Goal: Task Accomplishment & Management: Use online tool/utility

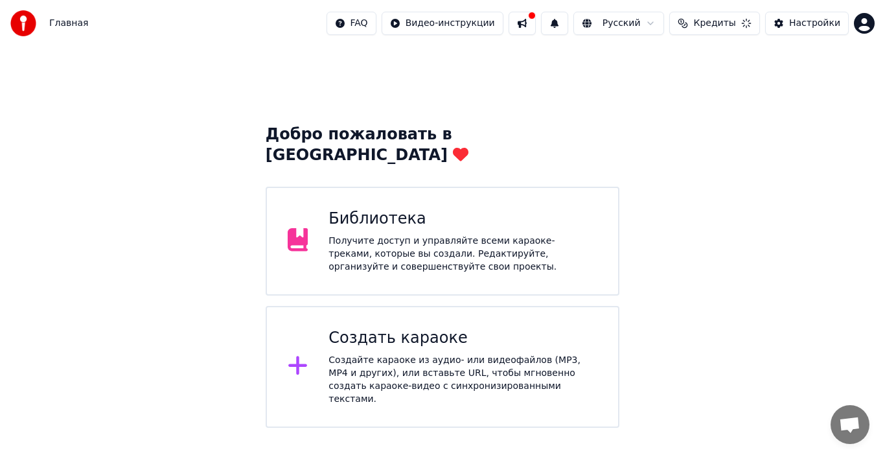
click at [409, 328] on div "Создать караоке" at bounding box center [463, 338] width 269 height 21
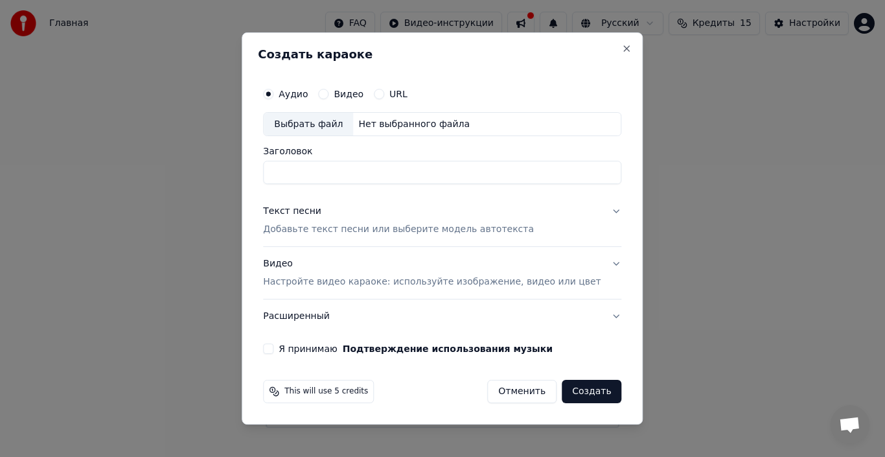
click at [340, 120] on div "Выбрать файл" at bounding box center [308, 124] width 89 height 23
type input "**********"
click at [338, 132] on div "Выбрать файл" at bounding box center [308, 124] width 89 height 23
click at [597, 210] on button "Текст песни Добавьте текст песни или выберите модель автотекста" at bounding box center [442, 221] width 358 height 52
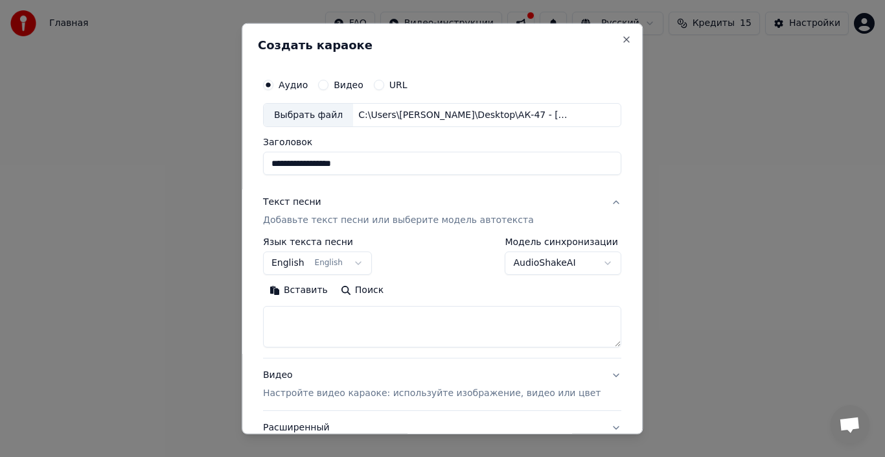
click at [349, 265] on button "English English" at bounding box center [317, 262] width 109 height 23
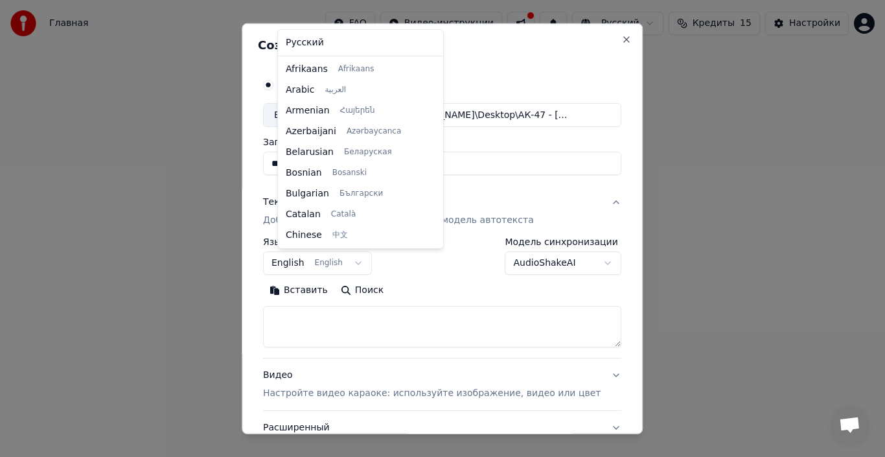
scroll to position [104, 0]
select select "**"
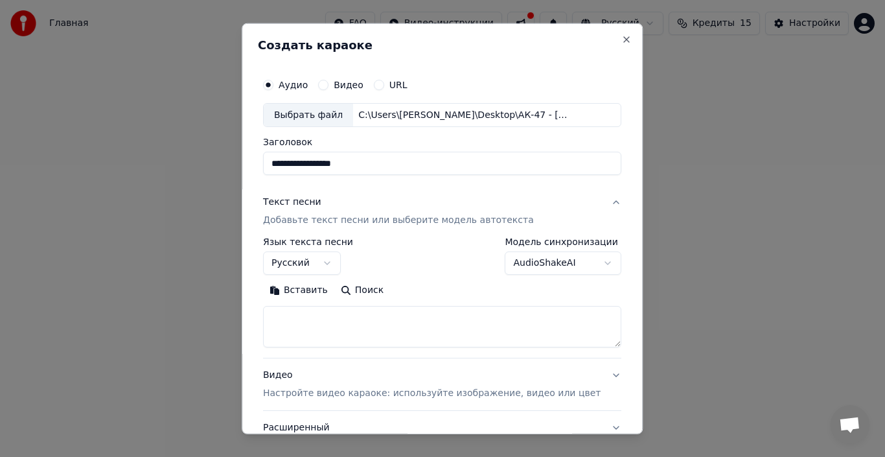
click at [395, 321] on textarea at bounding box center [442, 326] width 358 height 41
paste textarea "**********"
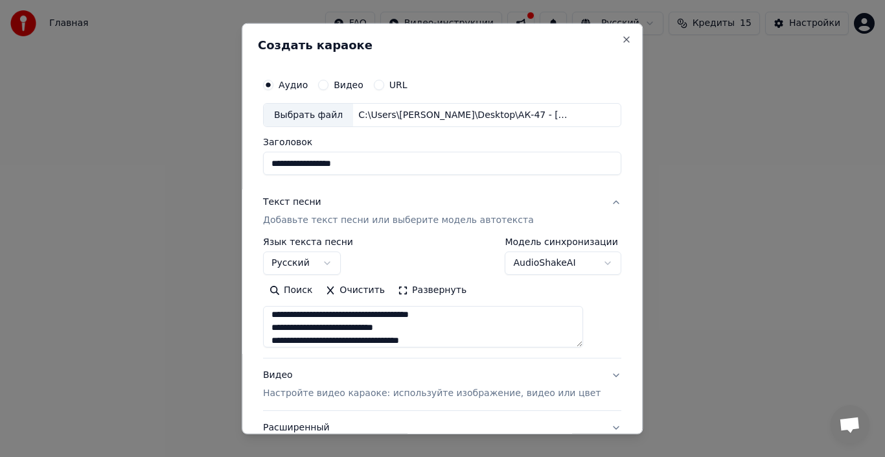
click at [425, 290] on button "Развернуть" at bounding box center [432, 290] width 82 height 21
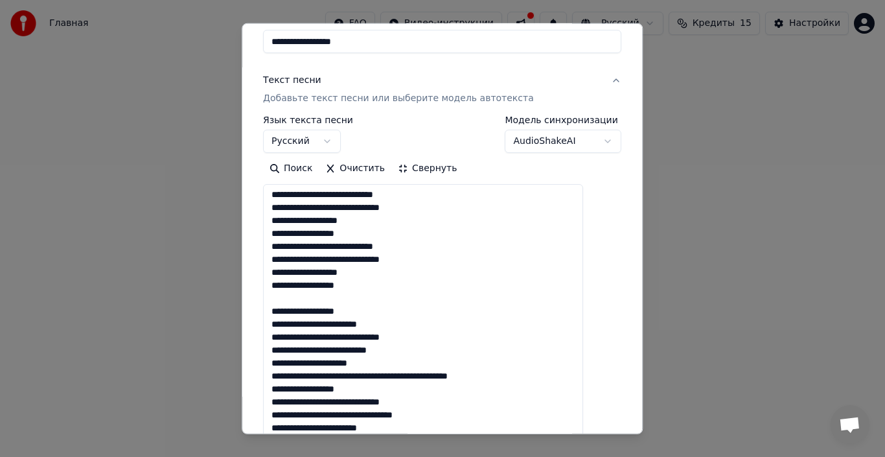
scroll to position [194, 0]
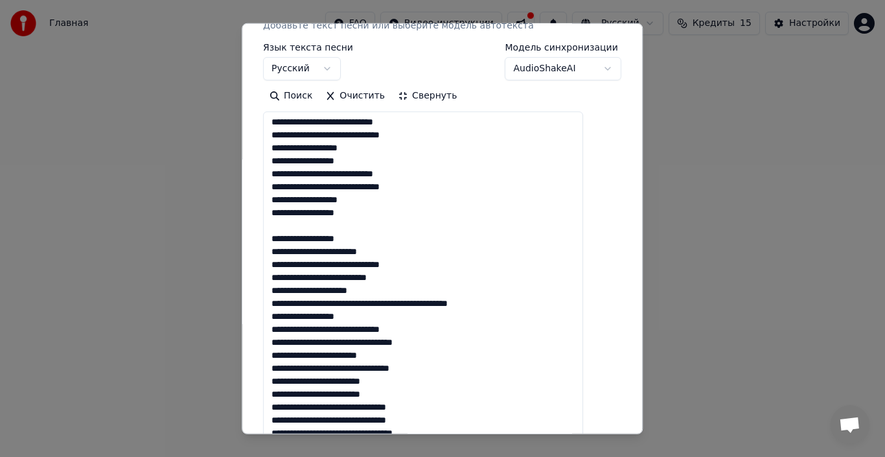
drag, startPoint x: 367, startPoint y: 238, endPoint x: 276, endPoint y: 240, distance: 91.4
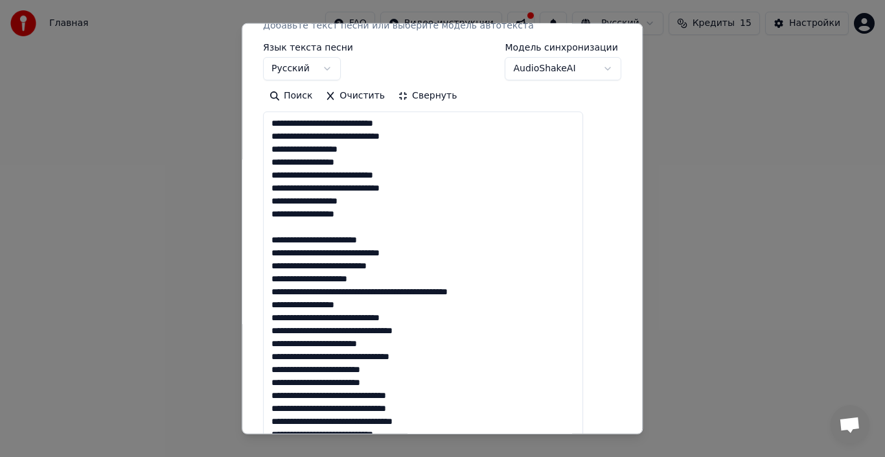
scroll to position [0, 0]
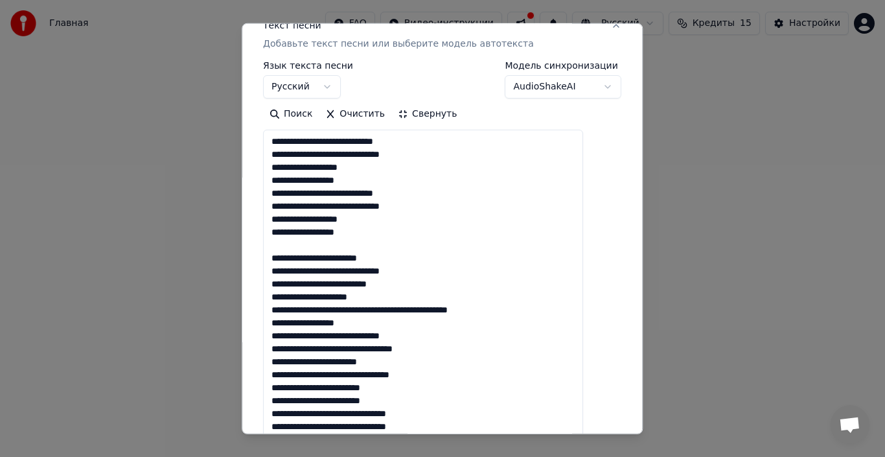
scroll to position [194, 0]
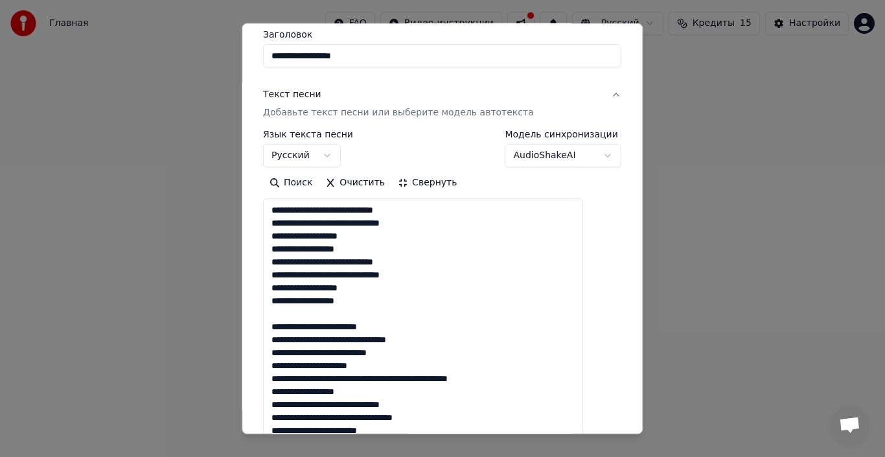
scroll to position [0, 0]
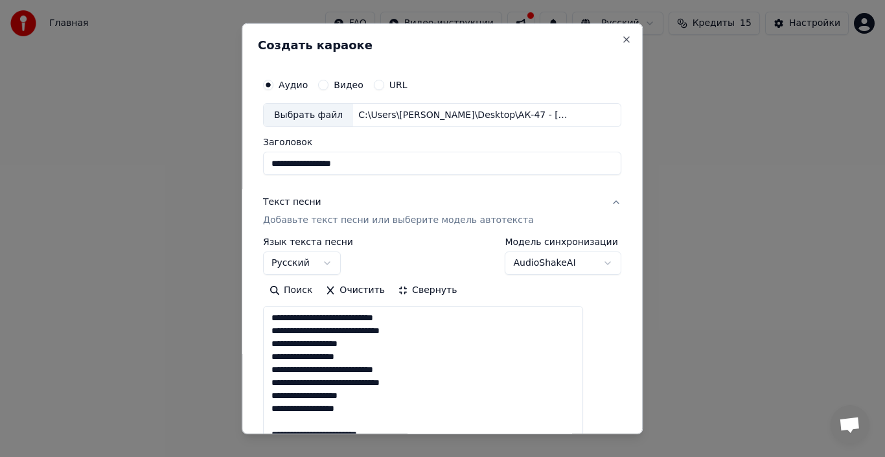
drag, startPoint x: 452, startPoint y: 226, endPoint x: 287, endPoint y: 321, distance: 189.9
paste textarea "**********"
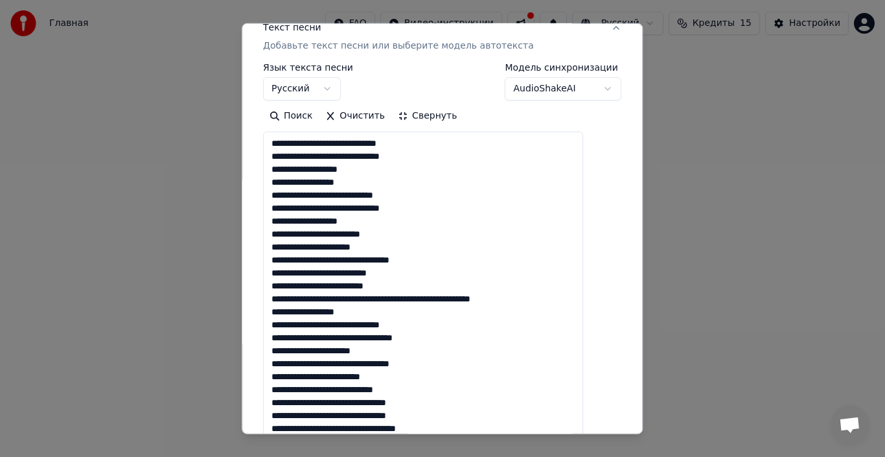
scroll to position [202, 0]
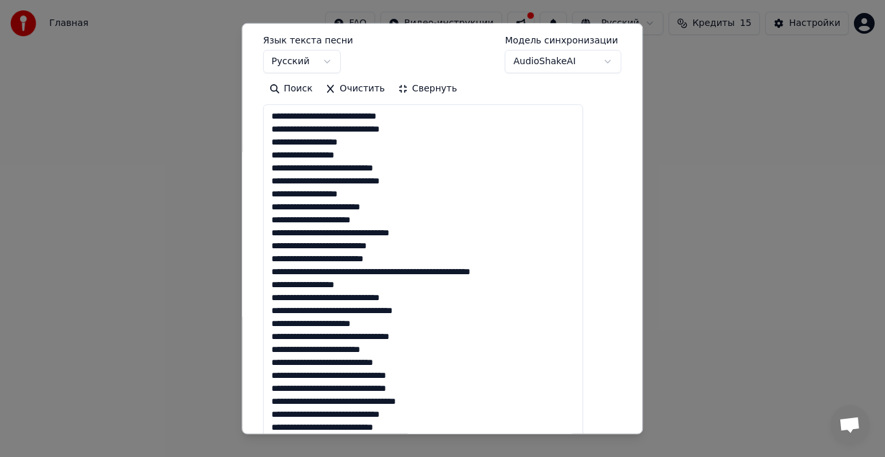
drag, startPoint x: 395, startPoint y: 210, endPoint x: 367, endPoint y: 210, distance: 27.9
drag, startPoint x: 553, startPoint y: 275, endPoint x: 527, endPoint y: 275, distance: 26.6
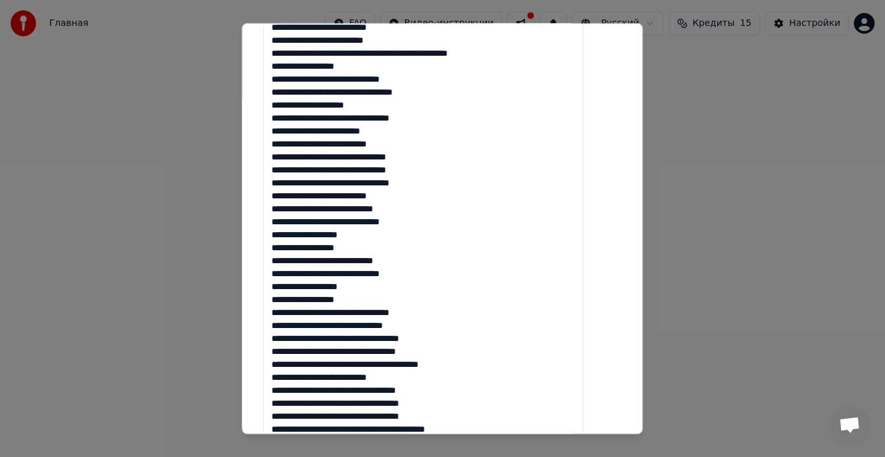
scroll to position [461, 0]
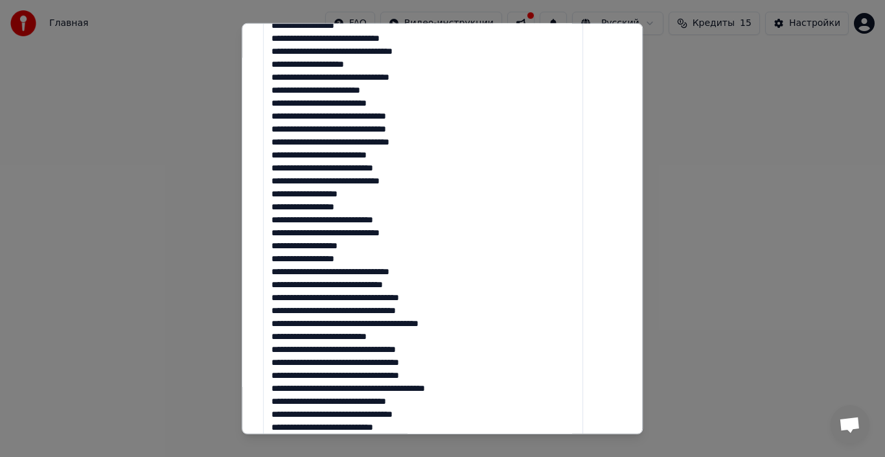
drag, startPoint x: 456, startPoint y: 297, endPoint x: 434, endPoint y: 296, distance: 22.7
click at [434, 296] on textarea at bounding box center [423, 401] width 320 height 1112
click at [464, 298] on textarea at bounding box center [423, 401] width 320 height 1112
drag, startPoint x: 466, startPoint y: 301, endPoint x: 424, endPoint y: 301, distance: 42.1
click at [424, 301] on textarea at bounding box center [423, 401] width 320 height 1112
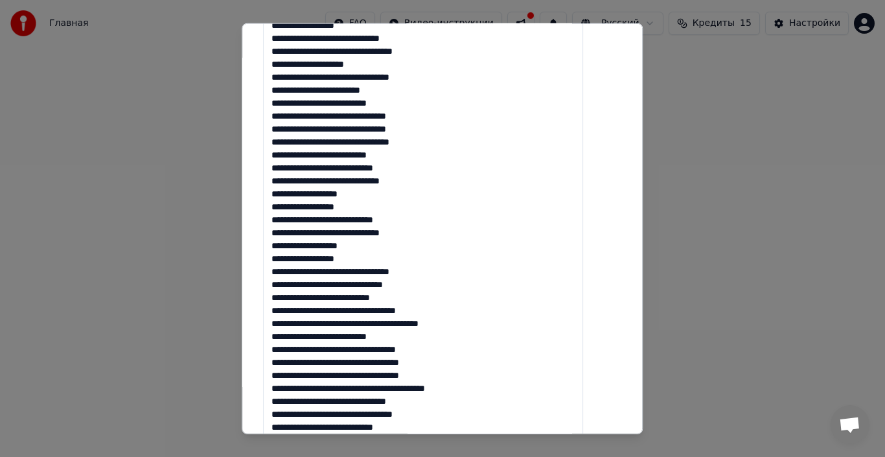
drag, startPoint x: 467, startPoint y: 312, endPoint x: 444, endPoint y: 313, distance: 22.7
click at [444, 313] on textarea at bounding box center [423, 401] width 320 height 1112
drag, startPoint x: 474, startPoint y: 326, endPoint x: 412, endPoint y: 327, distance: 62.2
click at [412, 327] on textarea at bounding box center [423, 401] width 320 height 1112
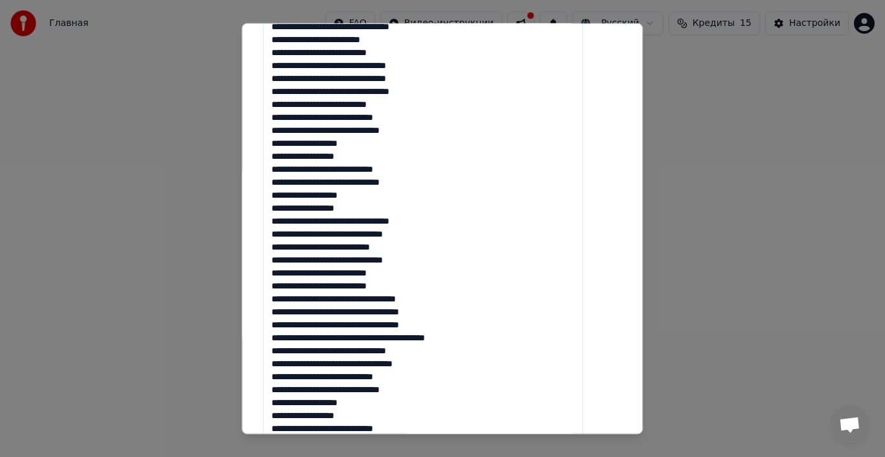
scroll to position [526, 0]
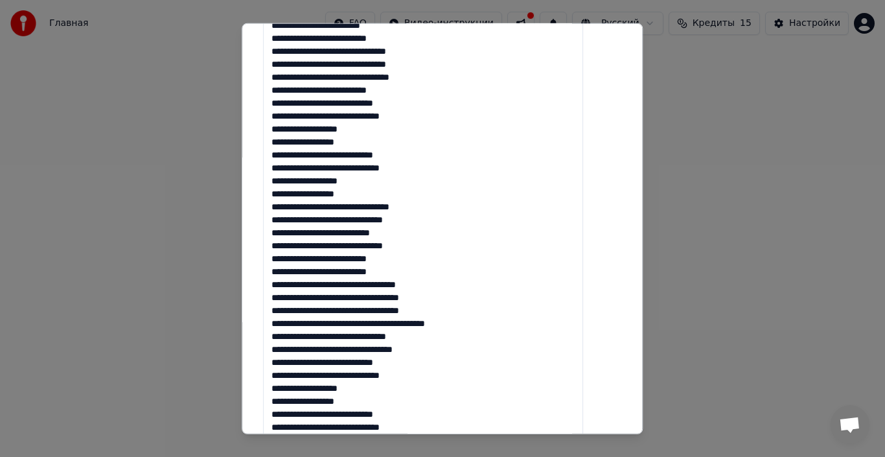
drag, startPoint x: 464, startPoint y: 303, endPoint x: 430, endPoint y: 301, distance: 33.8
click at [430, 301] on textarea at bounding box center [423, 336] width 320 height 1112
drag, startPoint x: 456, startPoint y: 312, endPoint x: 426, endPoint y: 311, distance: 29.2
click at [426, 311] on textarea at bounding box center [423, 336] width 320 height 1112
drag, startPoint x: 495, startPoint y: 325, endPoint x: 429, endPoint y: 325, distance: 65.5
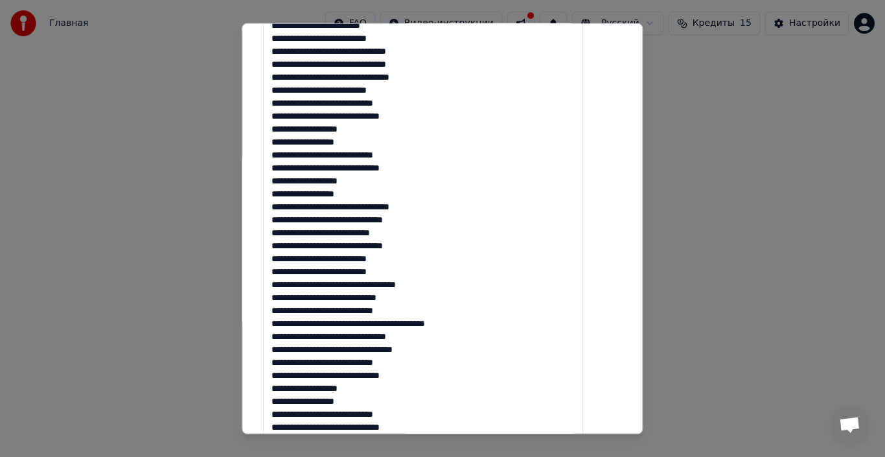
click at [429, 325] on textarea at bounding box center [423, 336] width 320 height 1112
click at [386, 323] on textarea at bounding box center [423, 336] width 320 height 1112
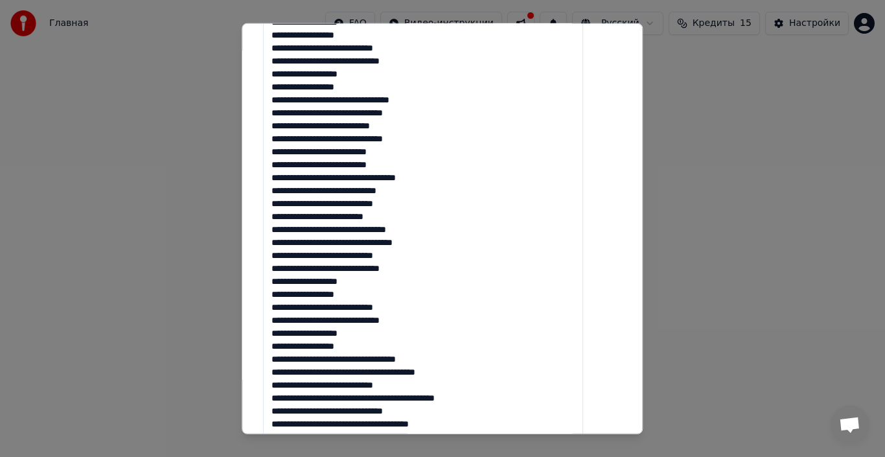
scroll to position [655, 0]
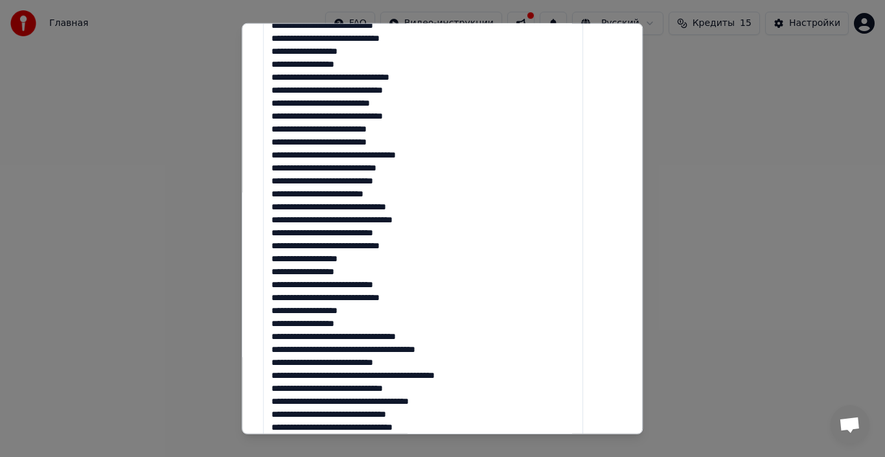
drag, startPoint x: 448, startPoint y: 337, endPoint x: 430, endPoint y: 336, distance: 18.2
click at [430, 336] on textarea at bounding box center [423, 207] width 320 height 1112
drag, startPoint x: 479, startPoint y: 349, endPoint x: 462, endPoint y: 351, distance: 17.0
click at [462, 351] on textarea at bounding box center [423, 207] width 320 height 1112
drag, startPoint x: 493, startPoint y: 376, endPoint x: 442, endPoint y: 375, distance: 50.6
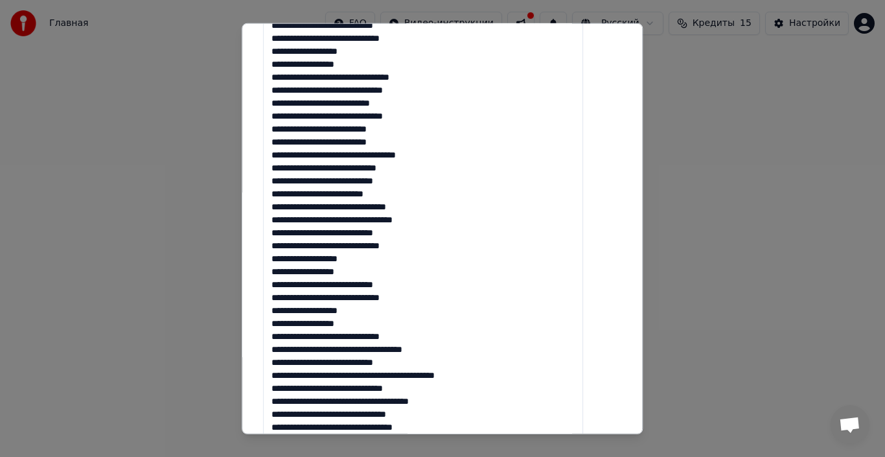
click at [442, 375] on textarea at bounding box center [423, 207] width 320 height 1112
drag, startPoint x: 428, startPoint y: 395, endPoint x: 412, endPoint y: 392, distance: 16.5
click at [412, 392] on textarea at bounding box center [423, 207] width 320 height 1112
click at [439, 391] on textarea at bounding box center [423, 207] width 320 height 1112
drag, startPoint x: 429, startPoint y: 389, endPoint x: 413, endPoint y: 388, distance: 15.6
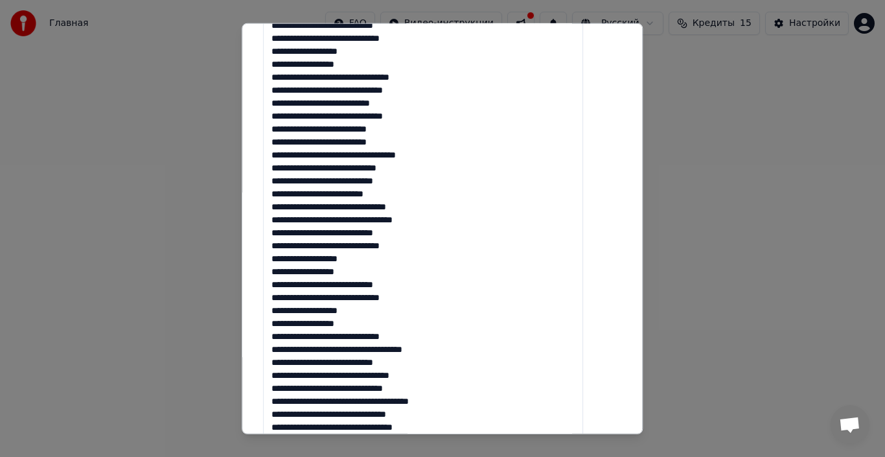
click at [413, 388] on textarea at bounding box center [423, 207] width 320 height 1112
drag, startPoint x: 472, startPoint y: 404, endPoint x: 463, endPoint y: 403, distance: 9.8
click at [463, 403] on textarea at bounding box center [423, 207] width 320 height 1112
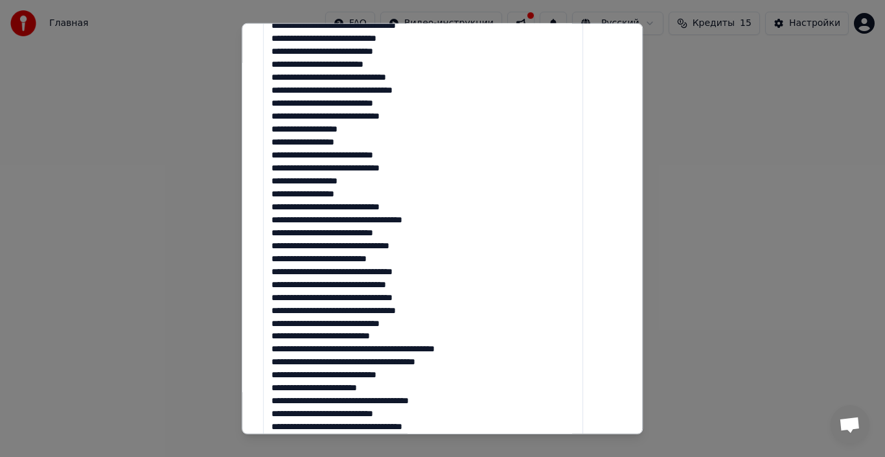
click at [367, 337] on textarea at bounding box center [423, 77] width 320 height 1112
click at [415, 339] on textarea at bounding box center [423, 77] width 320 height 1112
click at [415, 336] on textarea at bounding box center [423, 77] width 320 height 1112
click at [421, 336] on textarea at bounding box center [423, 77] width 320 height 1112
drag, startPoint x: 496, startPoint y: 364, endPoint x: 445, endPoint y: 363, distance: 51.9
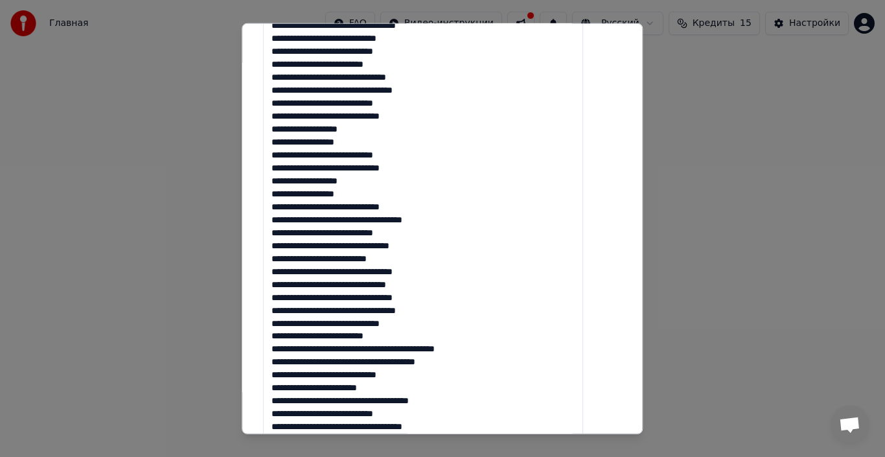
click at [445, 363] on textarea at bounding box center [423, 77] width 320 height 1112
click at [347, 347] on textarea at bounding box center [423, 77] width 320 height 1112
click at [397, 348] on textarea at bounding box center [423, 77] width 320 height 1112
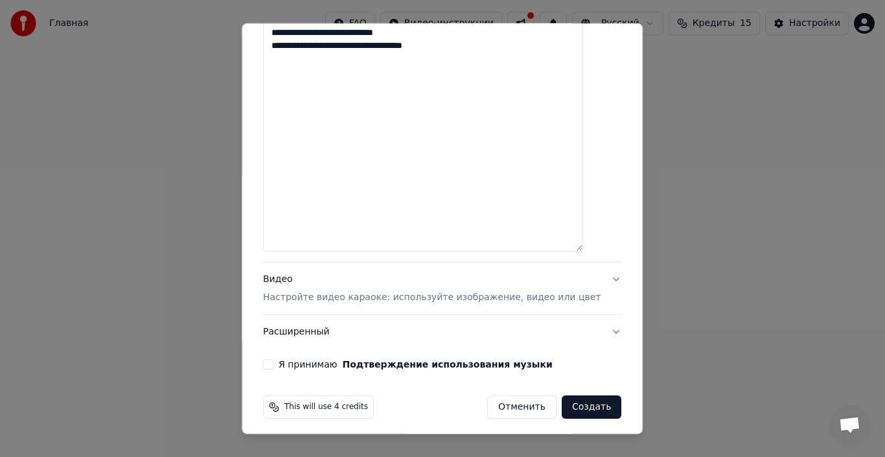
scroll to position [1167, 0]
type textarea "**********"
click at [578, 280] on button "Видео Настройте видео караоке: используйте изображение, видео или цвет" at bounding box center [442, 288] width 358 height 52
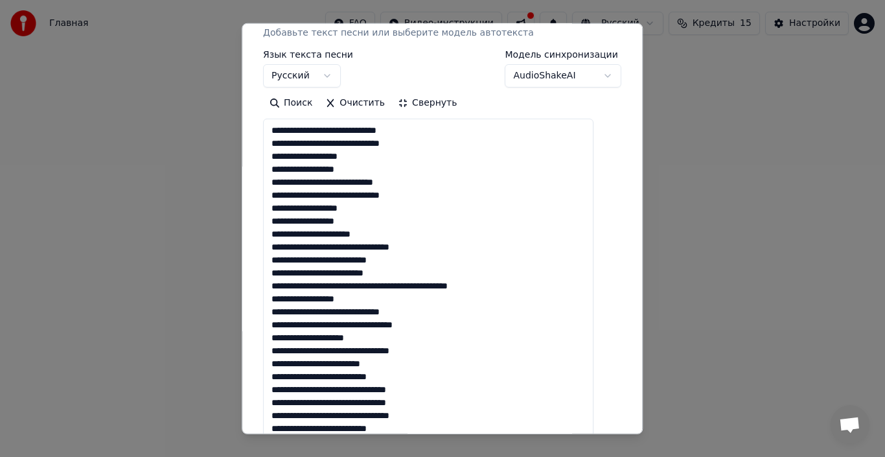
scroll to position [67, 0]
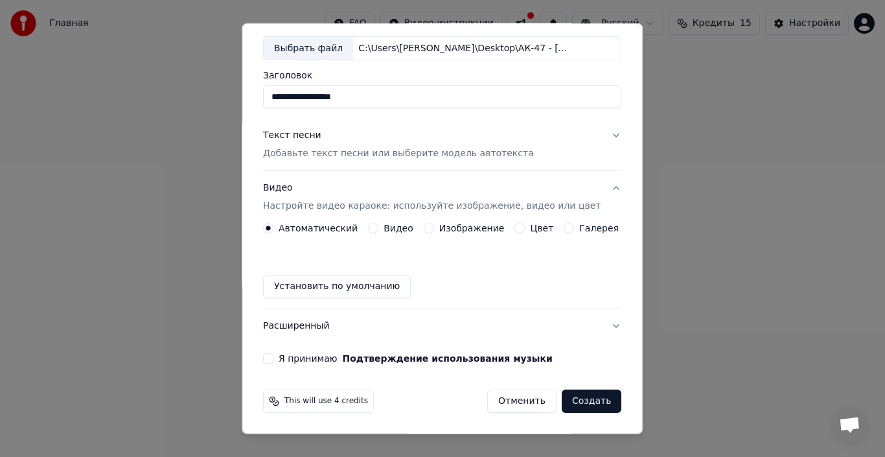
click at [454, 231] on label "Изображение" at bounding box center [471, 228] width 65 height 9
click at [434, 231] on button "Изображение" at bounding box center [429, 228] width 10 height 10
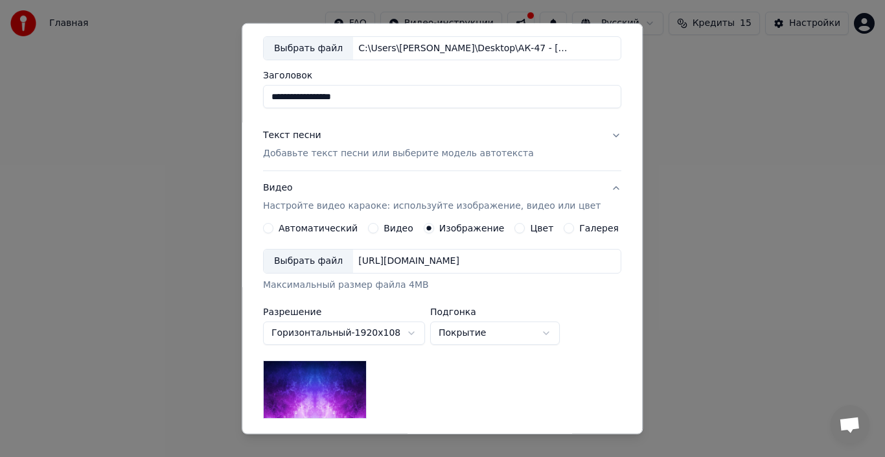
click at [331, 258] on div "Выбрать файл" at bounding box center [308, 261] width 89 height 23
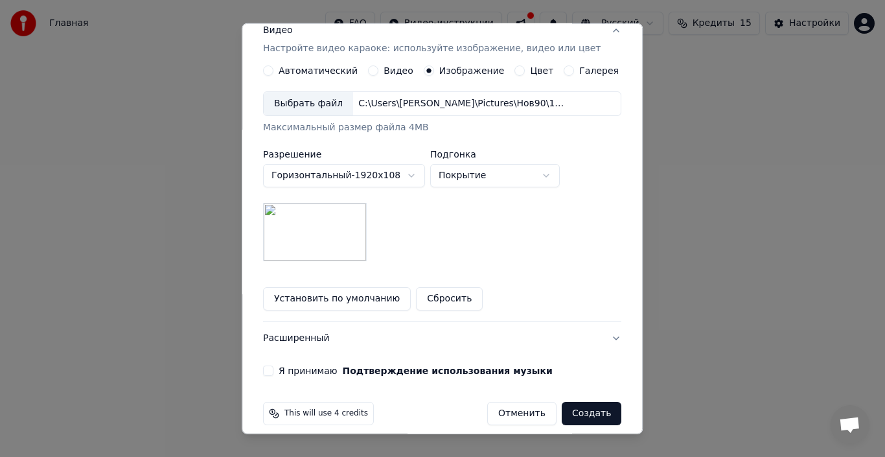
scroll to position [237, 0]
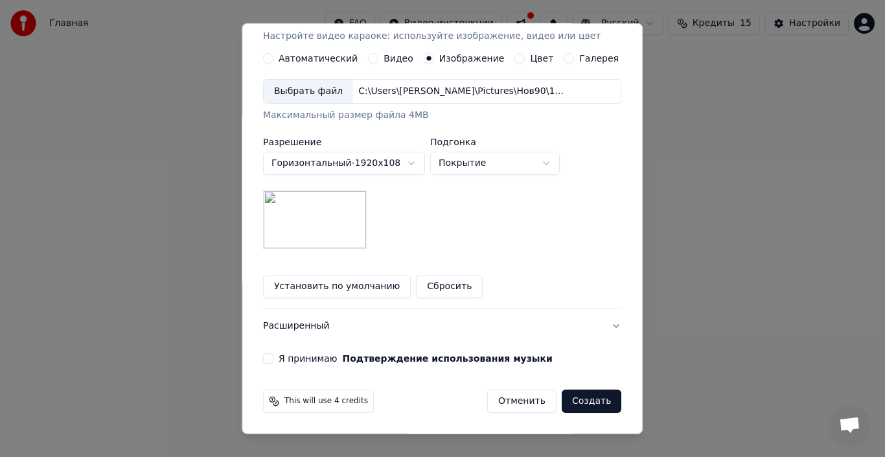
click at [274, 355] on button "Я принимаю Подтверждение использования музыки" at bounding box center [268, 358] width 10 height 10
click at [581, 391] on button "Создать" at bounding box center [592, 401] width 60 height 23
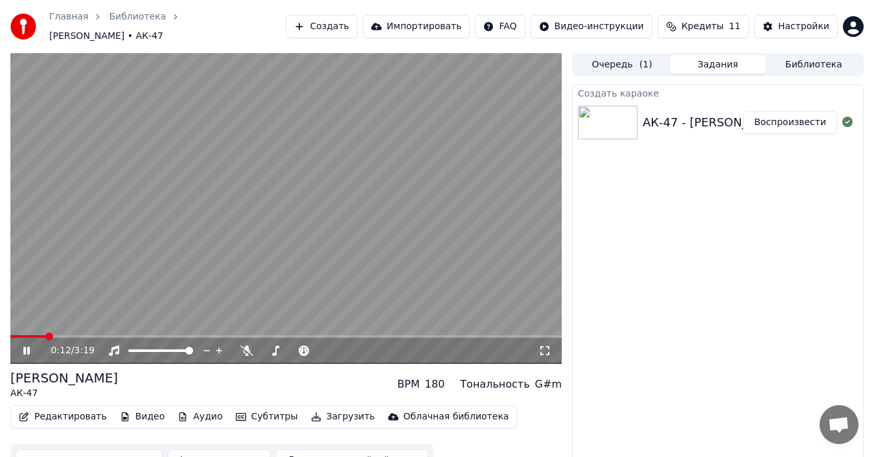
click at [30, 347] on icon at bounding box center [26, 351] width 6 height 8
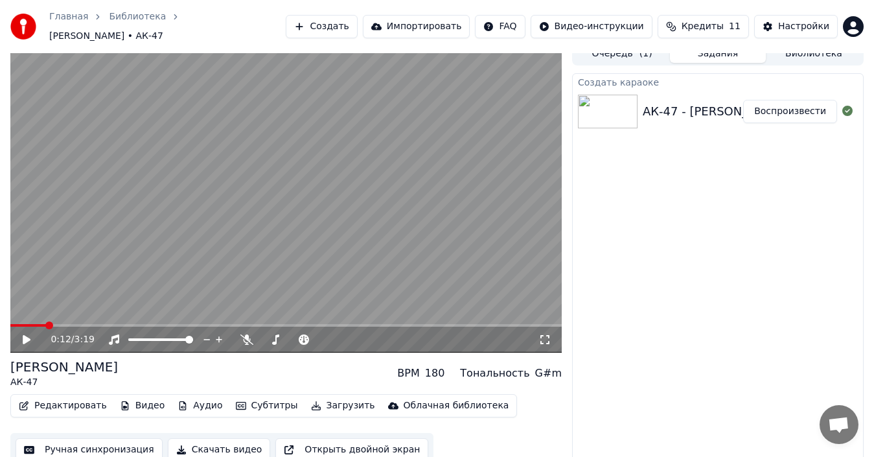
scroll to position [14, 0]
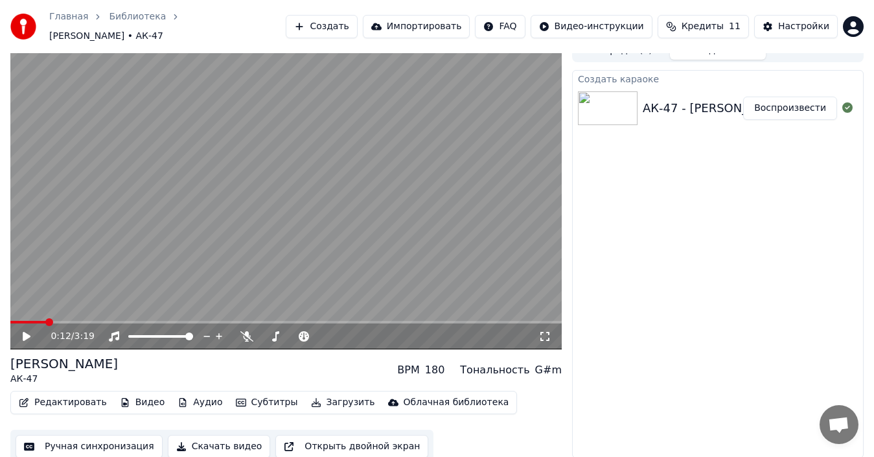
click at [63, 397] on button "Редактировать" at bounding box center [63, 402] width 99 height 18
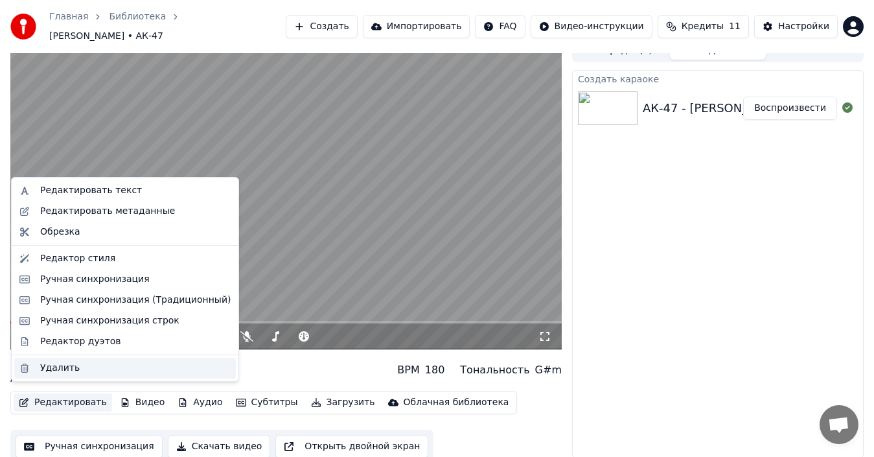
click at [67, 369] on div "Удалить" at bounding box center [60, 368] width 40 height 13
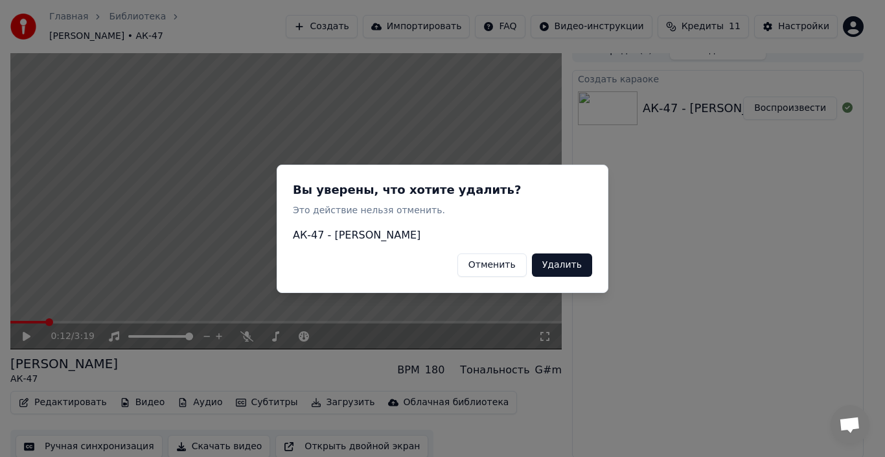
click at [511, 265] on button "Отменить" at bounding box center [492, 264] width 69 height 23
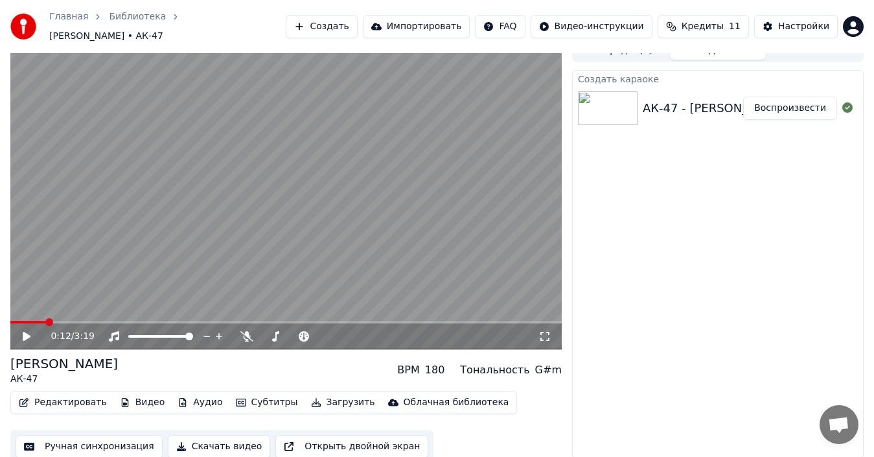
click at [42, 395] on button "Редактировать" at bounding box center [63, 402] width 99 height 18
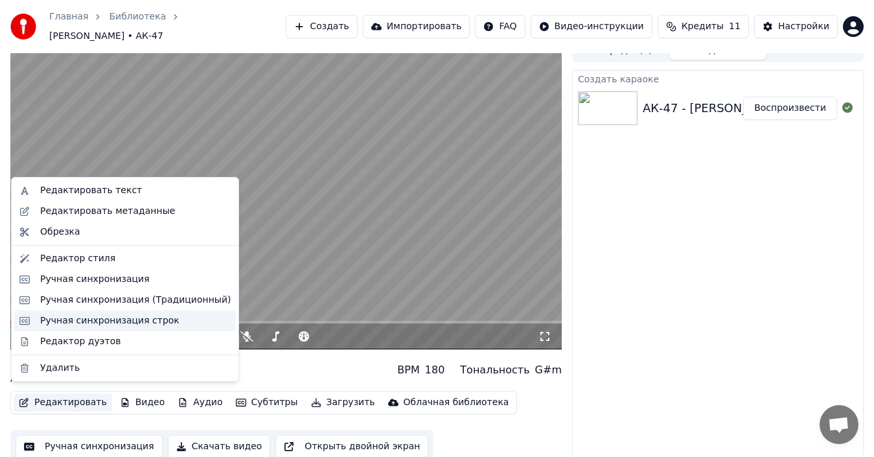
click at [80, 321] on div "Ручная синхронизация строк" at bounding box center [109, 320] width 139 height 13
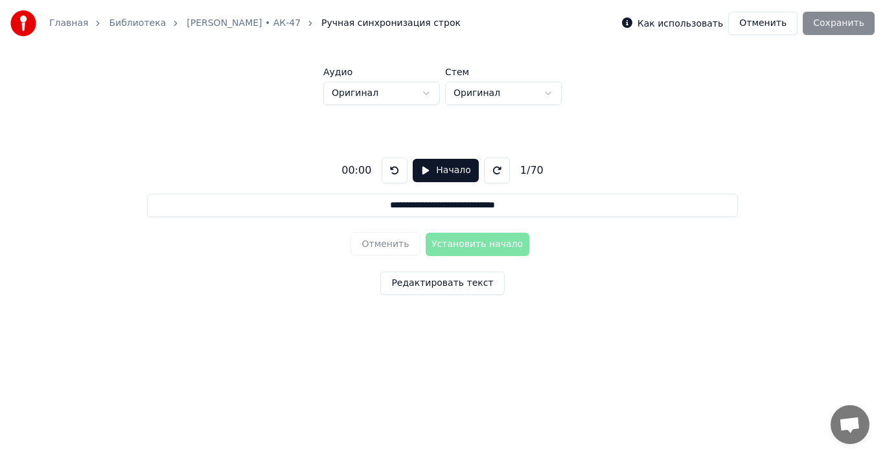
click at [399, 248] on div "Отменить Установить начало" at bounding box center [442, 244] width 183 height 34
click at [233, 28] on link "Оля Лукина • АК-47" at bounding box center [244, 23] width 114 height 13
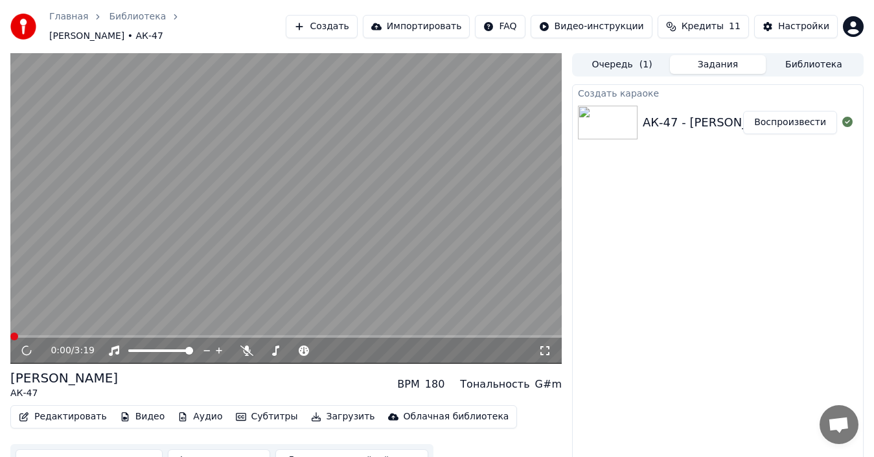
click at [143, 408] on button "Видео" at bounding box center [143, 417] width 56 height 18
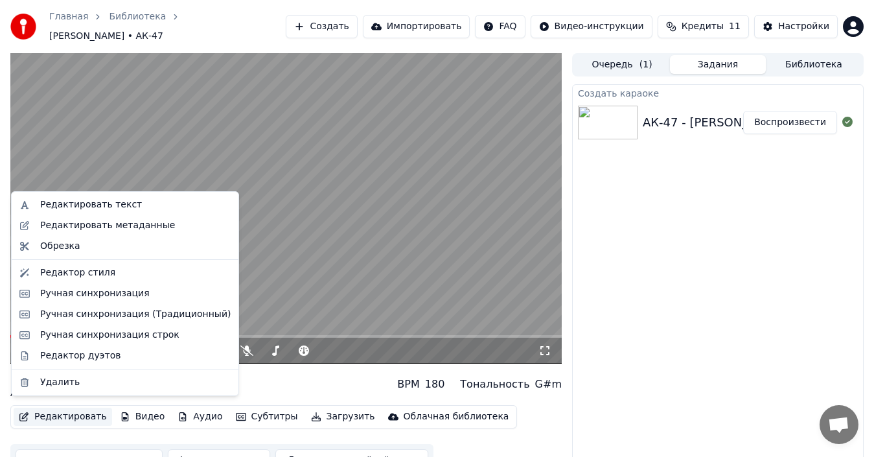
click at [274, 361] on div "0:00 / 3:19 Оля Лукина АК-47 BPM 180 Тональность G#m Редактировать Видео Аудио …" at bounding box center [286, 265] width 552 height 425
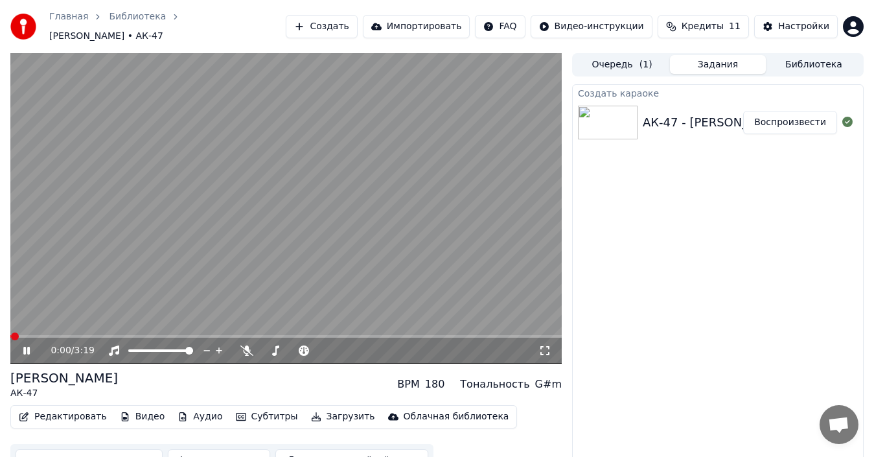
click at [27, 345] on icon at bounding box center [36, 350] width 30 height 10
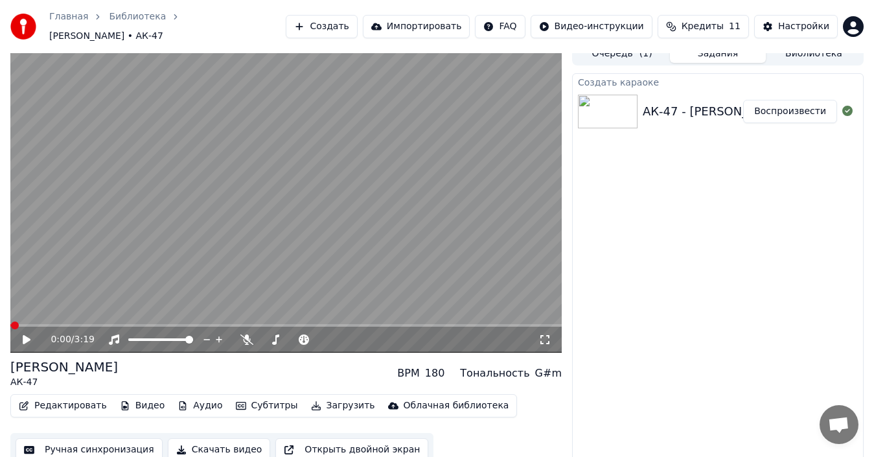
scroll to position [14, 0]
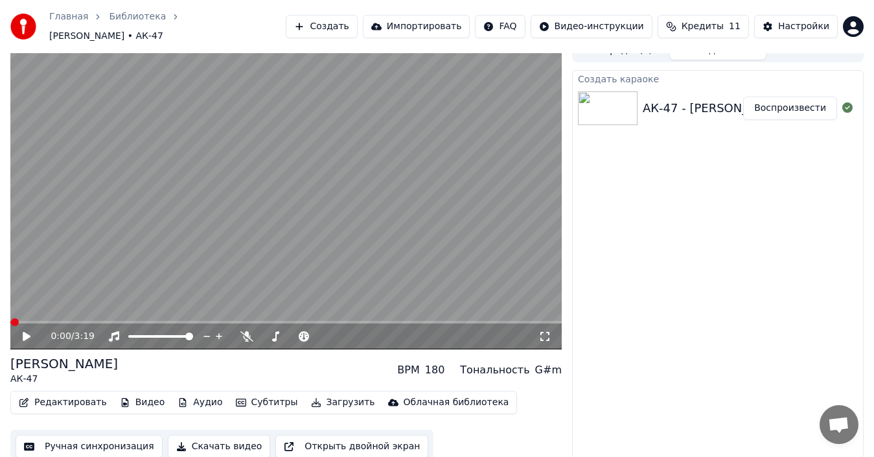
click at [80, 399] on button "Редактировать" at bounding box center [63, 402] width 99 height 18
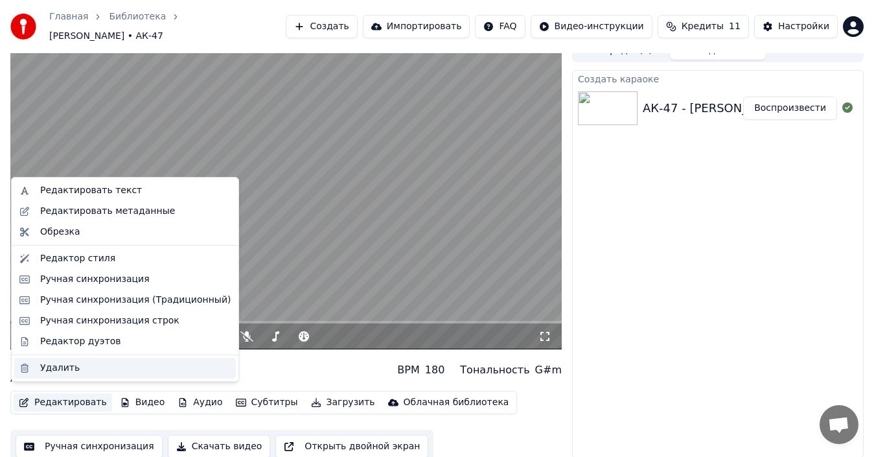
click at [79, 364] on div "Удалить" at bounding box center [135, 368] width 191 height 13
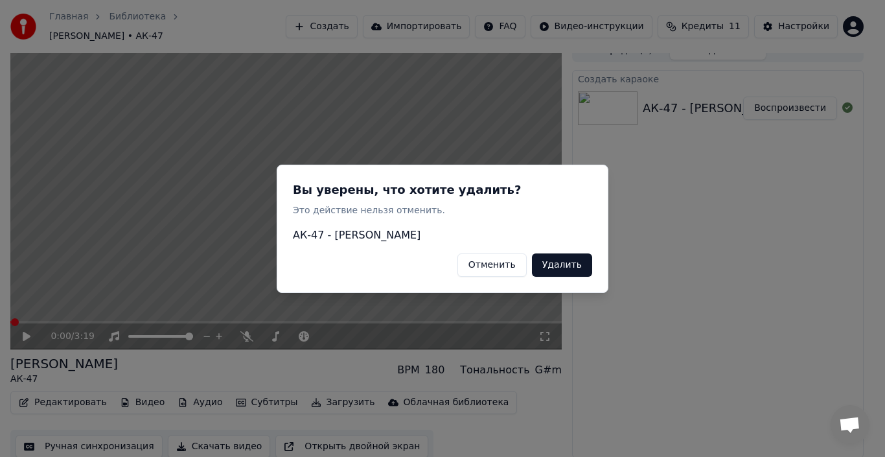
click at [581, 273] on button "Удалить" at bounding box center [562, 264] width 60 height 23
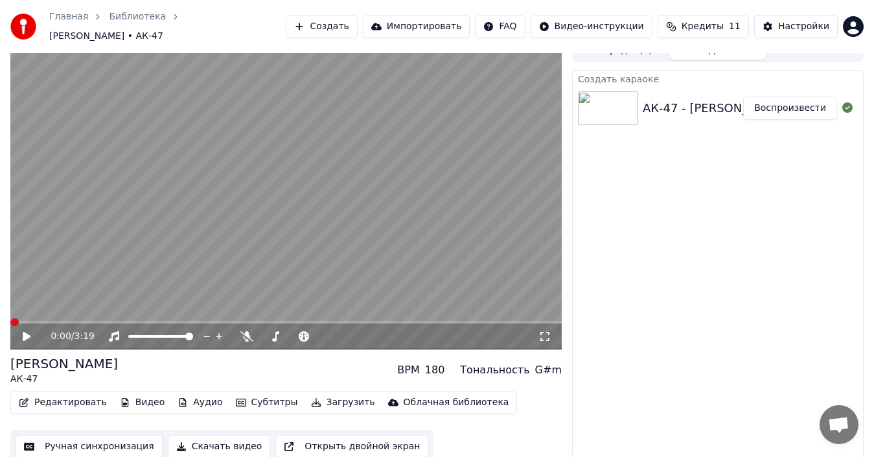
click at [80, 395] on button "Редактировать" at bounding box center [63, 402] width 99 height 18
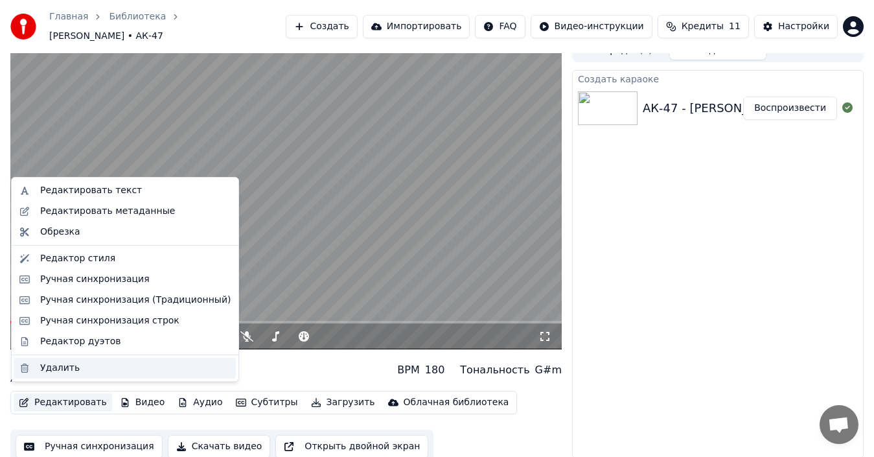
click at [62, 366] on div "Удалить" at bounding box center [60, 368] width 40 height 13
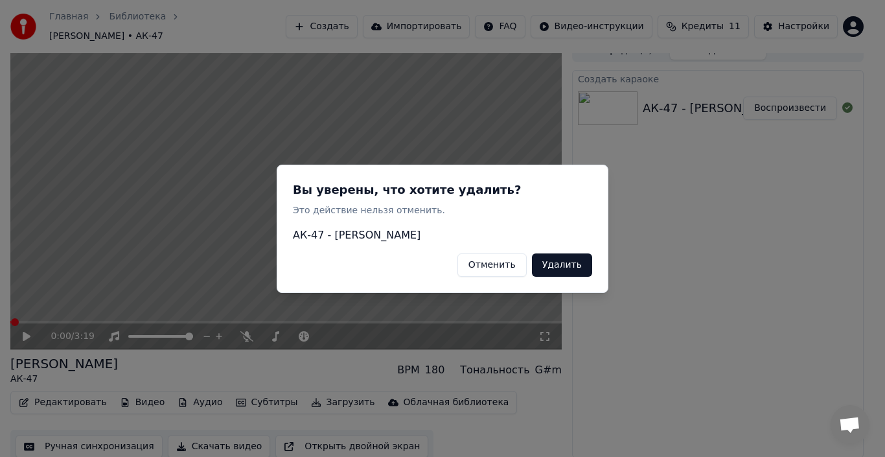
click at [570, 261] on button "Удалить" at bounding box center [562, 264] width 60 height 23
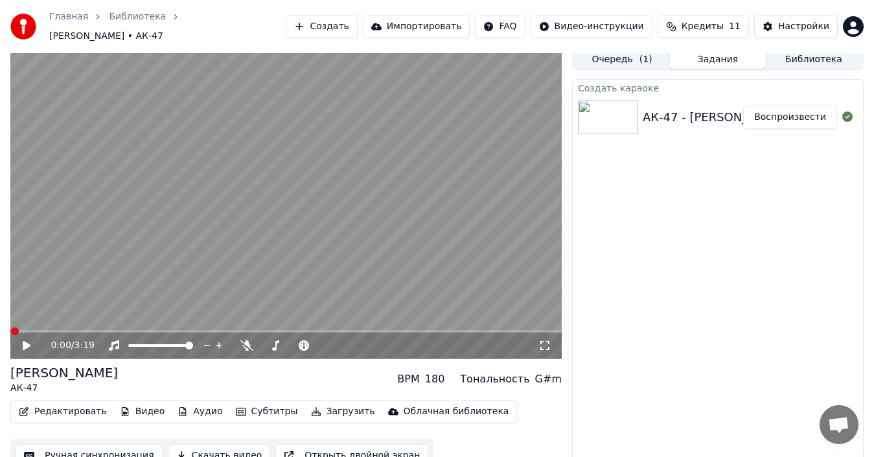
scroll to position [0, 0]
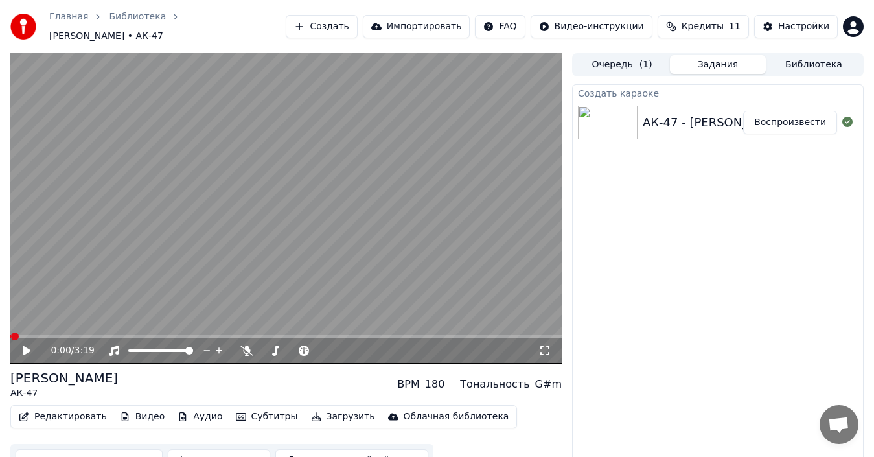
click at [639, 65] on button "Очередь ( 1 )" at bounding box center [622, 64] width 96 height 19
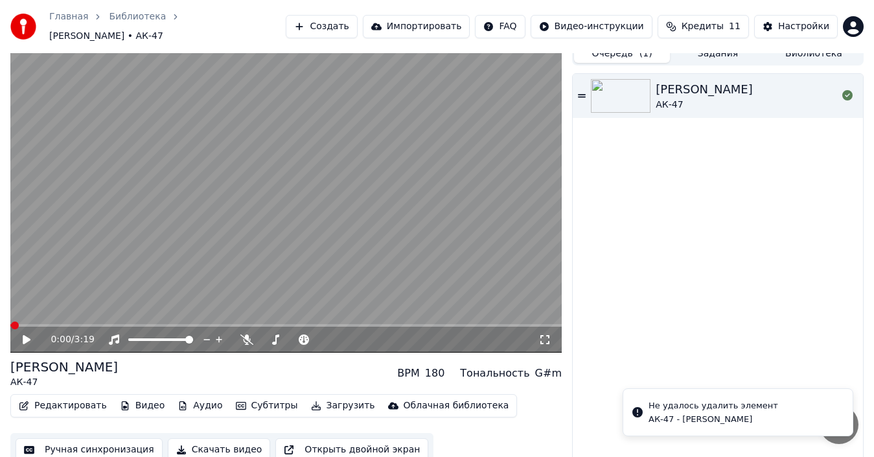
scroll to position [14, 0]
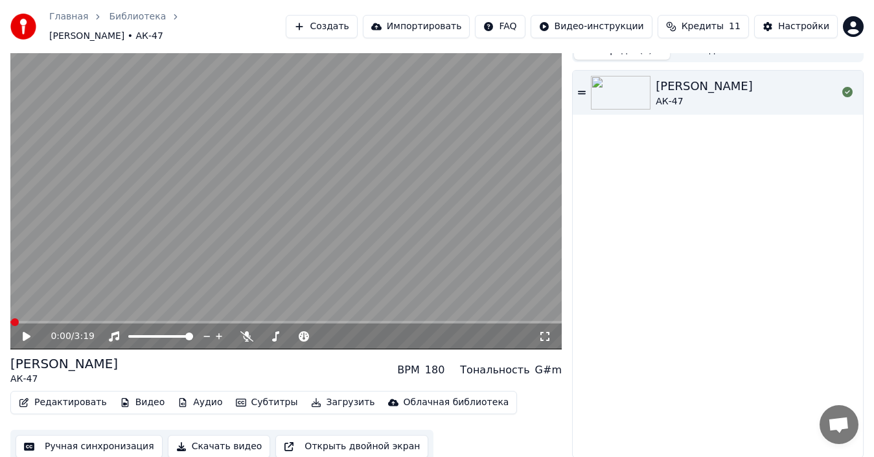
click at [40, 393] on button "Редактировать" at bounding box center [63, 402] width 99 height 18
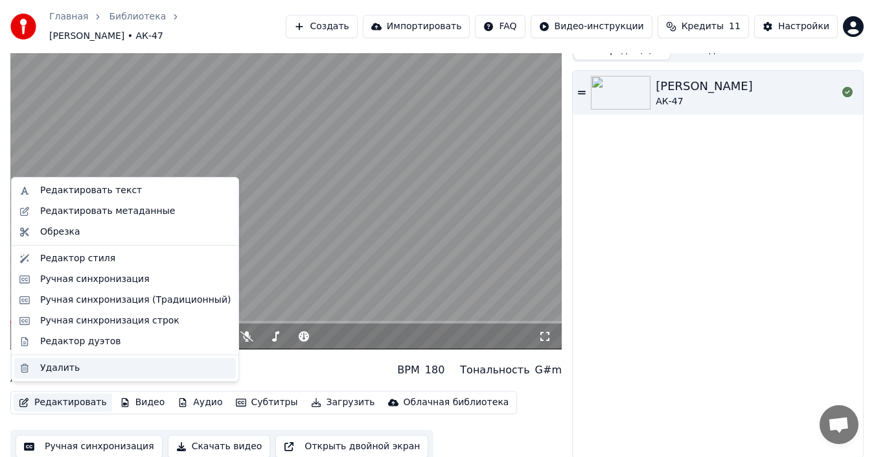
click at [71, 367] on div "Удалить" at bounding box center [60, 368] width 40 height 13
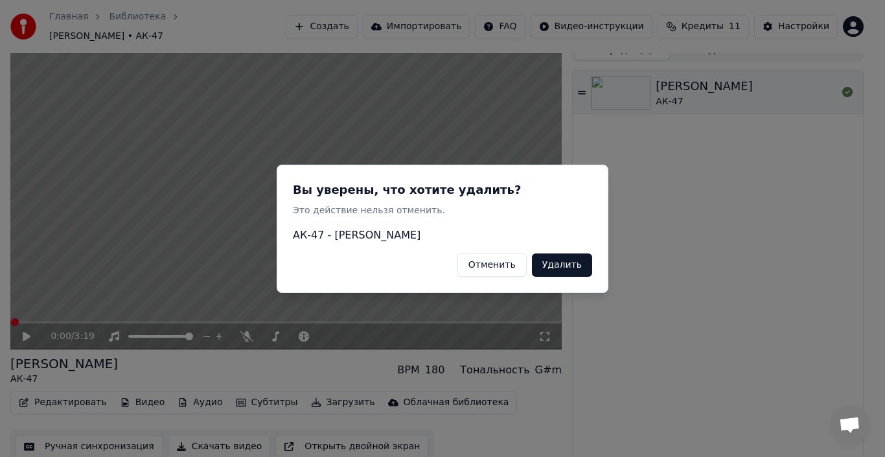
click at [567, 266] on button "Удалить" at bounding box center [562, 264] width 60 height 23
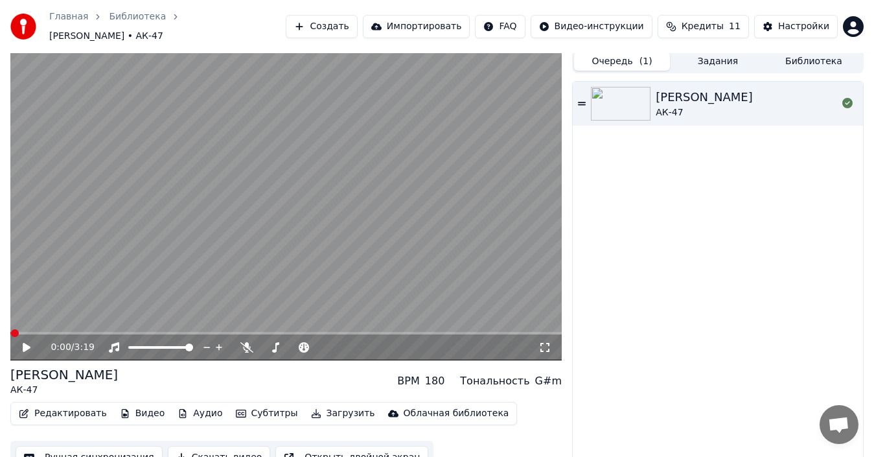
scroll to position [0, 0]
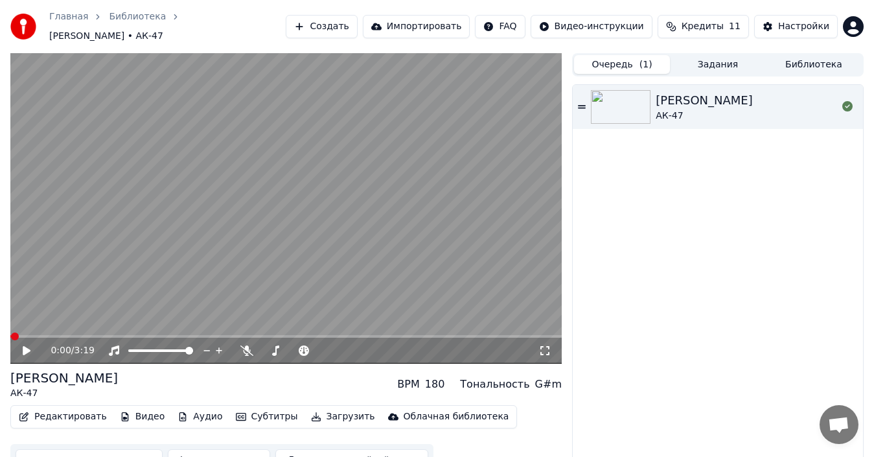
click at [581, 106] on div "Оля Лукина АК-47" at bounding box center [718, 107] width 290 height 44
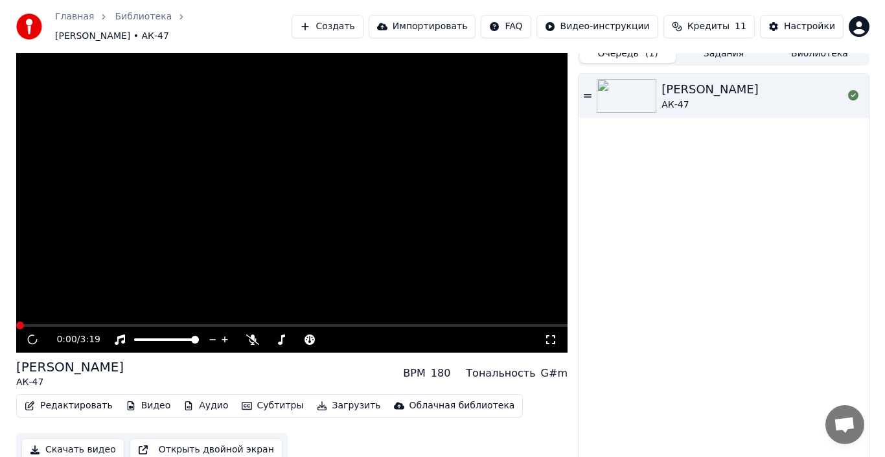
scroll to position [14, 0]
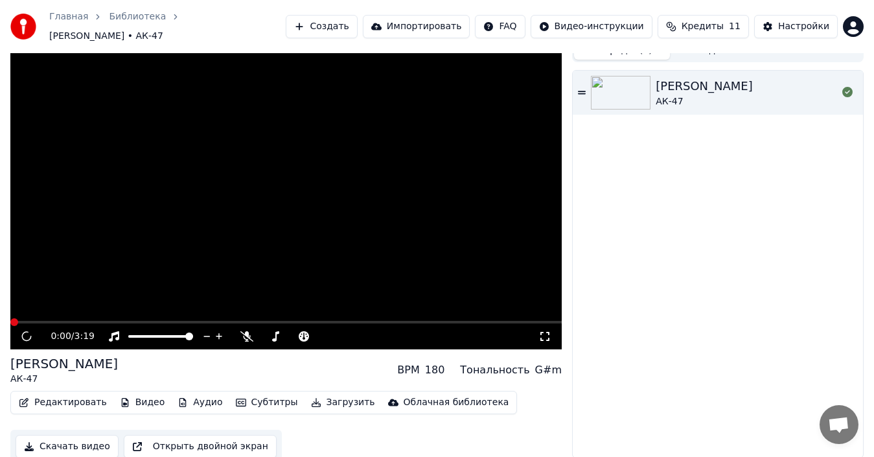
click at [71, 393] on button "Редактировать" at bounding box center [63, 402] width 99 height 18
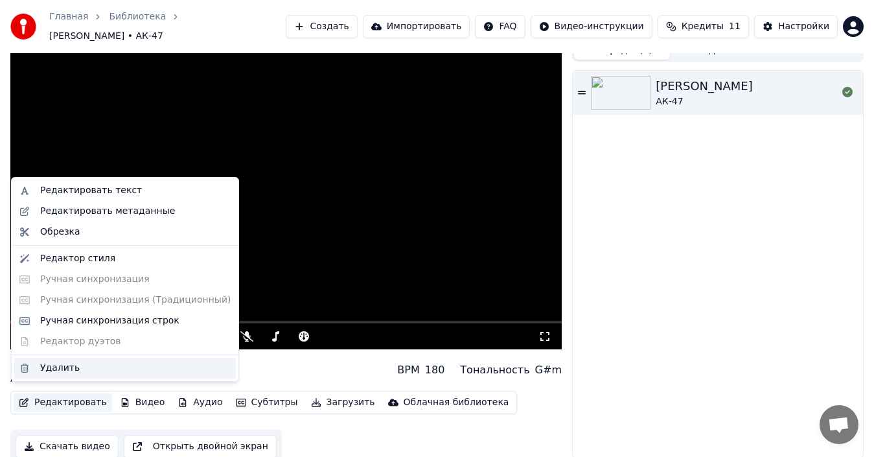
click at [63, 362] on div "Удалить" at bounding box center [60, 368] width 40 height 13
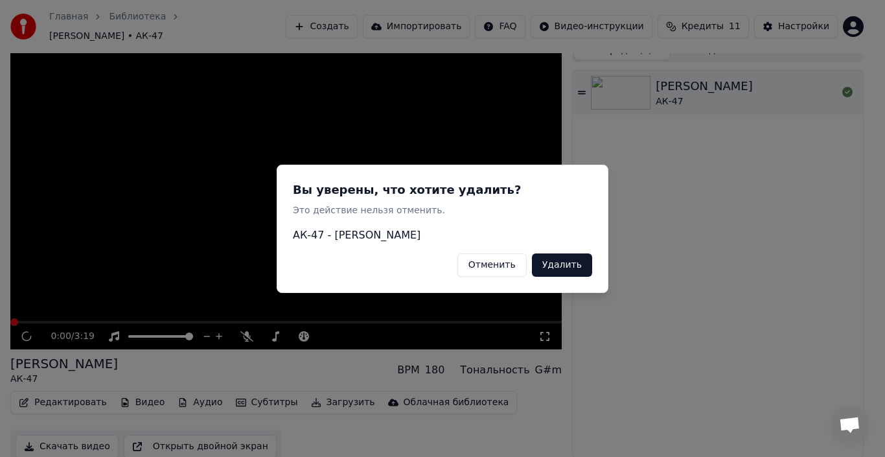
click at [560, 262] on button "Удалить" at bounding box center [562, 264] width 60 height 23
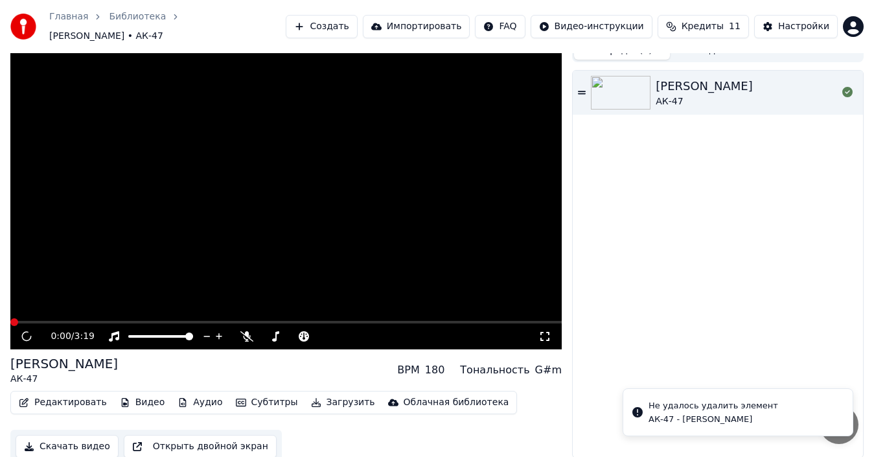
click at [21, 327] on icon at bounding box center [26, 335] width 17 height 17
click at [347, 18] on button "Создать" at bounding box center [321, 26] width 71 height 23
click at [116, 335] on div at bounding box center [166, 336] width 117 height 13
click at [259, 141] on video at bounding box center [286, 194] width 552 height 310
click at [32, 332] on icon at bounding box center [36, 336] width 30 height 10
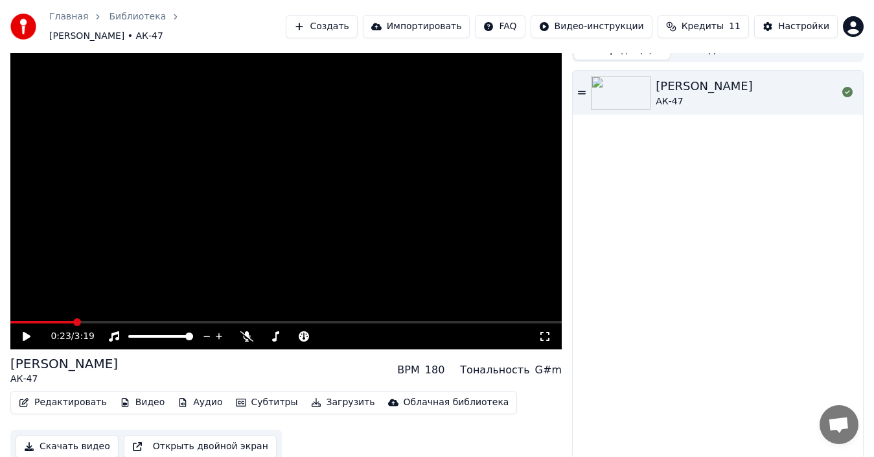
click at [74, 321] on span at bounding box center [286, 322] width 552 height 3
click at [343, 8] on div "Главная Библиотека Оля Лукина • АК-47 Создать Импортировать FAQ Видео-инструкци…" at bounding box center [437, 26] width 874 height 53
click at [347, 20] on button "Создать" at bounding box center [321, 26] width 71 height 23
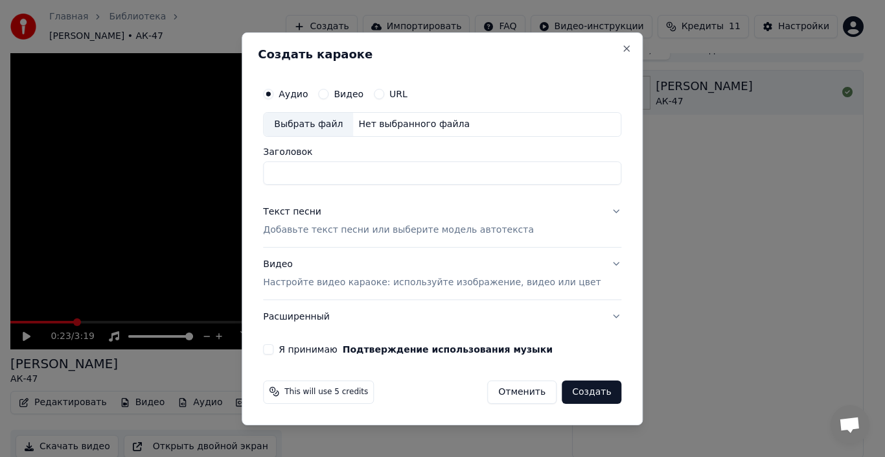
click at [348, 126] on div "Выбрать файл" at bounding box center [308, 124] width 89 height 23
type input "**********"
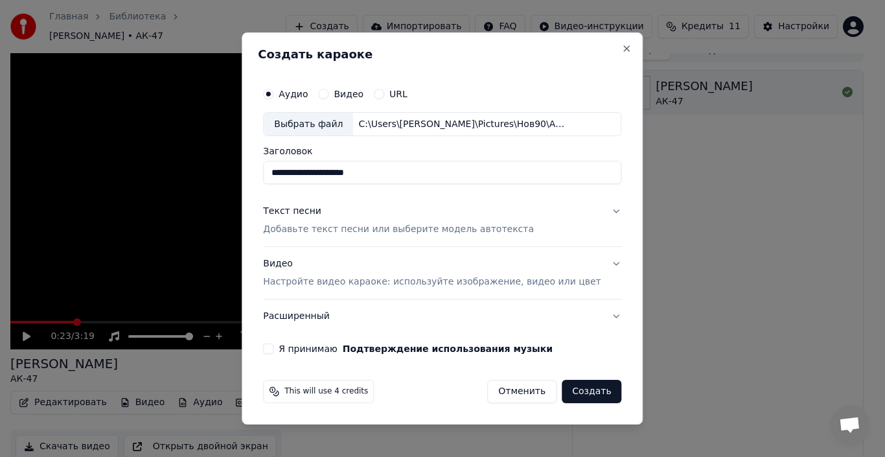
click at [596, 216] on button "Текст песни Добавьте текст песни или выберите модель автотекста" at bounding box center [442, 221] width 358 height 52
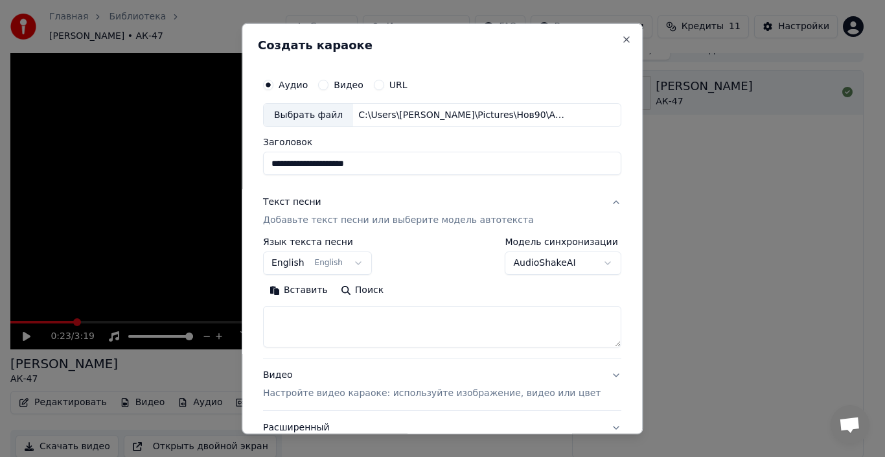
click at [369, 335] on textarea at bounding box center [442, 326] width 358 height 41
paste textarea "**********"
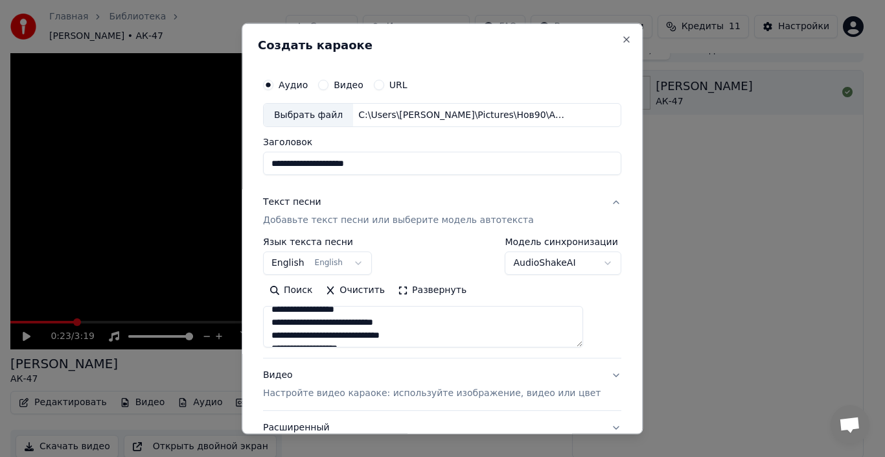
click at [421, 297] on button "Развернуть" at bounding box center [432, 290] width 82 height 21
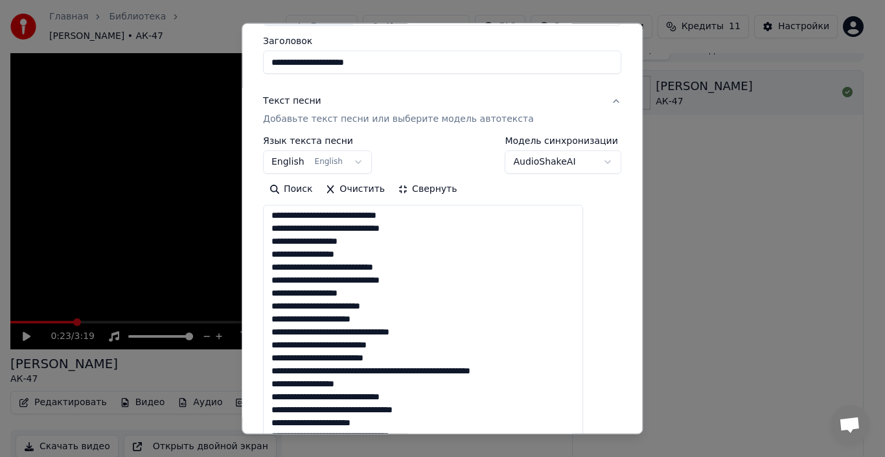
scroll to position [130, 0]
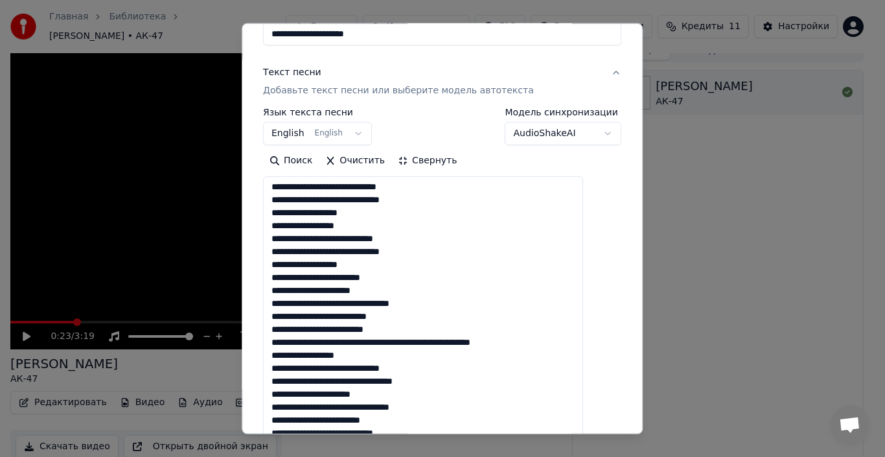
drag, startPoint x: 399, startPoint y: 278, endPoint x: 368, endPoint y: 277, distance: 30.5
drag, startPoint x: 558, startPoint y: 344, endPoint x: 527, endPoint y: 345, distance: 31.1
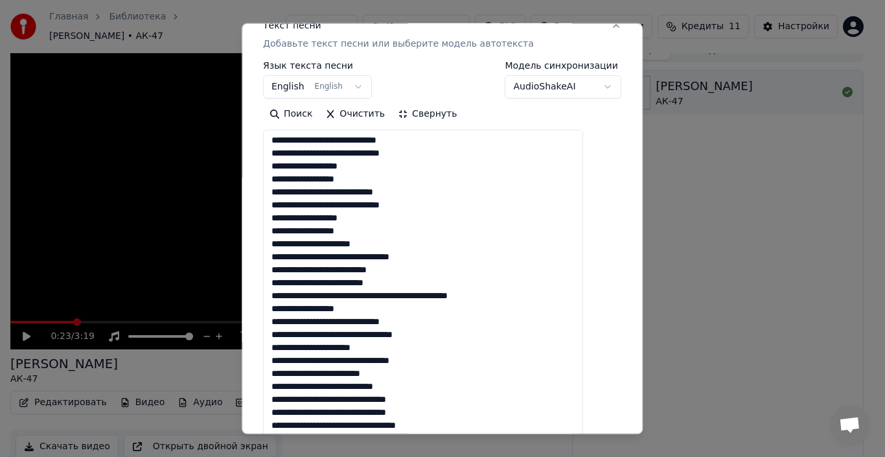
scroll to position [194, 0]
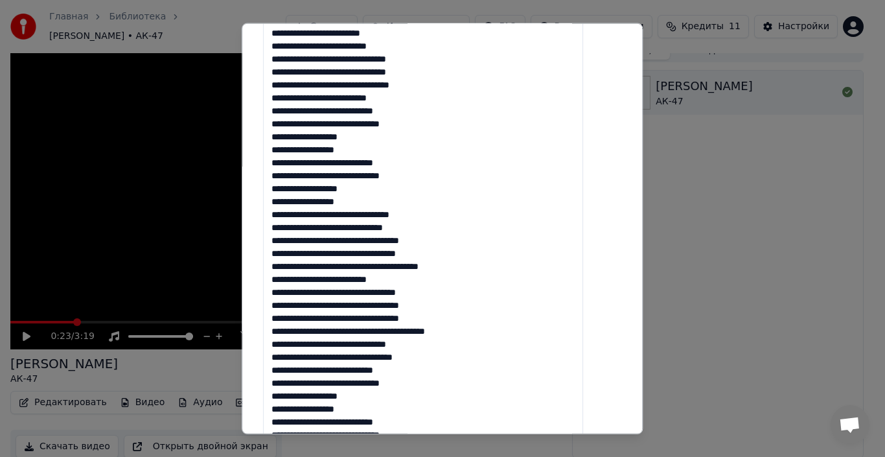
scroll to position [518, 0]
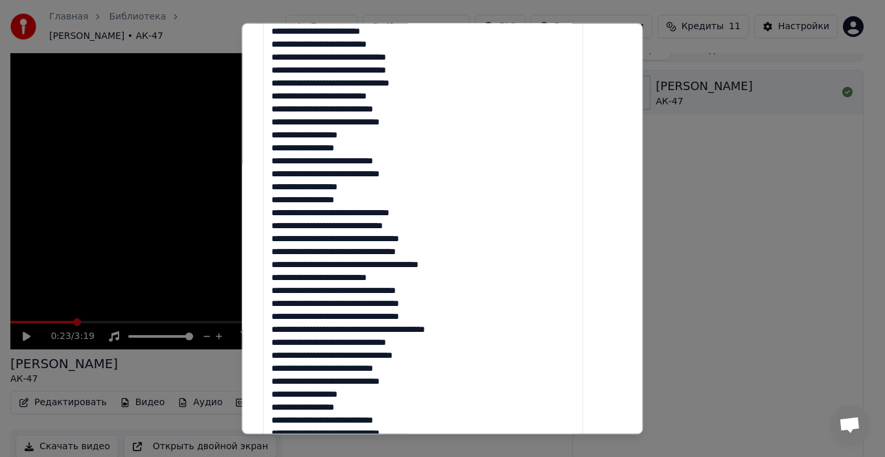
drag, startPoint x: 444, startPoint y: 239, endPoint x: 423, endPoint y: 240, distance: 20.7
click at [423, 240] on textarea at bounding box center [423, 245] width 320 height 917
drag, startPoint x: 465, startPoint y: 251, endPoint x: 443, endPoint y: 253, distance: 22.1
click at [443, 253] on textarea at bounding box center [423, 245] width 320 height 917
drag, startPoint x: 472, startPoint y: 267, endPoint x: 413, endPoint y: 268, distance: 58.3
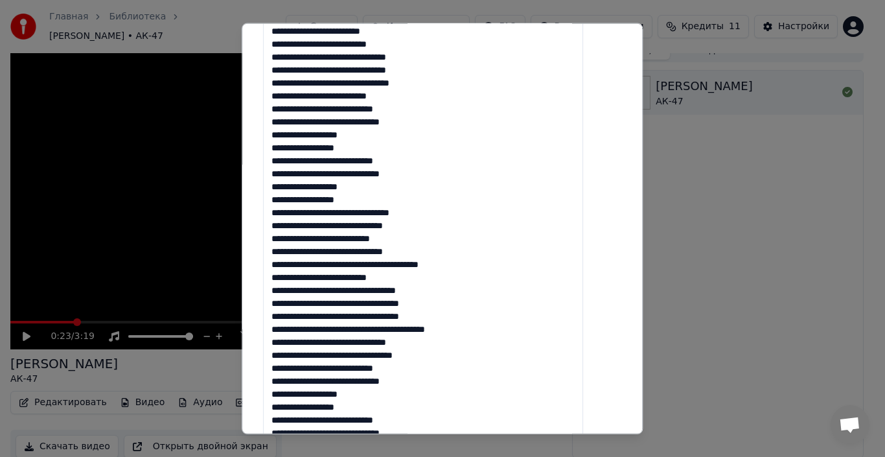
click at [413, 268] on textarea at bounding box center [423, 245] width 320 height 917
drag, startPoint x: 453, startPoint y: 308, endPoint x: 432, endPoint y: 306, distance: 21.5
click at [432, 306] on textarea at bounding box center [423, 245] width 320 height 917
drag, startPoint x: 468, startPoint y: 320, endPoint x: 426, endPoint y: 318, distance: 42.2
click at [426, 318] on textarea at bounding box center [423, 245] width 320 height 917
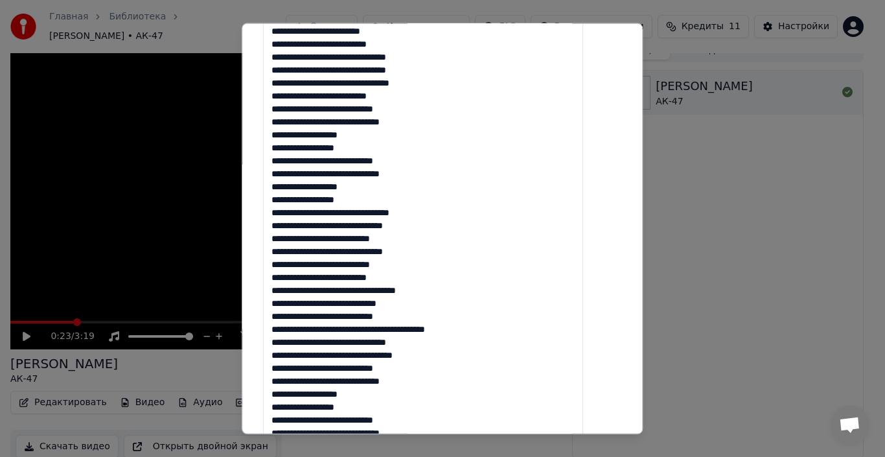
drag, startPoint x: 476, startPoint y: 331, endPoint x: 432, endPoint y: 331, distance: 44.7
click at [432, 331] on textarea at bounding box center [423, 245] width 320 height 917
drag, startPoint x: 443, startPoint y: 331, endPoint x: 425, endPoint y: 330, distance: 17.5
click at [425, 330] on textarea at bounding box center [423, 245] width 320 height 917
click at [386, 331] on textarea at bounding box center [423, 245] width 320 height 917
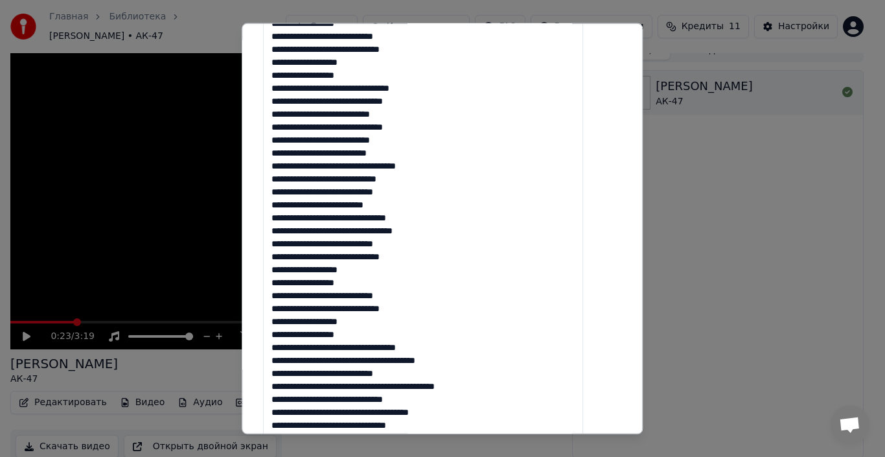
scroll to position [713, 0]
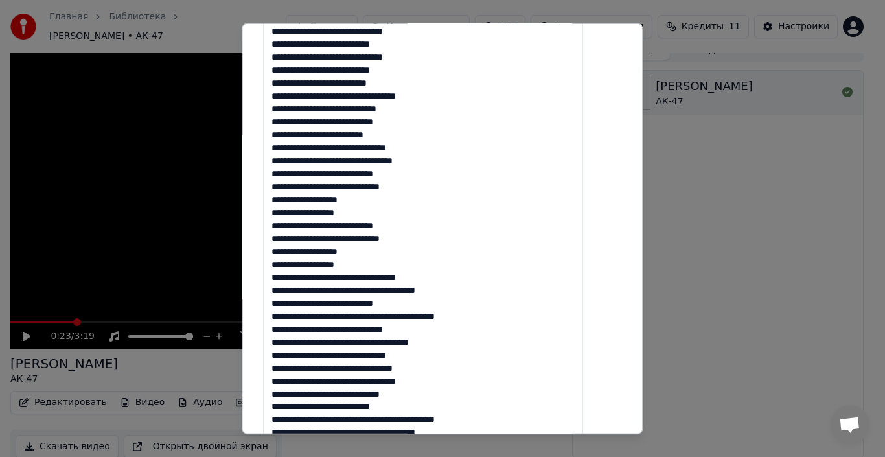
drag, startPoint x: 447, startPoint y: 275, endPoint x: 431, endPoint y: 277, distance: 16.3
click at [431, 277] on textarea at bounding box center [423, 51] width 320 height 917
drag, startPoint x: 482, startPoint y: 292, endPoint x: 461, endPoint y: 293, distance: 20.8
click at [461, 293] on textarea at bounding box center [423, 51] width 320 height 917
drag, startPoint x: 504, startPoint y: 315, endPoint x: 441, endPoint y: 320, distance: 63.0
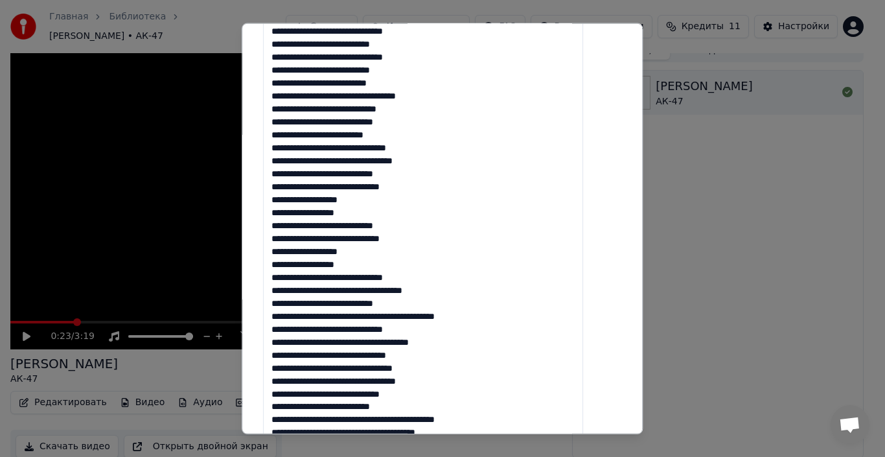
click at [441, 320] on textarea at bounding box center [423, 51] width 320 height 917
click at [413, 329] on textarea at bounding box center [423, 51] width 320 height 917
drag, startPoint x: 495, startPoint y: 345, endPoint x: 462, endPoint y: 344, distance: 33.1
click at [462, 344] on textarea at bounding box center [423, 51] width 320 height 917
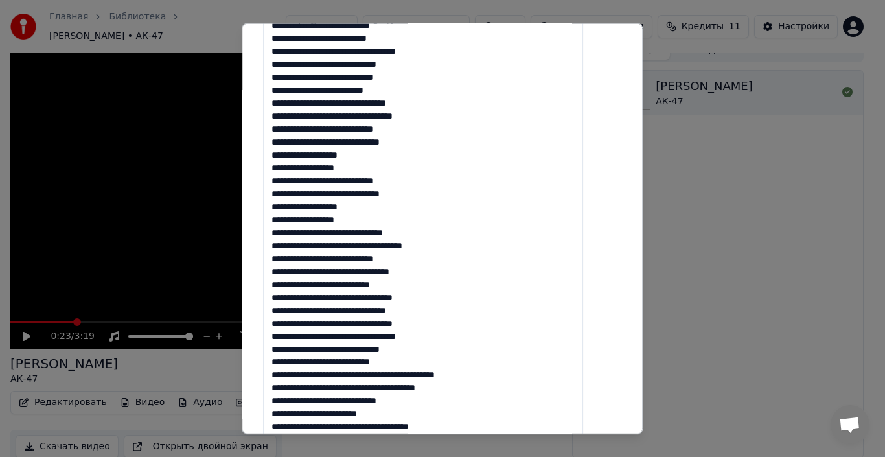
scroll to position [778, 0]
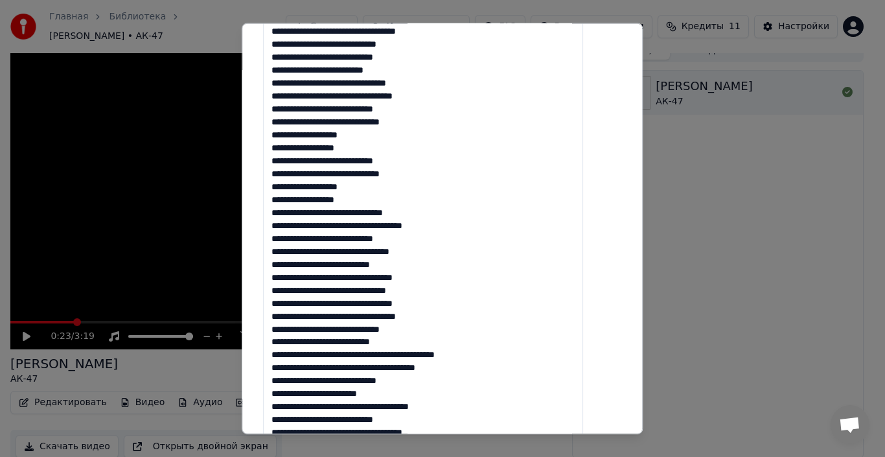
drag, startPoint x: 500, startPoint y: 369, endPoint x: 443, endPoint y: 371, distance: 57.0
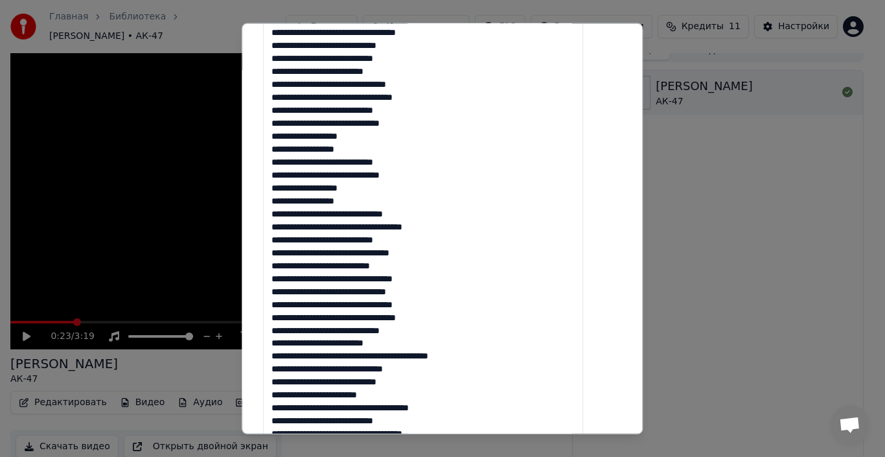
scroll to position [1, 0]
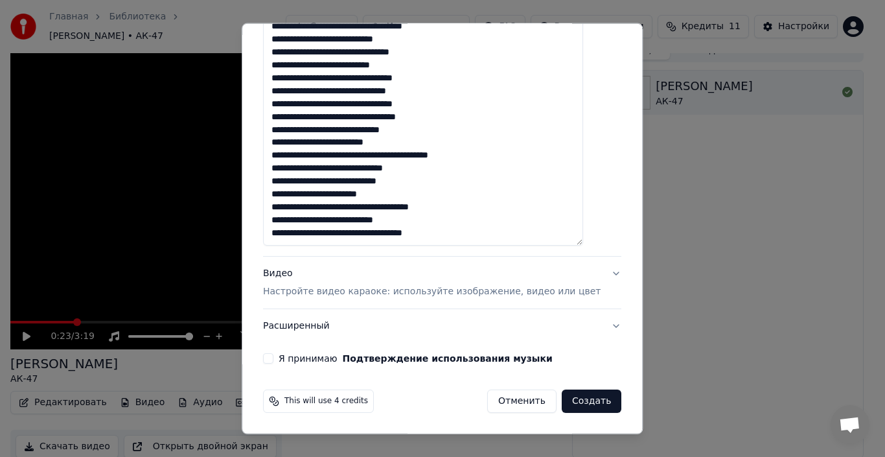
type textarea "**********"
click at [563, 336] on button "Расширенный" at bounding box center [442, 326] width 358 height 34
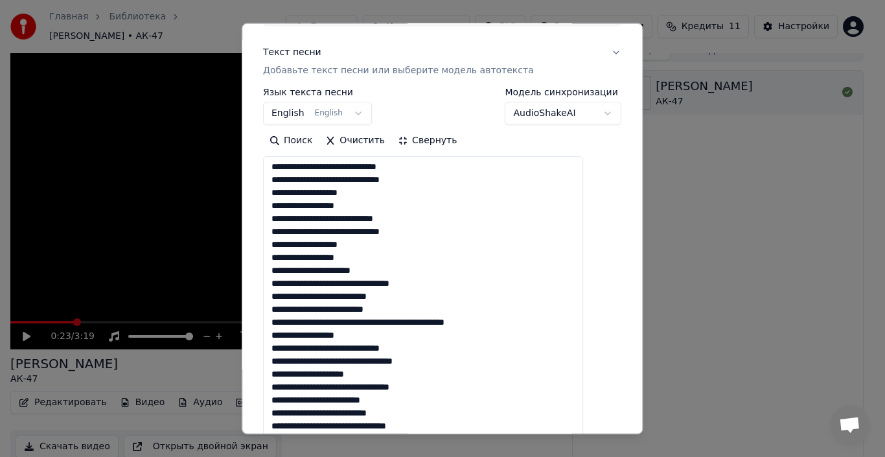
scroll to position [29, 0]
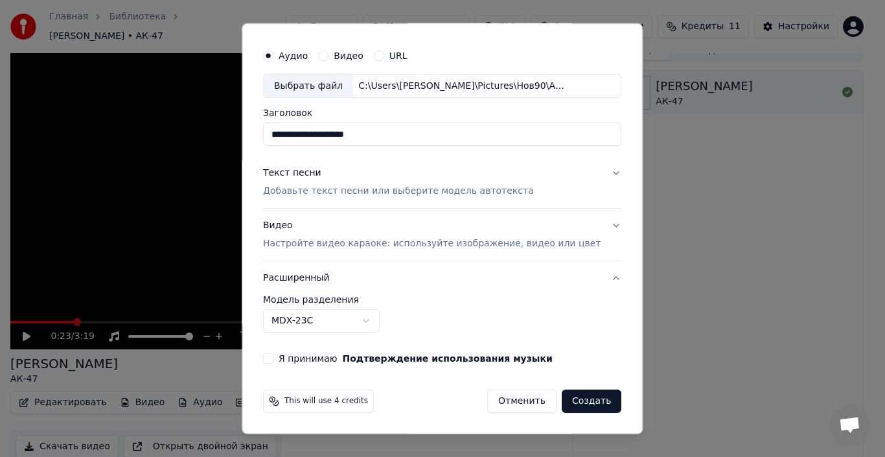
click at [598, 229] on div "**********" at bounding box center [442, 203] width 369 height 332
click at [594, 224] on button "Видео Настройте видео караоке: используйте изображение, видео или цвет" at bounding box center [442, 235] width 358 height 52
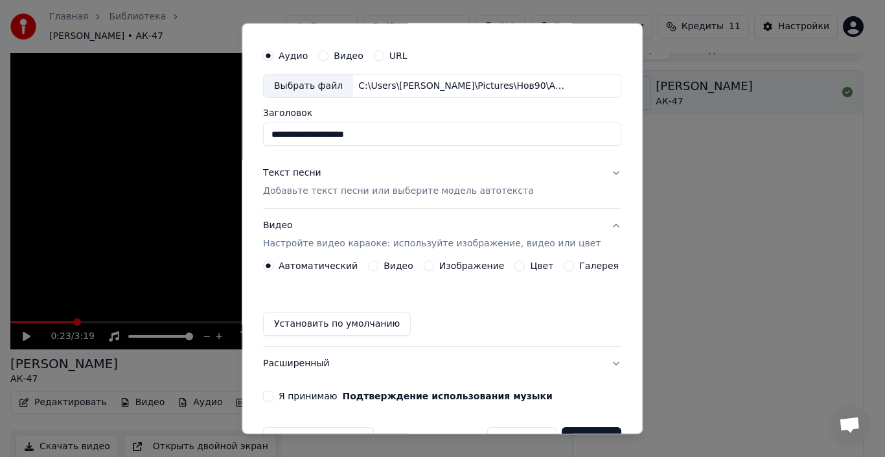
click at [478, 267] on label "Изображение" at bounding box center [471, 265] width 65 height 9
click at [434, 267] on button "Изображение" at bounding box center [429, 266] width 10 height 10
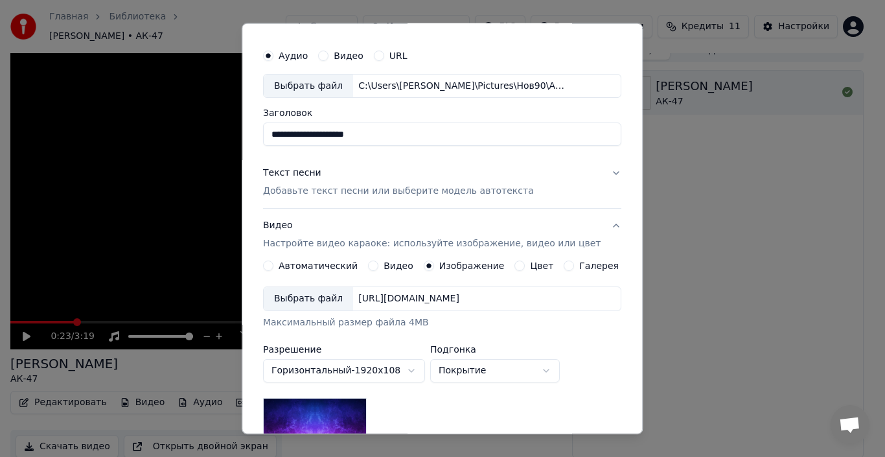
click at [341, 292] on div "Выбрать файл" at bounding box center [308, 298] width 89 height 23
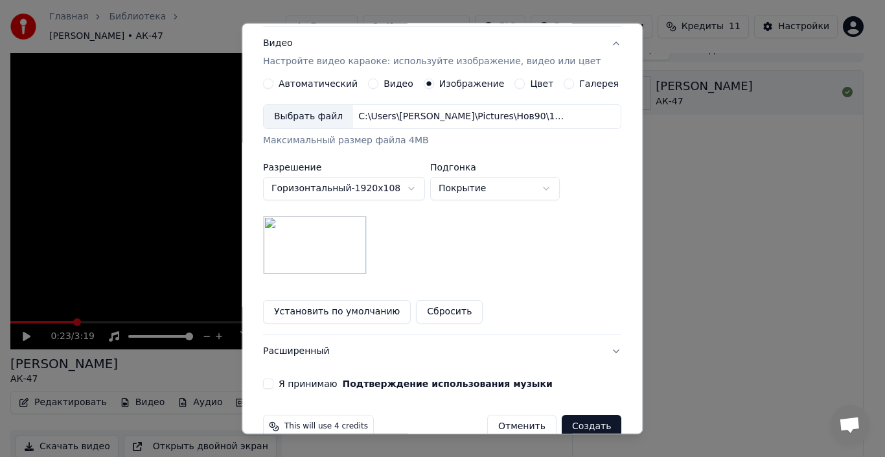
scroll to position [237, 0]
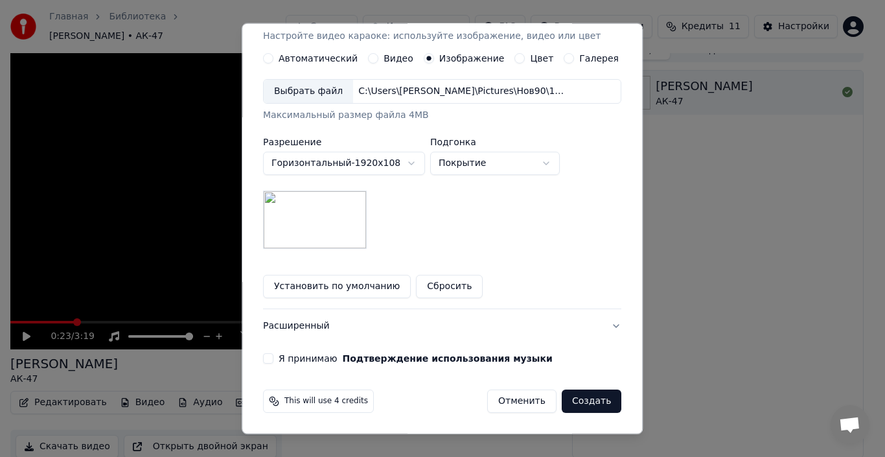
click at [274, 360] on button "Я принимаю Подтверждение использования музыки" at bounding box center [268, 358] width 10 height 10
click at [599, 402] on button "Создать" at bounding box center [592, 401] width 60 height 23
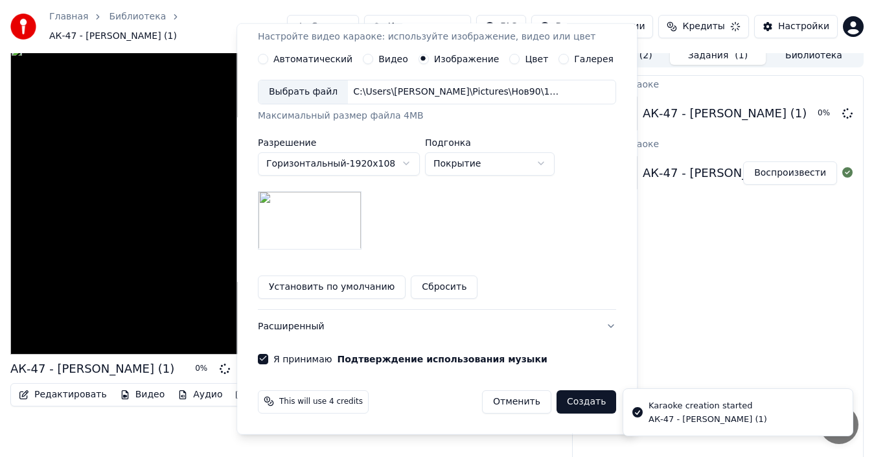
scroll to position [67, 0]
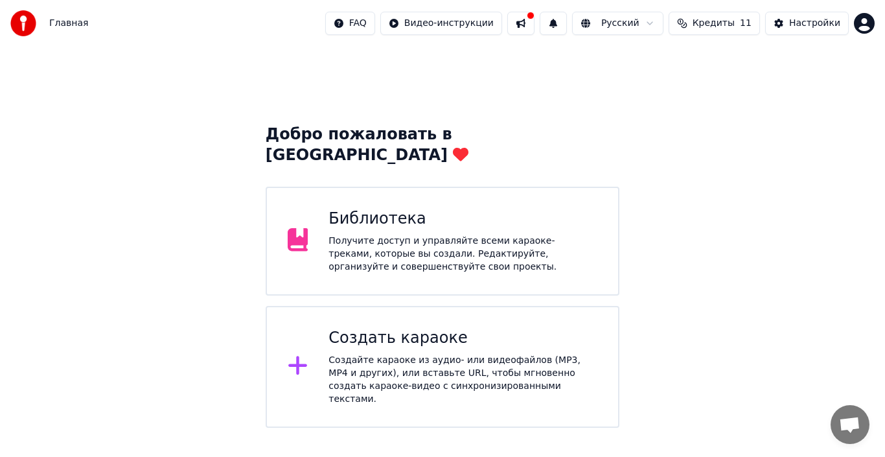
click at [472, 329] on div "Создать караоке Создайте караоке из аудио- или видеофайлов (MP3, MP4 и других),…" at bounding box center [463, 367] width 269 height 78
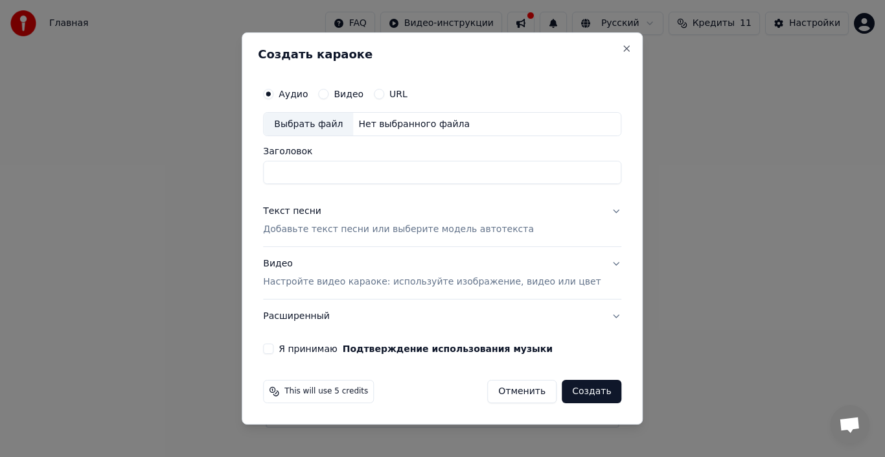
click at [341, 119] on div "Выбрать файл" at bounding box center [308, 124] width 89 height 23
click at [353, 130] on div "Выбрать файл" at bounding box center [308, 124] width 89 height 23
type input "**********"
click at [384, 213] on div "Текст песни Добавьте текст песни или выберите модель автотекста" at bounding box center [398, 220] width 271 height 31
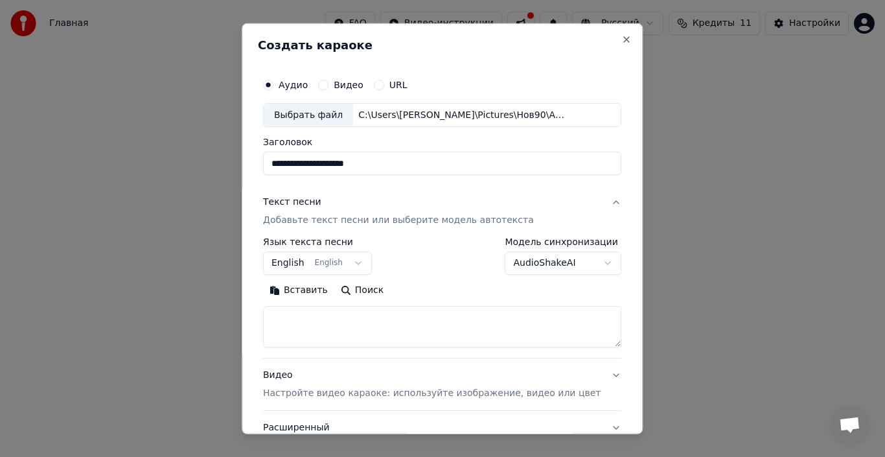
click at [345, 308] on textarea at bounding box center [442, 326] width 358 height 41
paste textarea "**********"
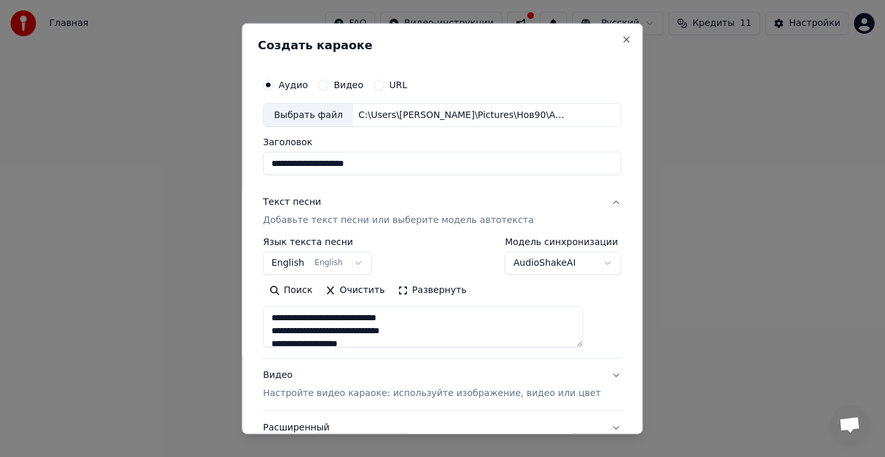
scroll to position [872, 0]
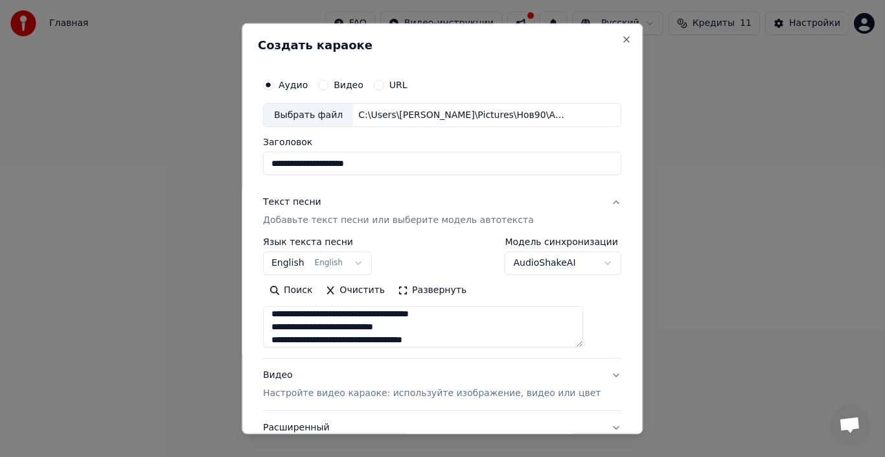
type textarea "**********"
click at [343, 251] on body "Главная FAQ Видео-инструкции Русский Кредиты 11 Настройки Добро пожаловать в Yo…" at bounding box center [442, 214] width 885 height 428
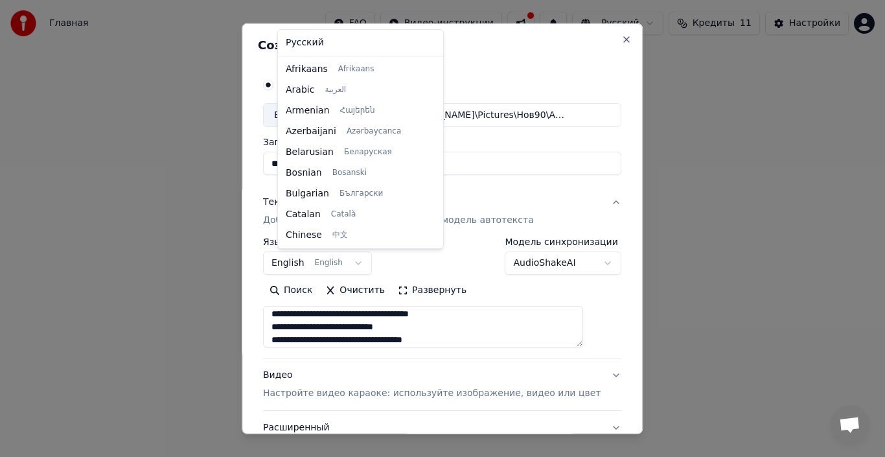
click at [343, 263] on div at bounding box center [442, 228] width 885 height 457
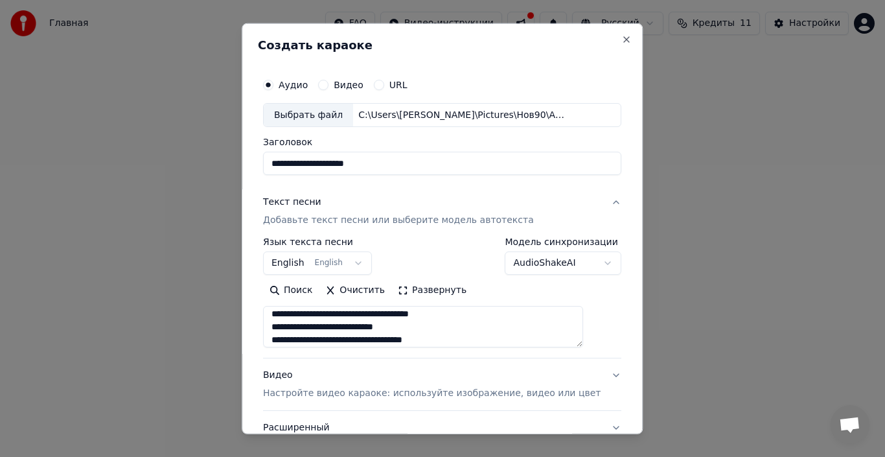
click at [344, 264] on button "English English" at bounding box center [317, 262] width 109 height 23
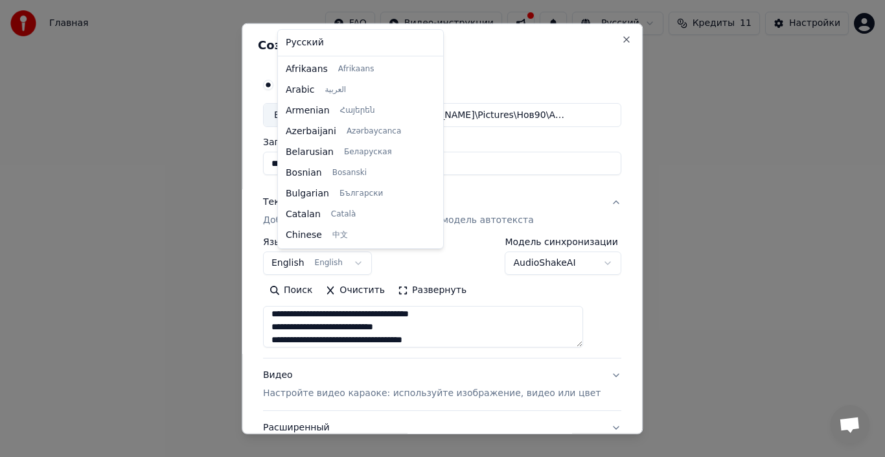
scroll to position [104, 0]
select select "**"
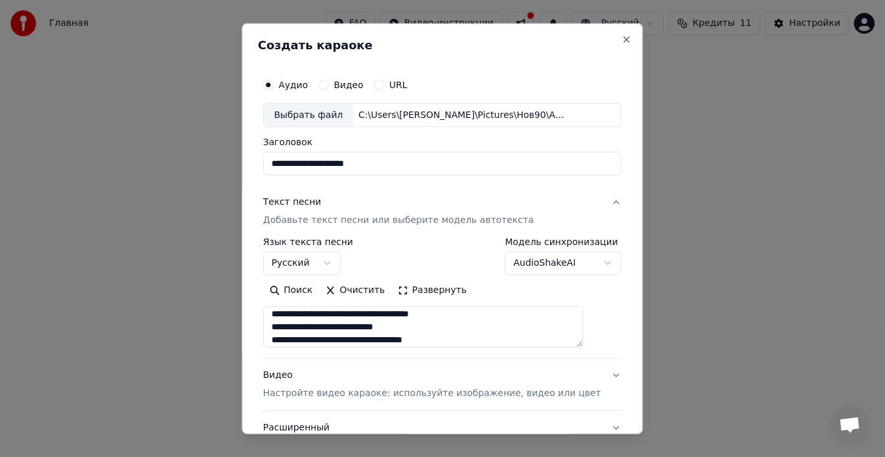
click at [312, 286] on button "Поиск" at bounding box center [291, 290] width 56 height 21
click at [460, 293] on button "Развернуть" at bounding box center [452, 290] width 82 height 21
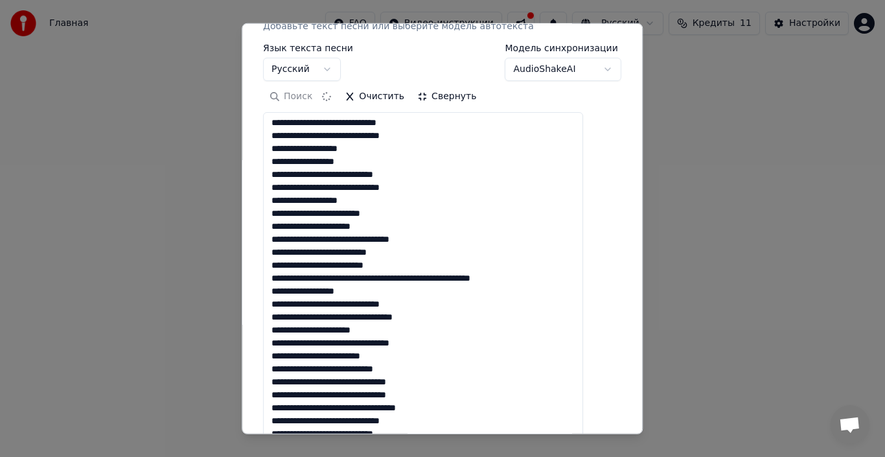
scroll to position [194, 0]
drag, startPoint x: 402, startPoint y: 211, endPoint x: 368, endPoint y: 212, distance: 34.4
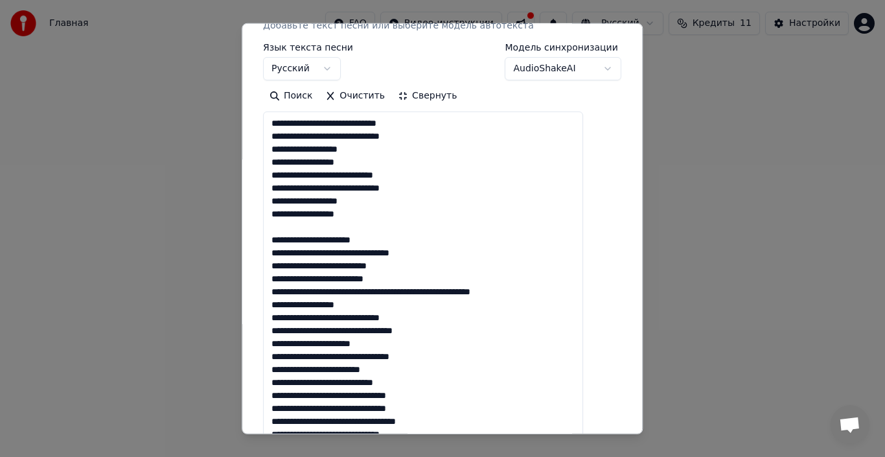
drag, startPoint x: 563, startPoint y: 292, endPoint x: 525, endPoint y: 293, distance: 37.6
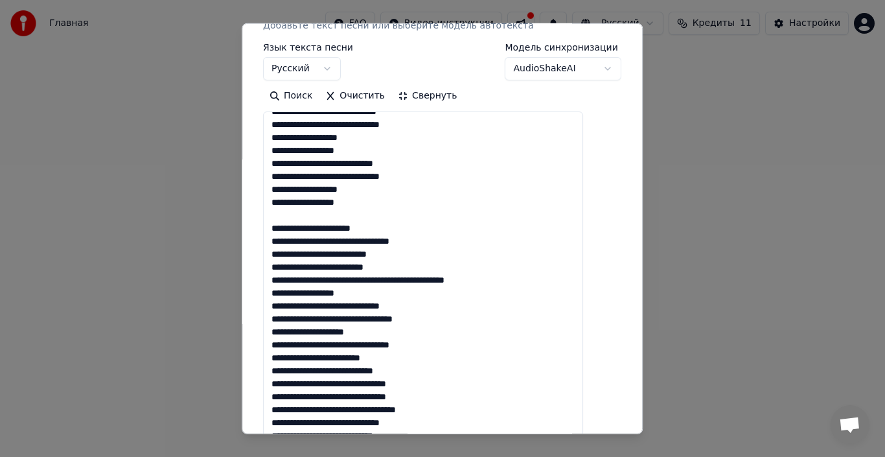
scroll to position [14, 0]
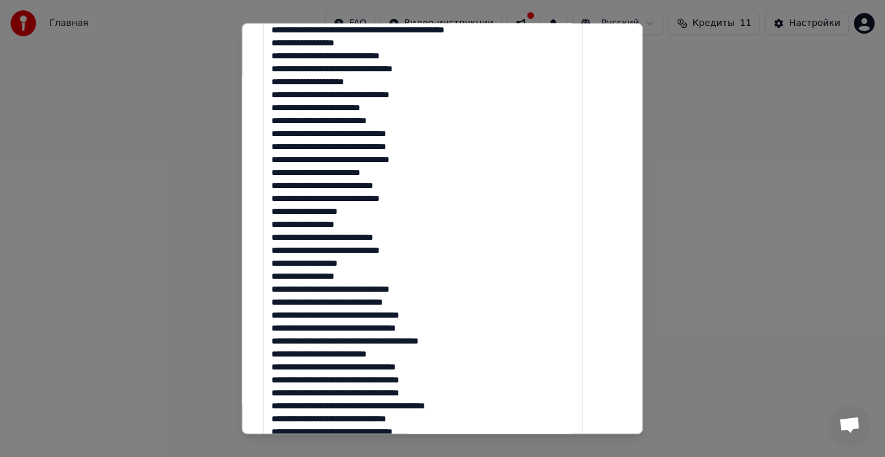
scroll to position [454, 0]
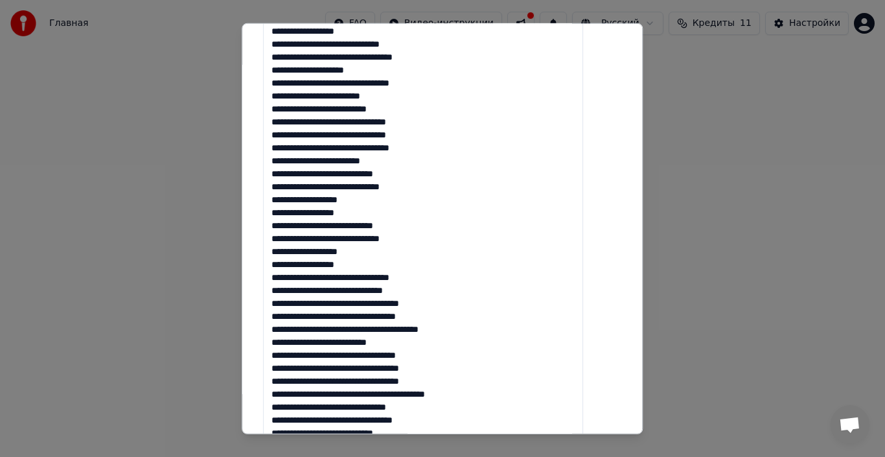
drag, startPoint x: 463, startPoint y: 305, endPoint x: 424, endPoint y: 304, distance: 38.9
click at [424, 304] on textarea at bounding box center [423, 310] width 320 height 917
drag, startPoint x: 457, startPoint y: 319, endPoint x: 437, endPoint y: 317, distance: 20.2
click at [437, 317] on textarea at bounding box center [423, 310] width 320 height 917
drag, startPoint x: 460, startPoint y: 316, endPoint x: 445, endPoint y: 318, distance: 14.3
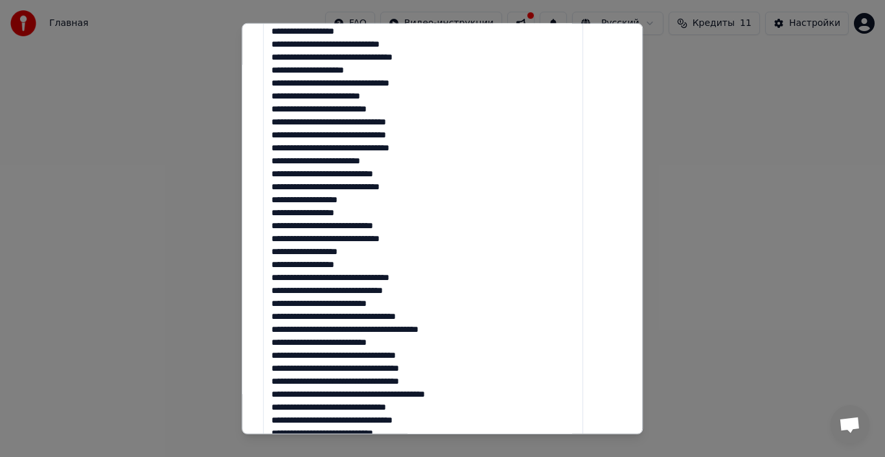
click at [445, 318] on textarea at bounding box center [423, 310] width 320 height 917
drag, startPoint x: 475, startPoint y: 331, endPoint x: 413, endPoint y: 332, distance: 62.2
click at [413, 332] on textarea at bounding box center [423, 310] width 320 height 917
drag, startPoint x: 446, startPoint y: 373, endPoint x: 430, endPoint y: 373, distance: 16.2
click at [430, 373] on textarea at bounding box center [423, 310] width 320 height 917
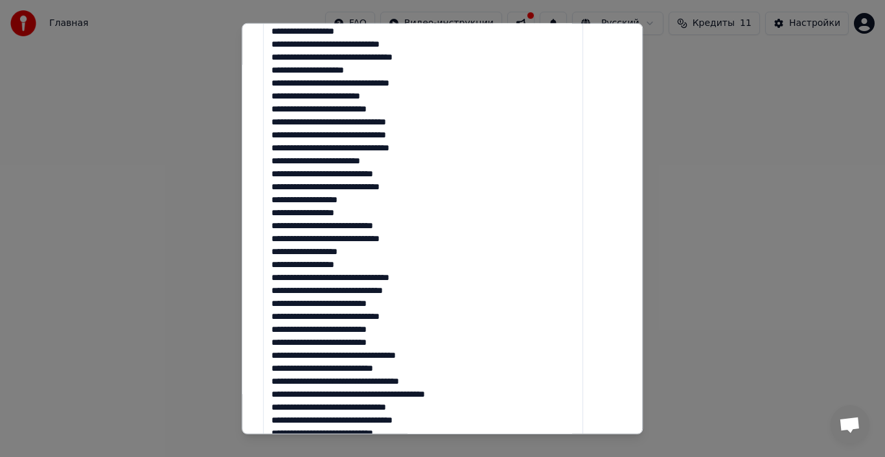
drag, startPoint x: 464, startPoint y: 382, endPoint x: 426, endPoint y: 382, distance: 38.2
click at [426, 382] on textarea at bounding box center [423, 310] width 320 height 917
drag, startPoint x: 495, startPoint y: 397, endPoint x: 425, endPoint y: 396, distance: 70.0
click at [425, 396] on textarea at bounding box center [423, 310] width 320 height 917
click at [386, 393] on textarea at bounding box center [423, 310] width 320 height 917
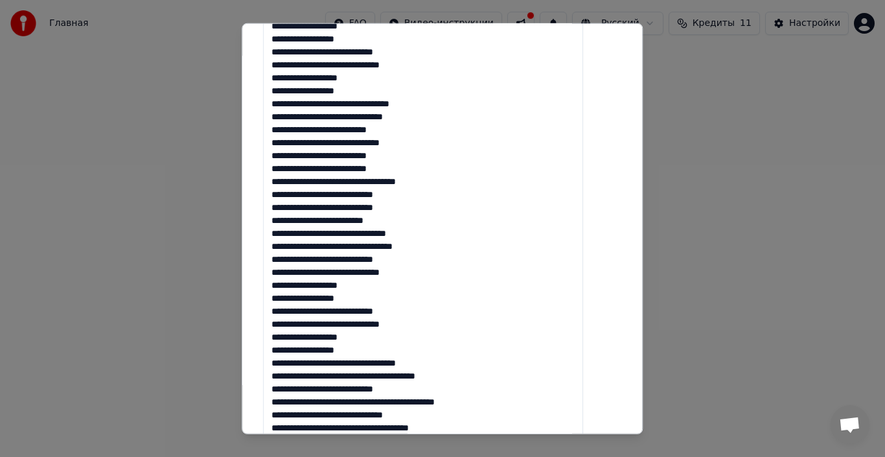
scroll to position [648, 0]
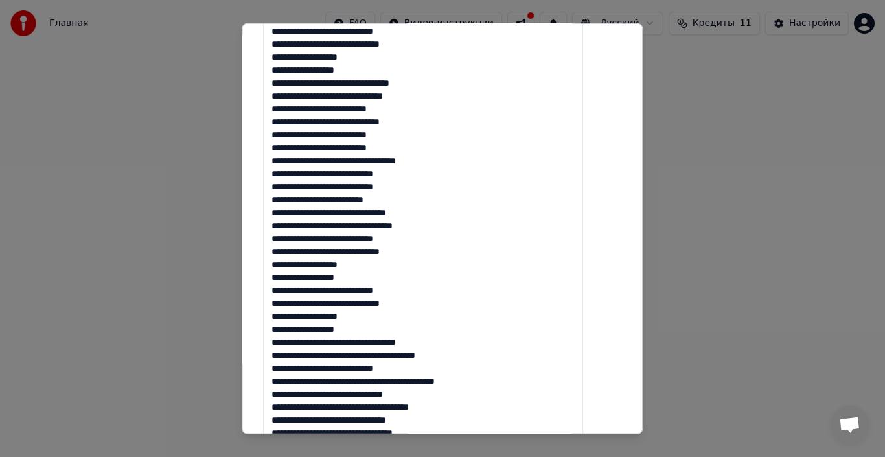
click at [432, 345] on textarea at bounding box center [423, 116] width 320 height 917
click at [463, 360] on textarea at bounding box center [423, 116] width 320 height 917
drag, startPoint x: 481, startPoint y: 360, endPoint x: 460, endPoint y: 361, distance: 21.4
click at [460, 361] on textarea at bounding box center [423, 116] width 320 height 917
drag, startPoint x: 498, startPoint y: 379, endPoint x: 441, endPoint y: 384, distance: 57.9
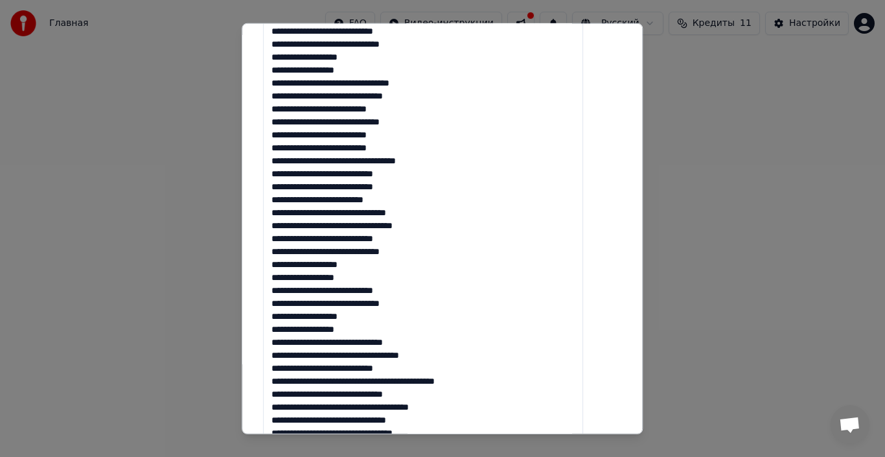
click at [441, 384] on textarea at bounding box center [423, 116] width 320 height 917
drag, startPoint x: 432, startPoint y: 397, endPoint x: 414, endPoint y: 398, distance: 18.2
click at [414, 398] on textarea at bounding box center [423, 116] width 320 height 917
drag, startPoint x: 487, startPoint y: 410, endPoint x: 461, endPoint y: 406, distance: 25.6
click at [461, 406] on textarea at bounding box center [423, 116] width 320 height 917
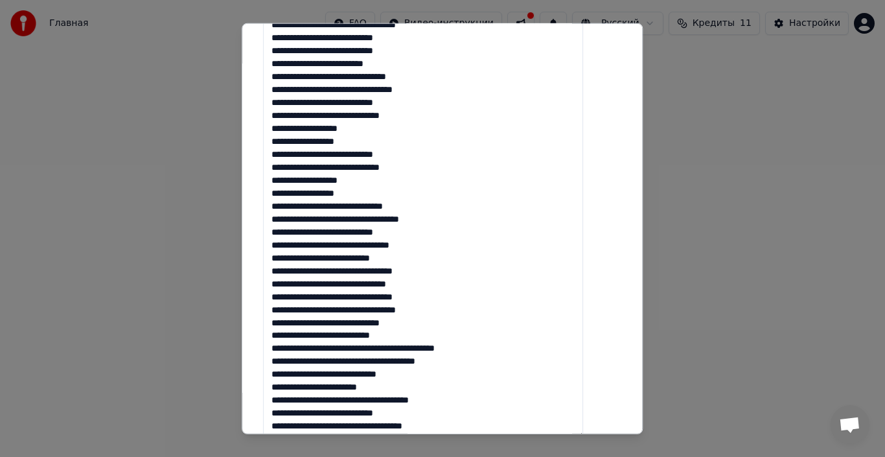
scroll to position [843, 0]
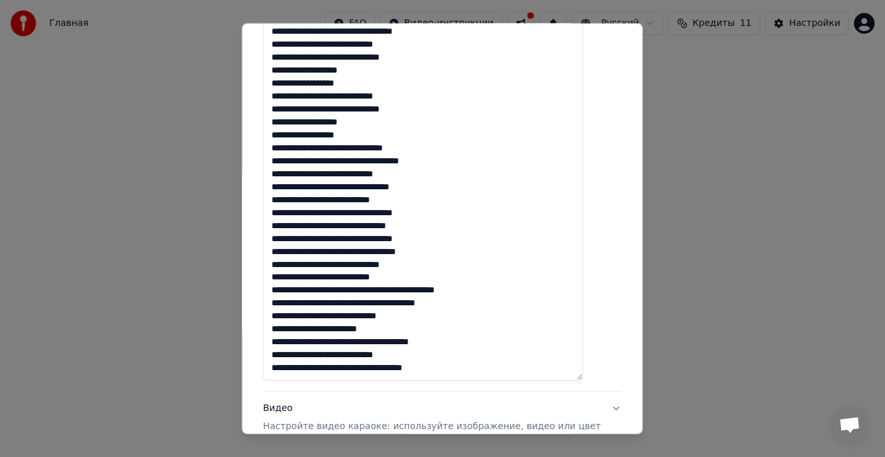
drag, startPoint x: 482, startPoint y: 306, endPoint x: 443, endPoint y: 307, distance: 39.6
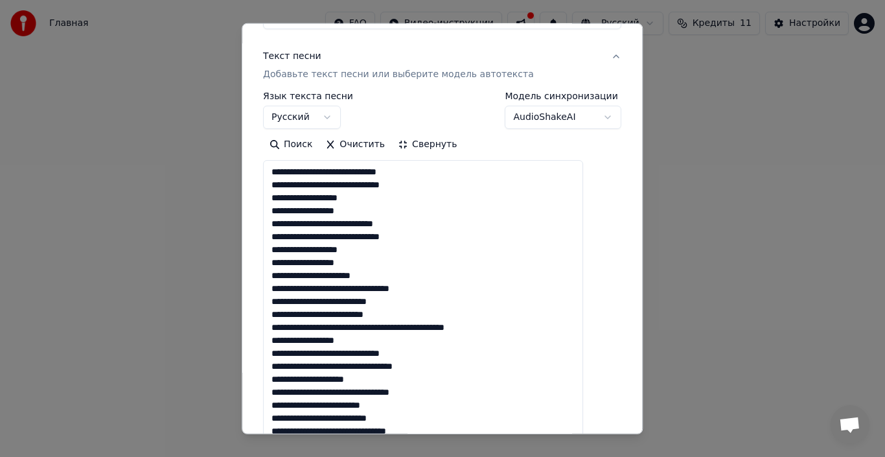
scroll to position [0, 0]
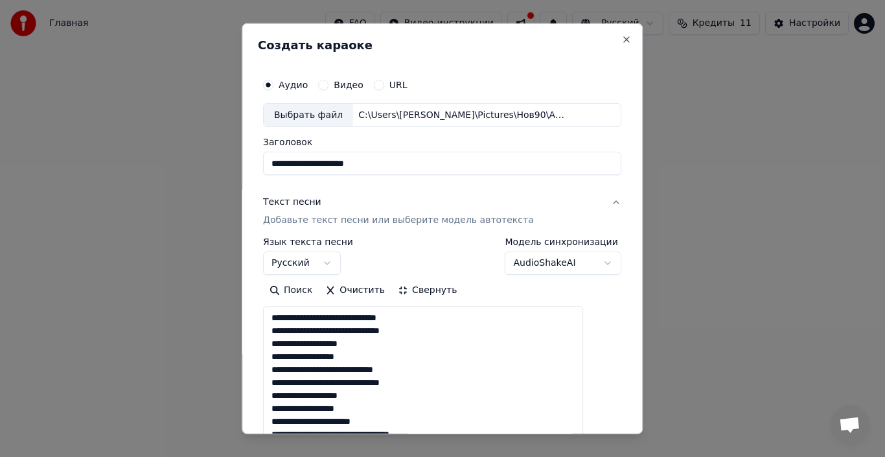
drag, startPoint x: 460, startPoint y: 305, endPoint x: 284, endPoint y: 317, distance: 176.7
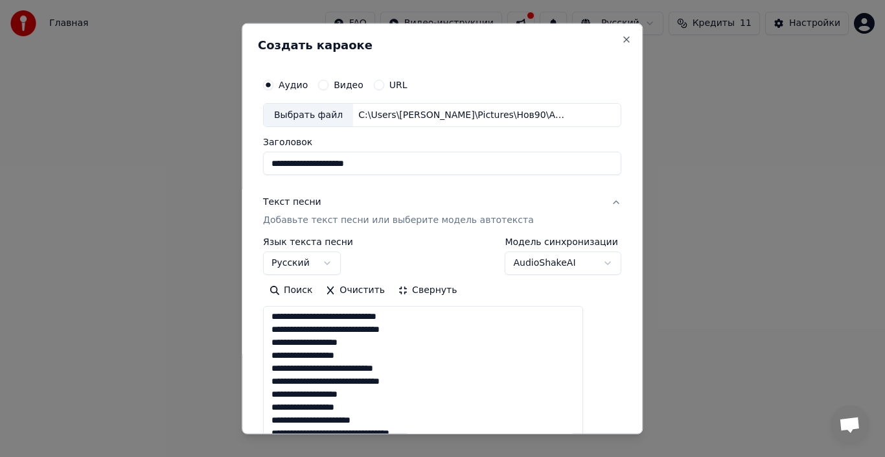
type textarea "**********"
click at [425, 249] on div "**********" at bounding box center [442, 256] width 358 height 38
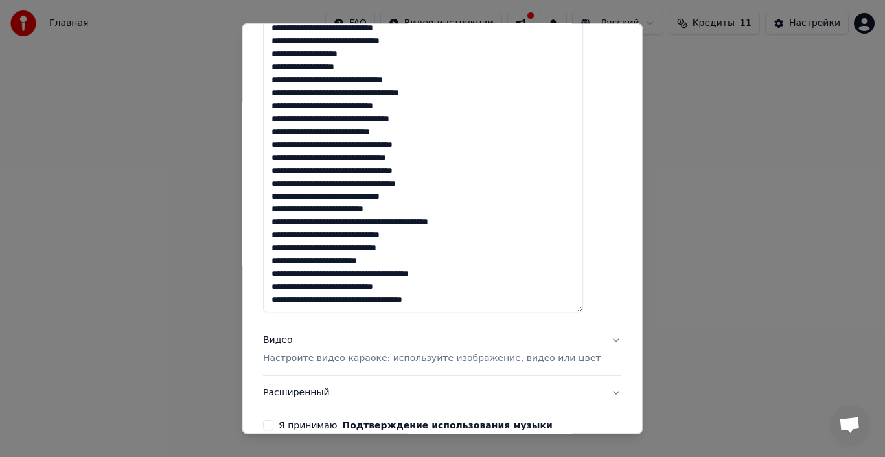
scroll to position [977, 0]
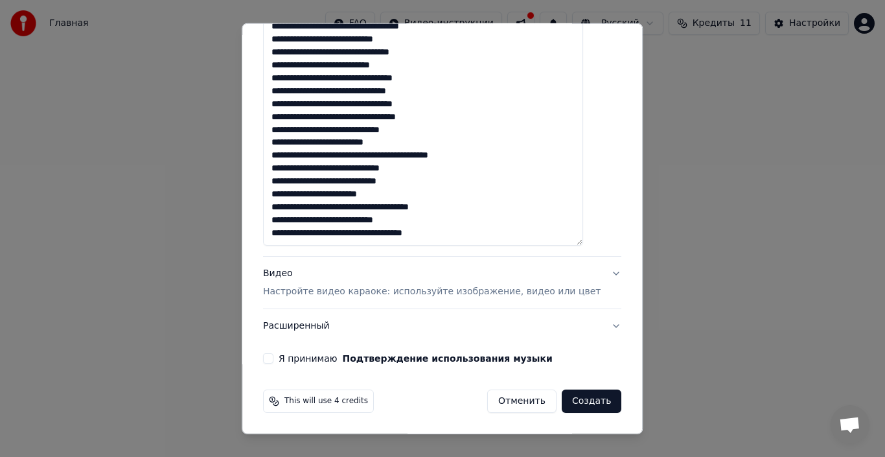
click at [296, 362] on label "Я принимаю Подтверждение использования музыки" at bounding box center [416, 358] width 274 height 9
click at [274, 362] on button "Я принимаю Подтверждение использования музыки" at bounding box center [268, 358] width 10 height 10
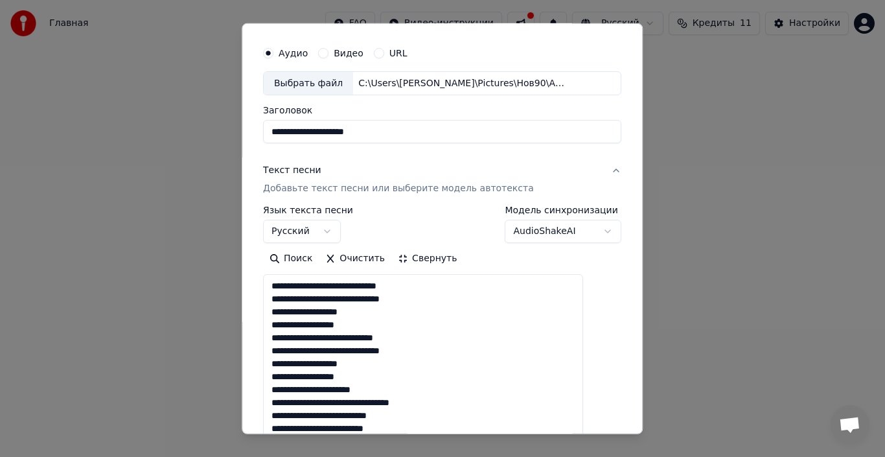
scroll to position [0, 0]
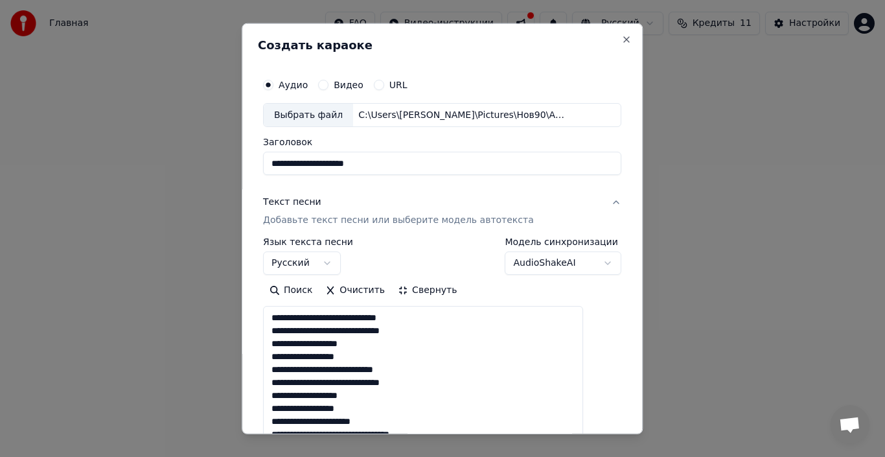
drag, startPoint x: 318, startPoint y: 163, endPoint x: 218, endPoint y: 164, distance: 99.8
click at [226, 165] on body "Главная FAQ Видео-инструкции Русский Кредиты 11 Настройки Добро пожаловать в Yo…" at bounding box center [442, 214] width 885 height 428
drag, startPoint x: 353, startPoint y: 165, endPoint x: 335, endPoint y: 164, distance: 18.2
click at [335, 164] on input "**********" at bounding box center [442, 163] width 358 height 23
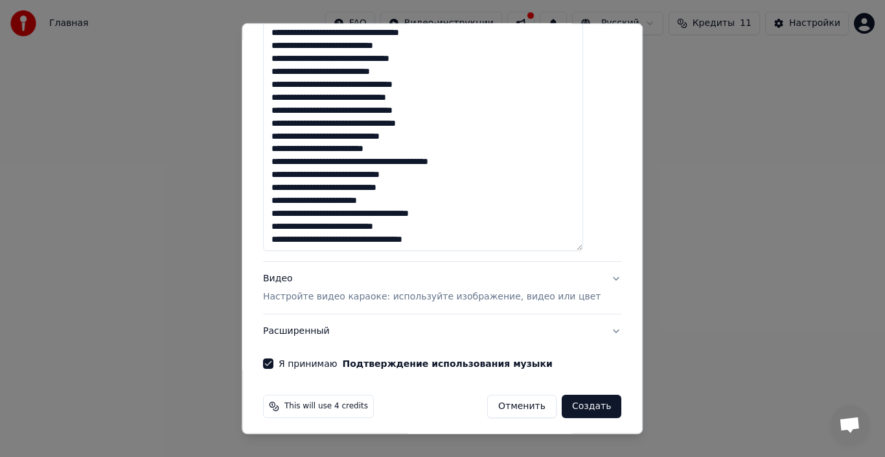
scroll to position [1, 0]
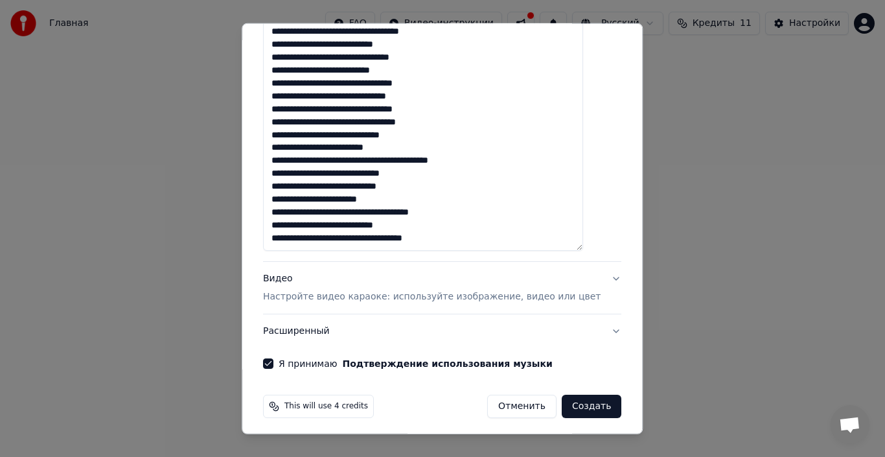
type input "**********"
click at [570, 413] on button "Создать" at bounding box center [592, 406] width 60 height 23
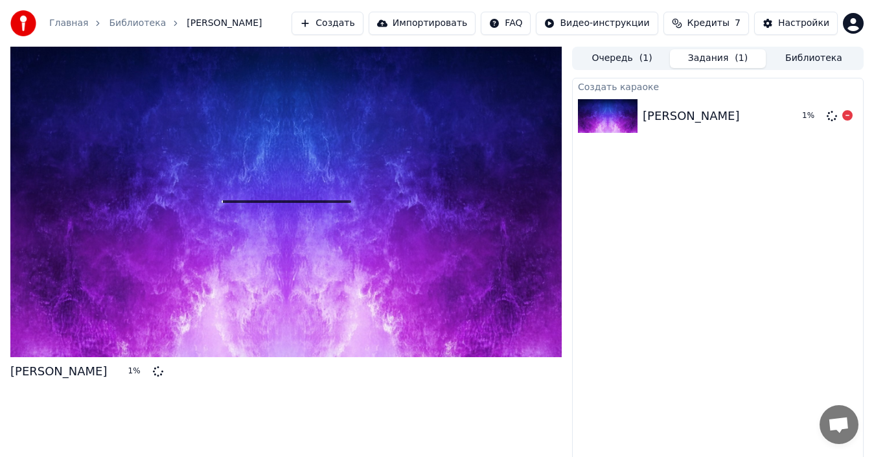
click at [841, 116] on div "1 %" at bounding box center [825, 116] width 56 height 16
click at [852, 115] on icon at bounding box center [848, 115] width 10 height 10
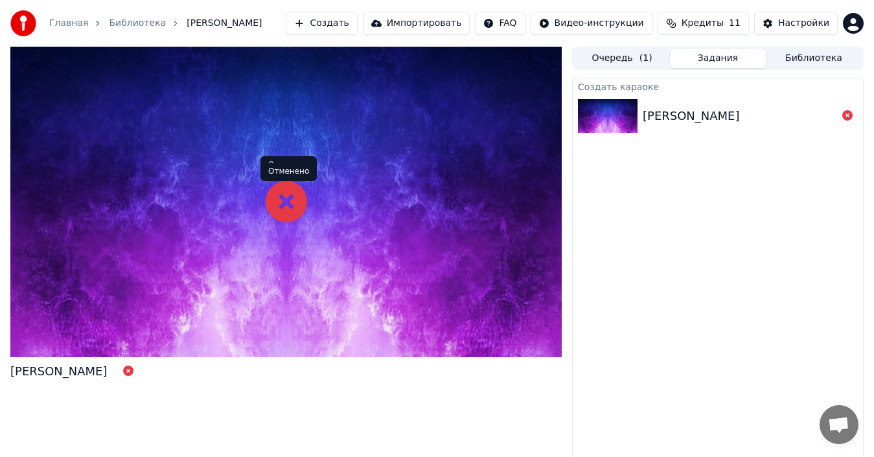
click at [704, 107] on div "Оля Лукина" at bounding box center [691, 116] width 97 height 18
click at [699, 111] on div "Оля Лукина" at bounding box center [691, 116] width 97 height 18
click at [352, 21] on button "Создать" at bounding box center [321, 23] width 71 height 23
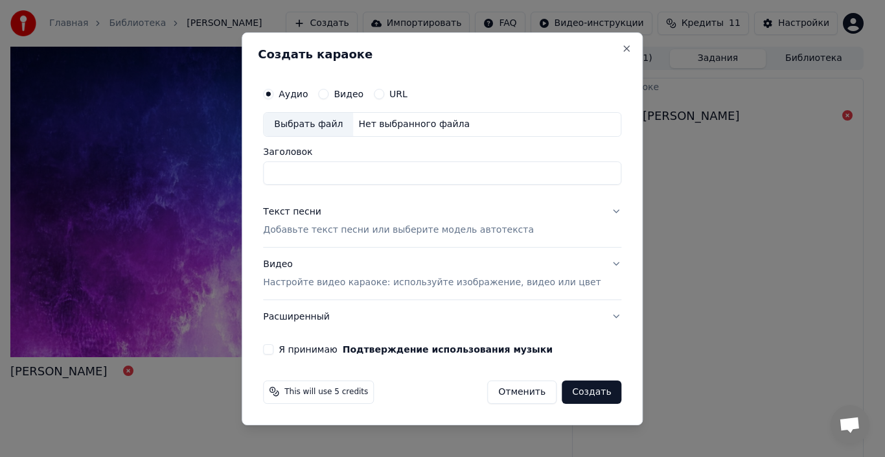
click at [334, 119] on div "Выбрать файл" at bounding box center [308, 124] width 89 height 23
type input "**********"
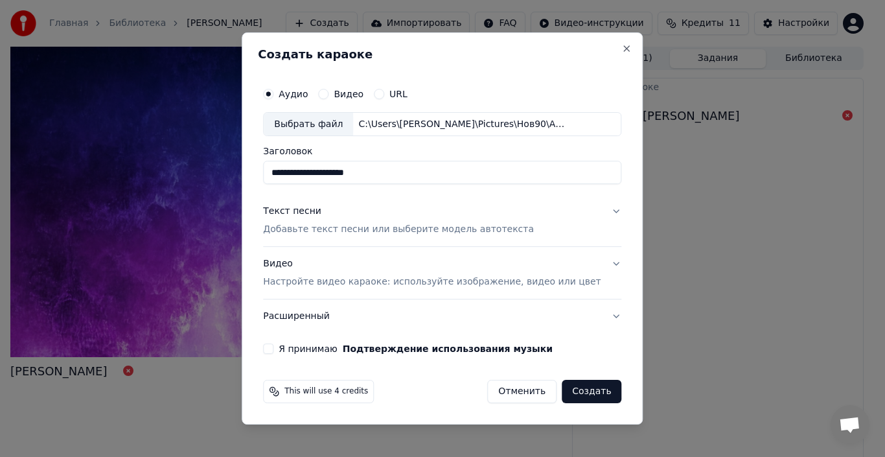
click at [597, 209] on button "Текст песни Добавьте текст песни или выберите модель автотекста" at bounding box center [442, 221] width 358 height 52
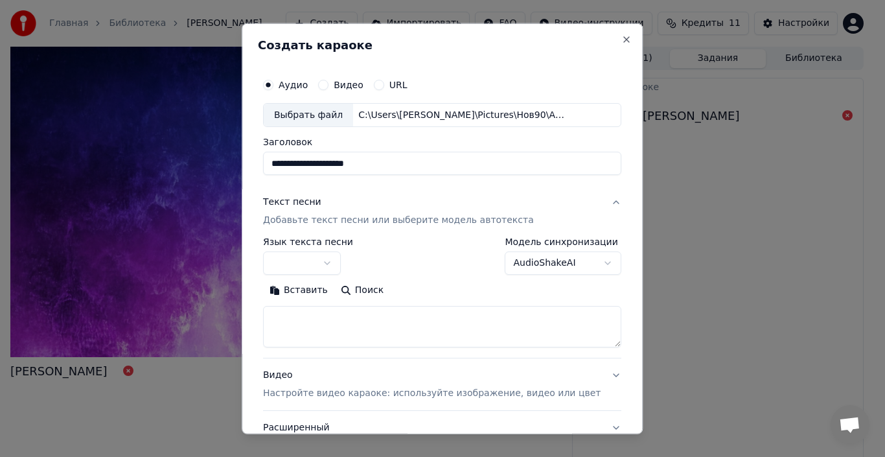
click at [321, 270] on button "button" at bounding box center [302, 262] width 78 height 23
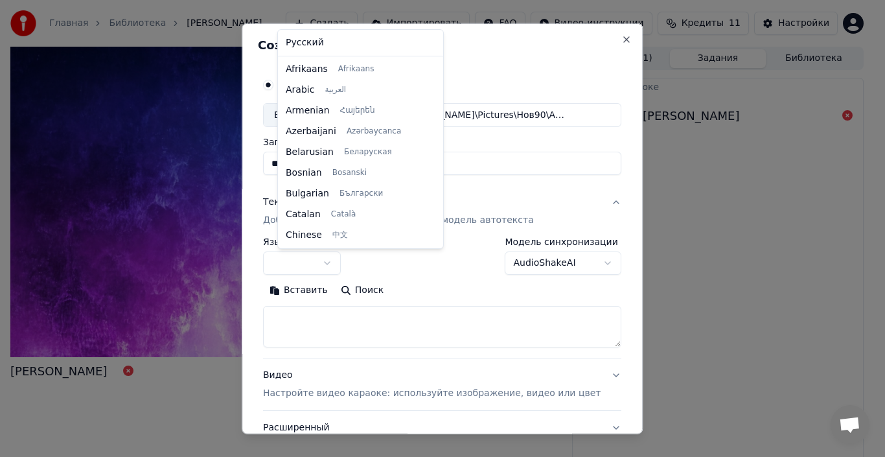
click at [323, 315] on body "**********" at bounding box center [437, 228] width 874 height 457
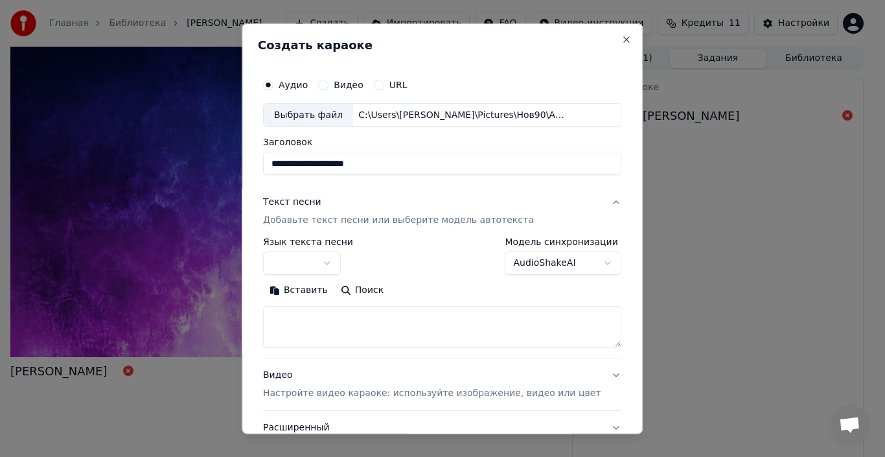
click at [314, 314] on textarea at bounding box center [442, 326] width 358 height 41
paste textarea "**********"
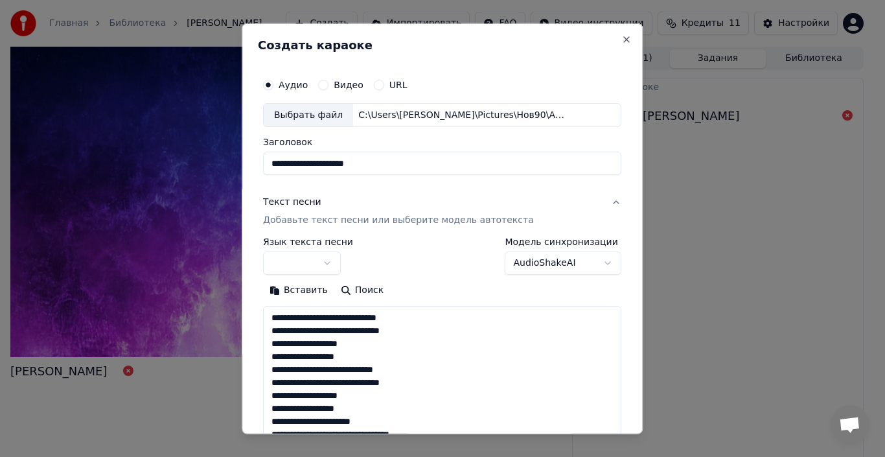
scroll to position [872, 0]
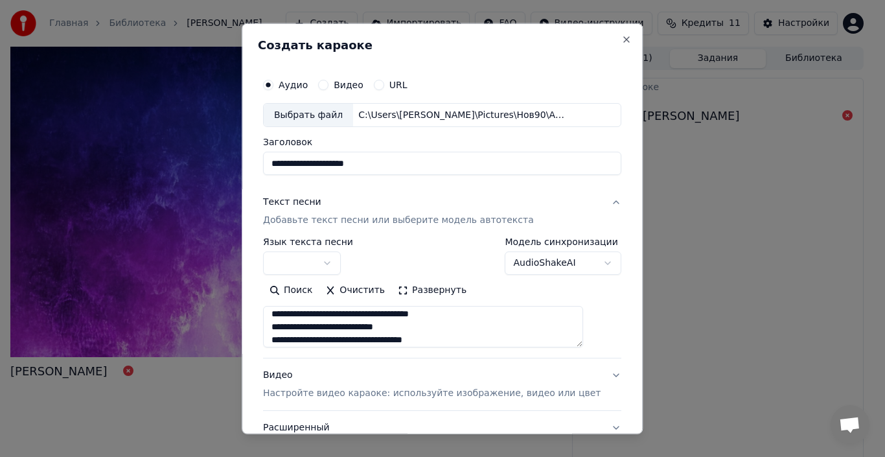
type textarea "**********"
click at [310, 290] on button "Поиск" at bounding box center [291, 290] width 56 height 21
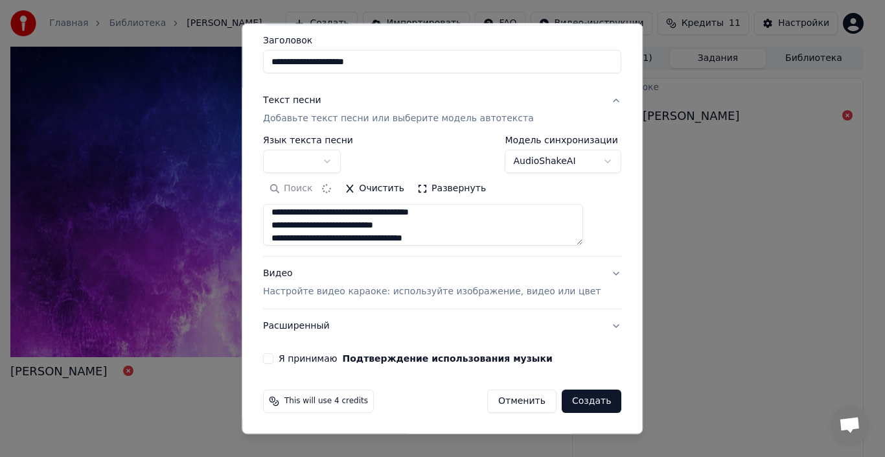
click at [594, 274] on button "Видео Настройте видео караоке: используйте изображение, видео или цвет" at bounding box center [442, 283] width 358 height 52
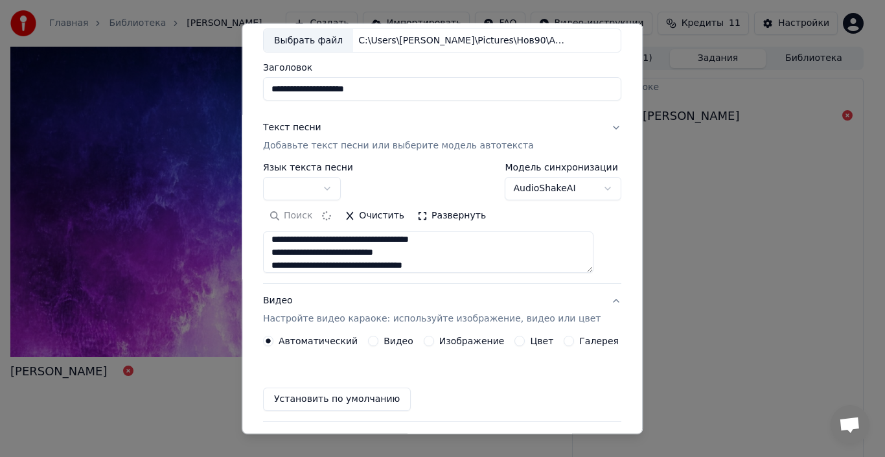
scroll to position [67, 0]
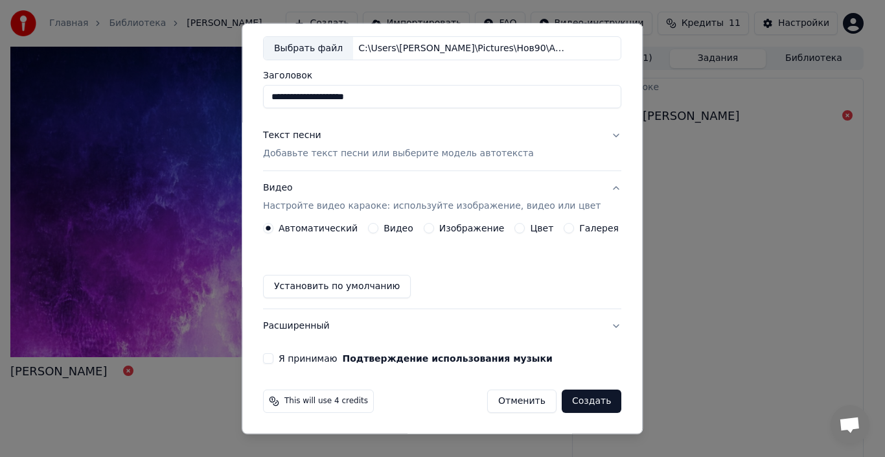
click at [455, 229] on label "Изображение" at bounding box center [471, 228] width 65 height 9
click at [434, 229] on button "Изображение" at bounding box center [429, 228] width 10 height 10
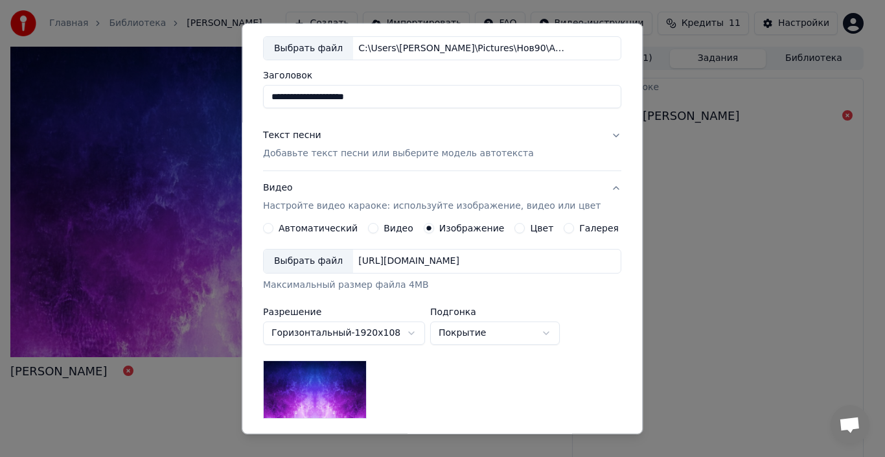
click at [325, 270] on div "Выбрать файл" at bounding box center [308, 261] width 89 height 23
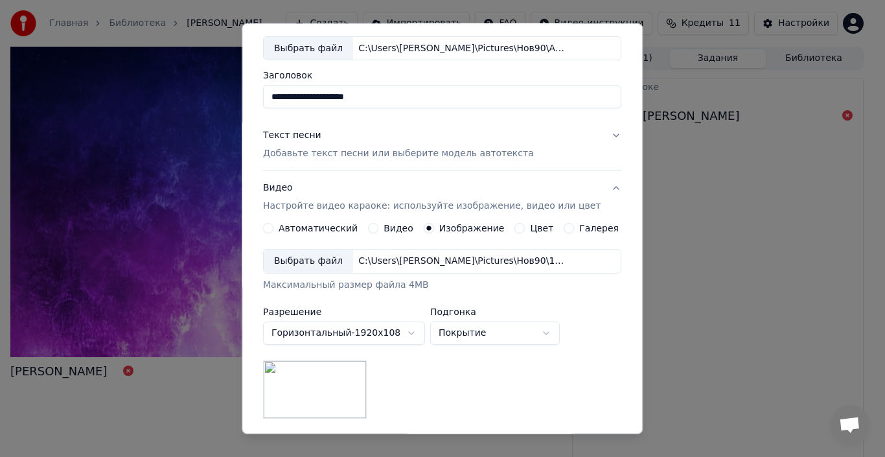
scroll to position [2, 0]
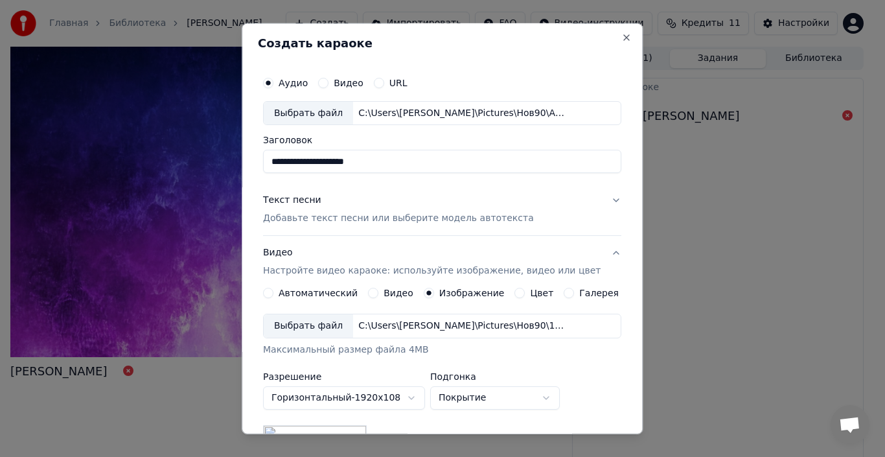
click at [594, 196] on button "Текст песни Добавьте текст песни или выберите модель автотекста" at bounding box center [442, 209] width 358 height 52
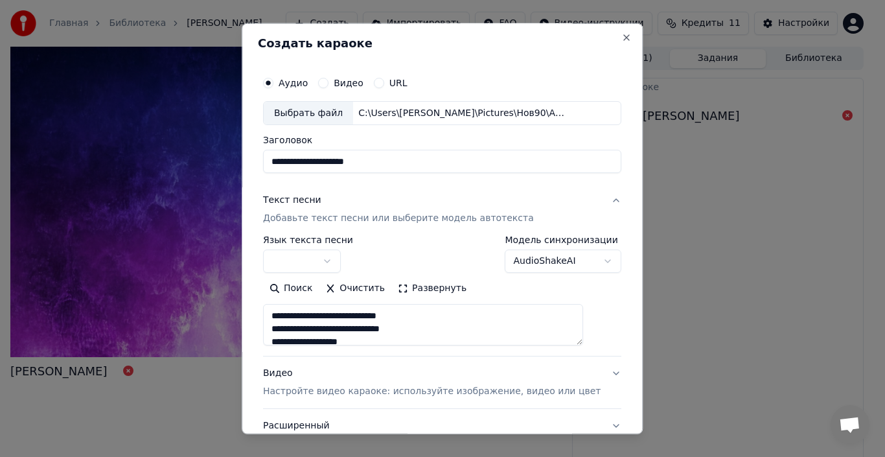
click at [321, 259] on button "button" at bounding box center [302, 261] width 78 height 23
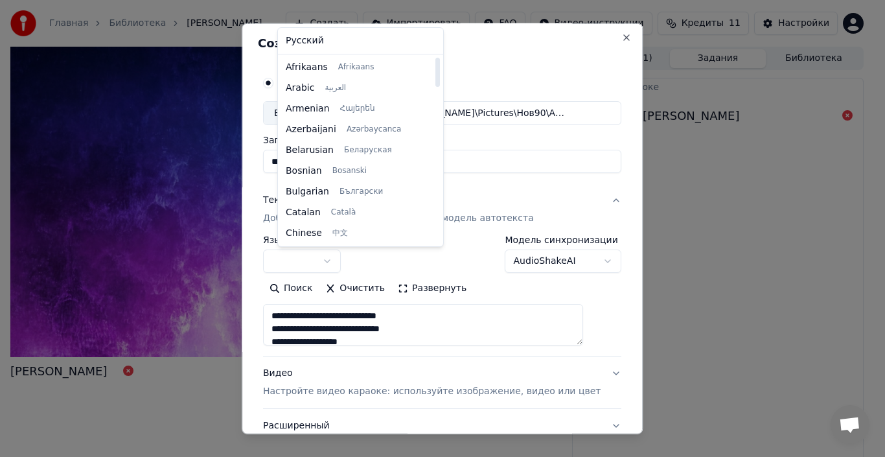
select select "**"
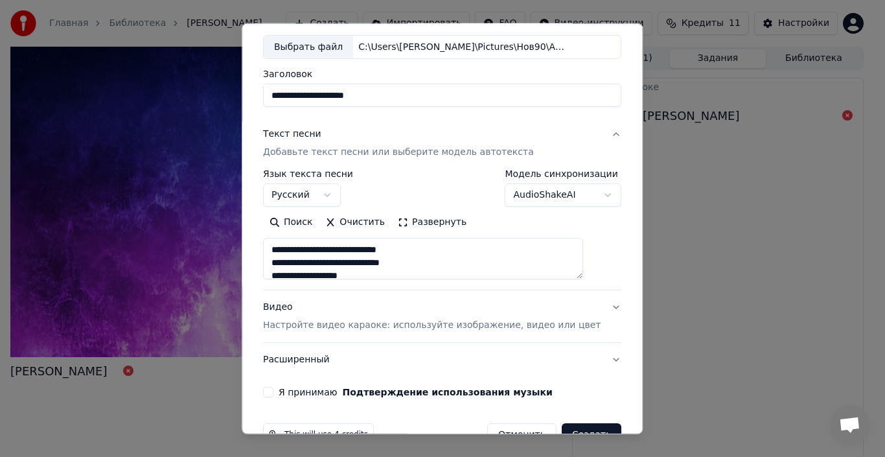
scroll to position [102, 0]
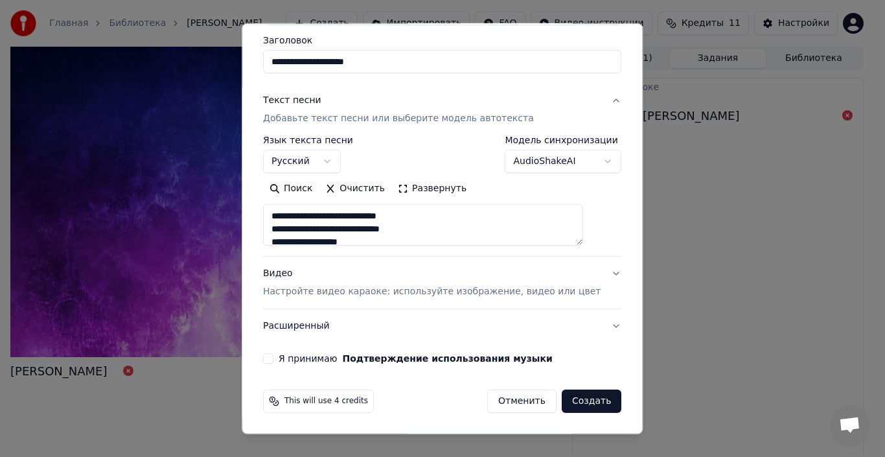
click at [274, 364] on button "Я принимаю Подтверждение использования музыки" at bounding box center [268, 358] width 10 height 10
click at [569, 395] on button "Создать" at bounding box center [592, 401] width 60 height 23
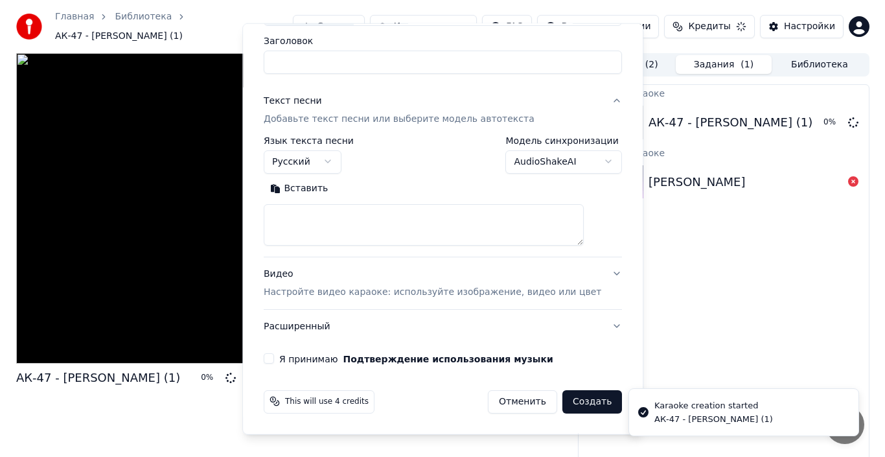
scroll to position [0, 0]
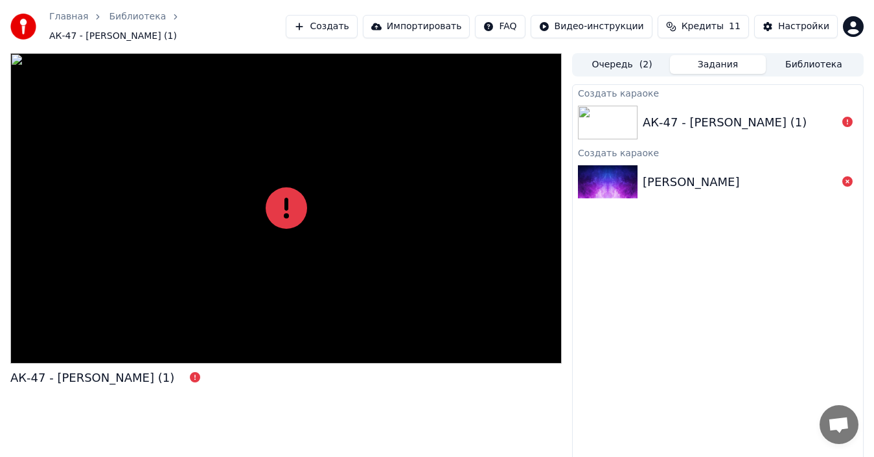
click at [73, 23] on link "Главная" at bounding box center [68, 16] width 39 height 13
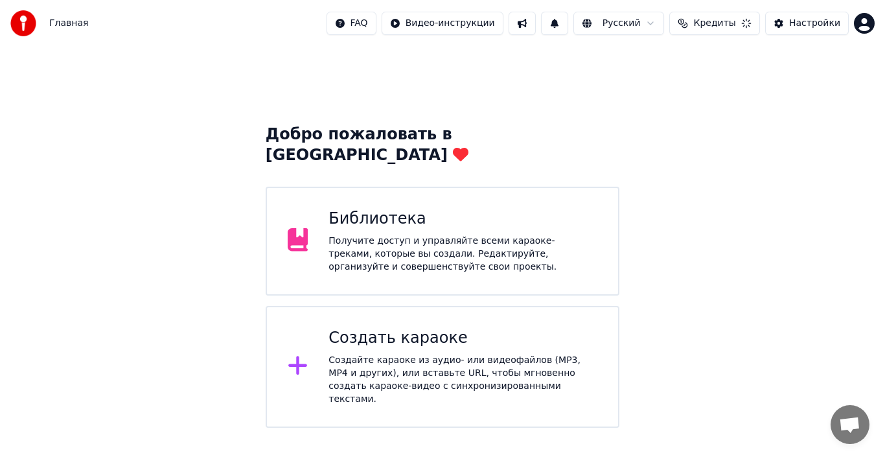
click at [460, 373] on div "Создать караоке Создайте караоке из аудио- или видеофайлов (MP3, MP4 и других),…" at bounding box center [443, 367] width 354 height 122
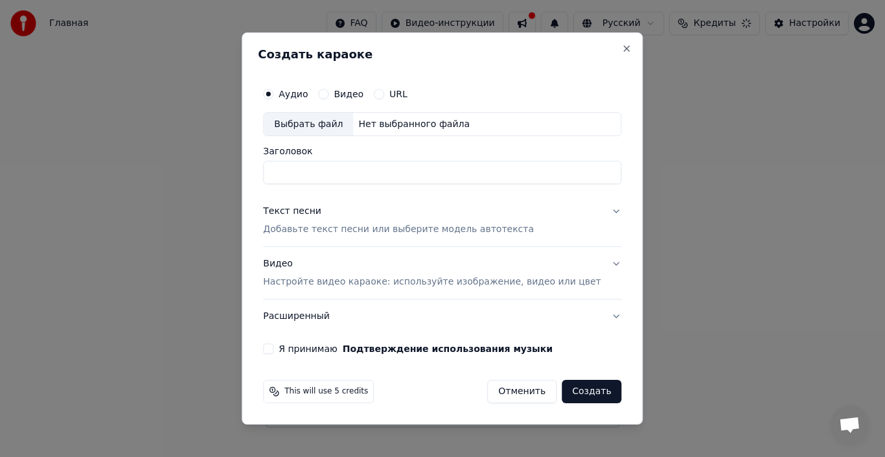
click at [329, 137] on div "Аудио Видео URL Выбрать файл Нет выбранного файла Заголовок" at bounding box center [442, 133] width 358 height 104
click at [327, 129] on div "Выбрать файл" at bounding box center [308, 124] width 89 height 23
type input "**********"
click at [593, 213] on button "Текст песни Добавьте текст песни или выберите модель автотекста" at bounding box center [442, 221] width 358 height 52
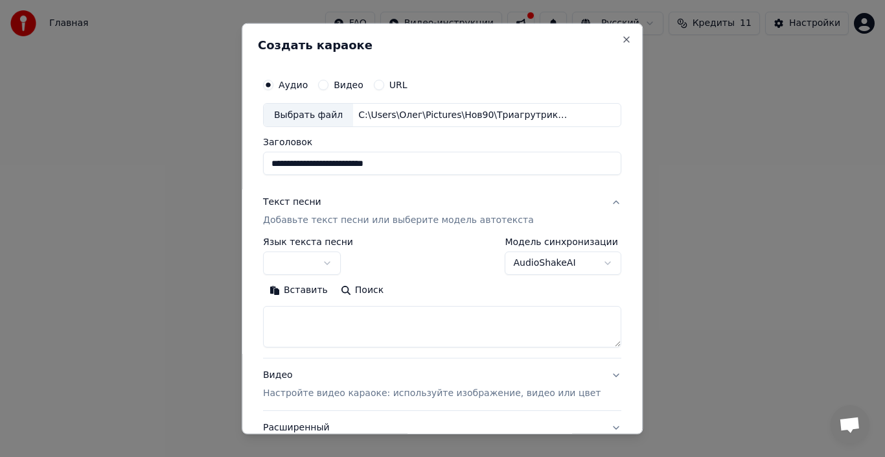
click at [347, 314] on textarea at bounding box center [442, 326] width 358 height 41
paste textarea "**********"
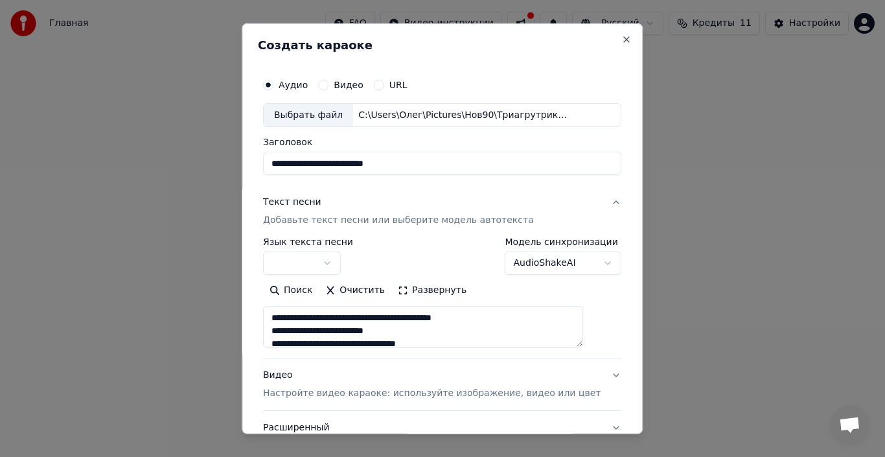
scroll to position [1027, 0]
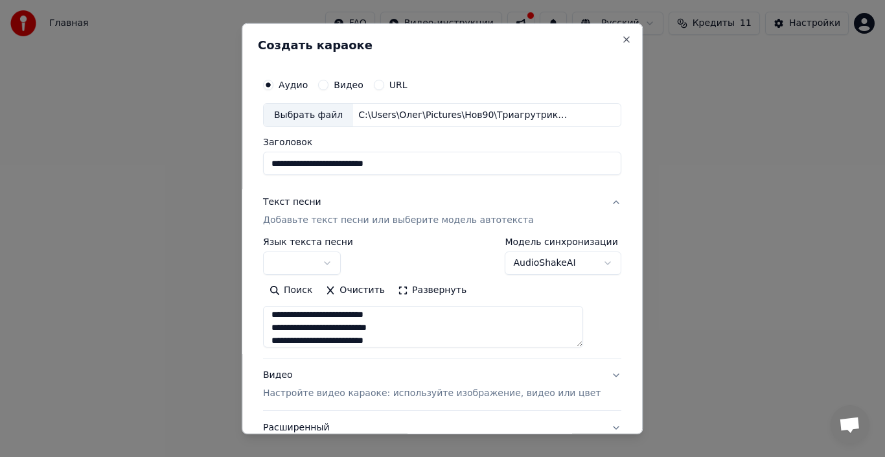
type textarea "**********"
click at [332, 255] on button "button" at bounding box center [302, 262] width 78 height 23
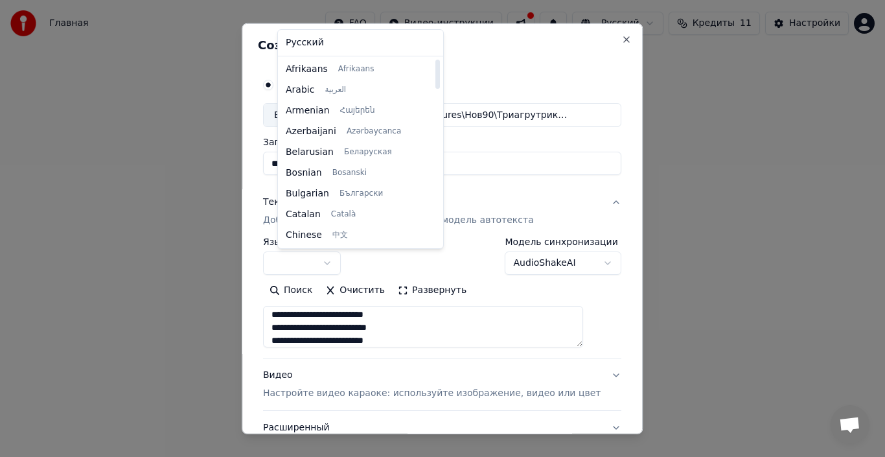
select select "**"
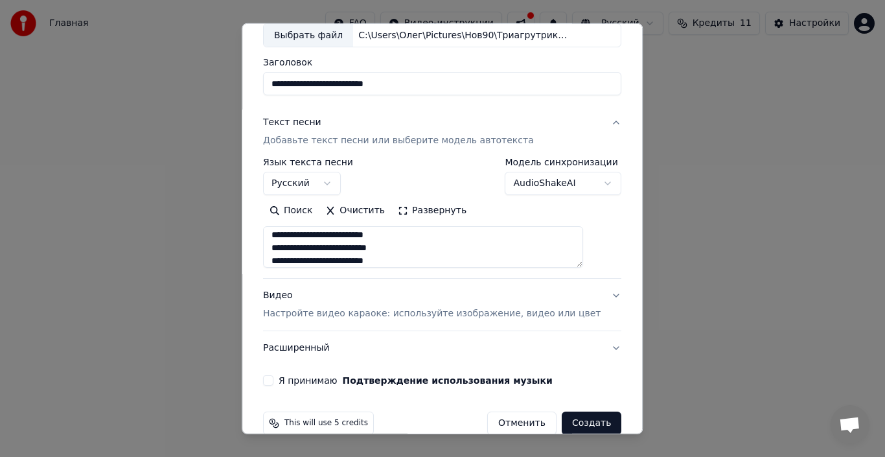
scroll to position [102, 0]
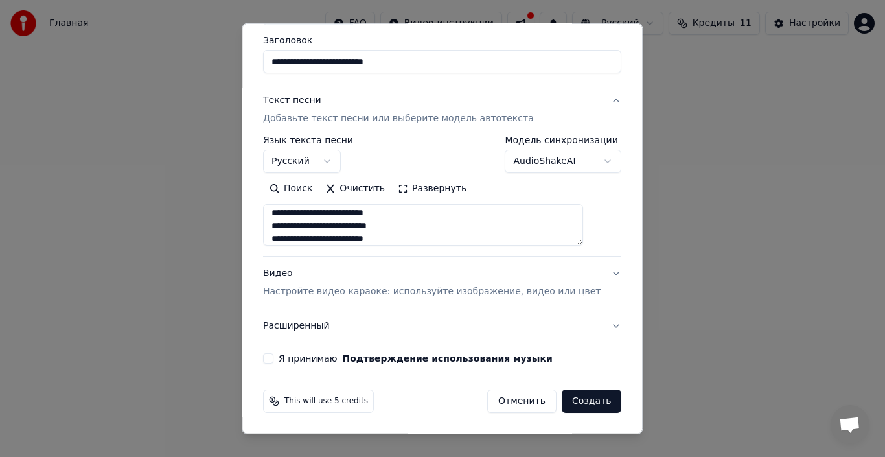
click at [588, 326] on button "Расширенный" at bounding box center [442, 326] width 358 height 34
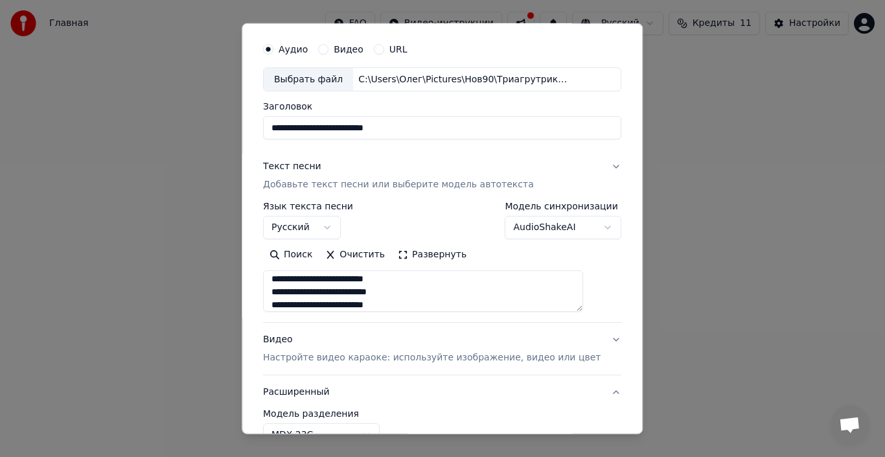
scroll to position [29, 0]
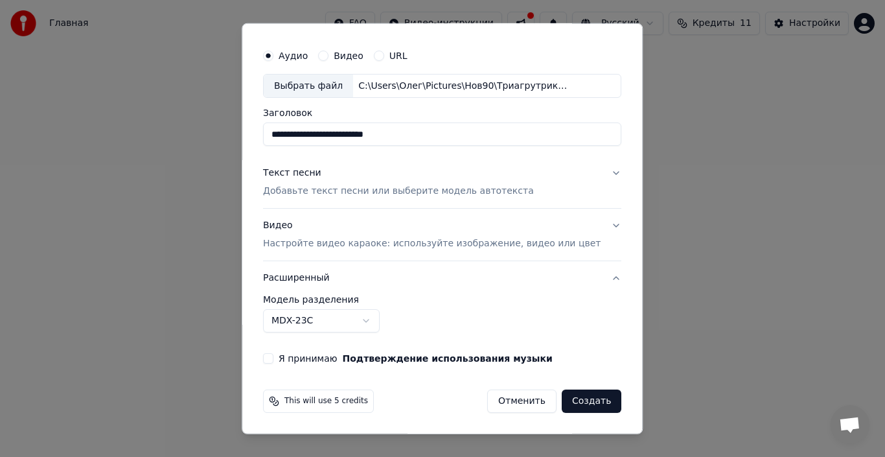
click at [597, 229] on button "Видео Настройте видео караоке: используйте изображение, видео или цвет" at bounding box center [442, 235] width 358 height 52
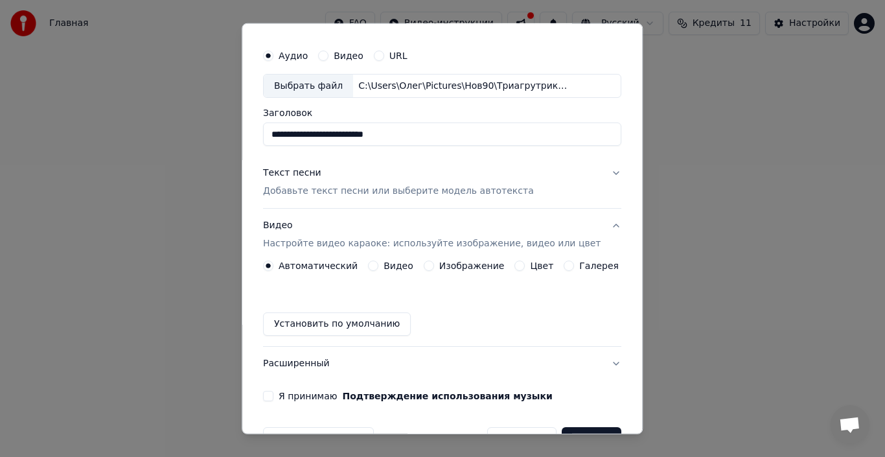
click at [465, 270] on label "Изображение" at bounding box center [471, 265] width 65 height 9
click at [434, 270] on button "Изображение" at bounding box center [429, 266] width 10 height 10
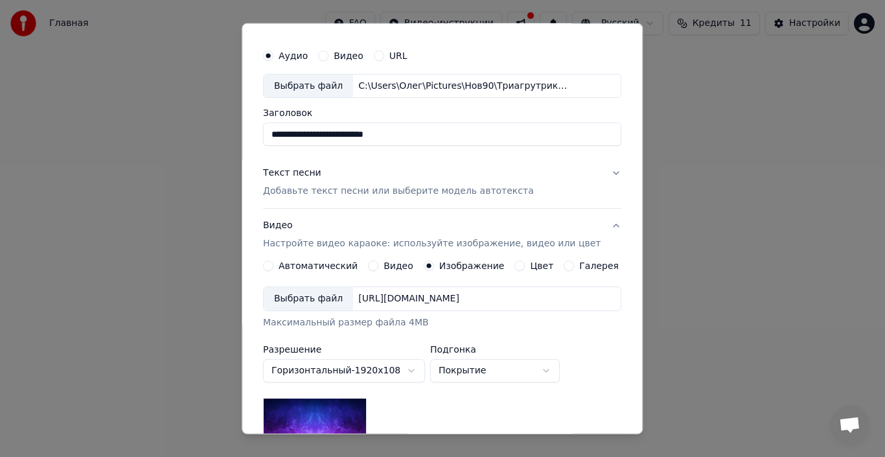
click at [427, 267] on circle "button" at bounding box center [429, 266] width 5 height 5
click at [342, 302] on div "Выбрать файл" at bounding box center [308, 298] width 89 height 23
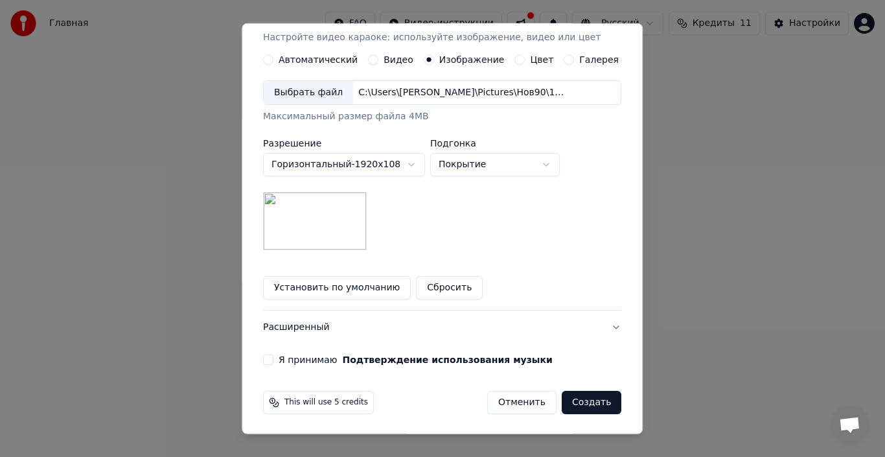
scroll to position [237, 0]
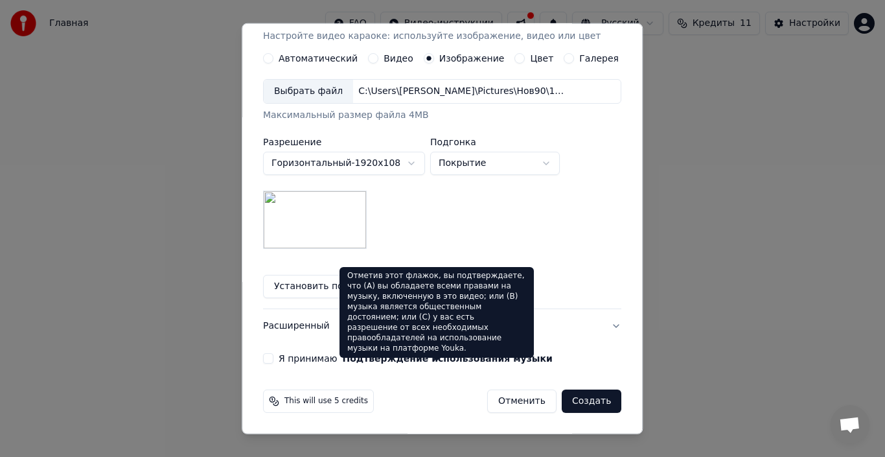
click at [400, 326] on div "Отметив этот флажок, вы подтверждаете, что (A) вы обладаете всеми правами на му…" at bounding box center [437, 312] width 194 height 91
click at [590, 323] on button "Расширенный" at bounding box center [442, 326] width 358 height 34
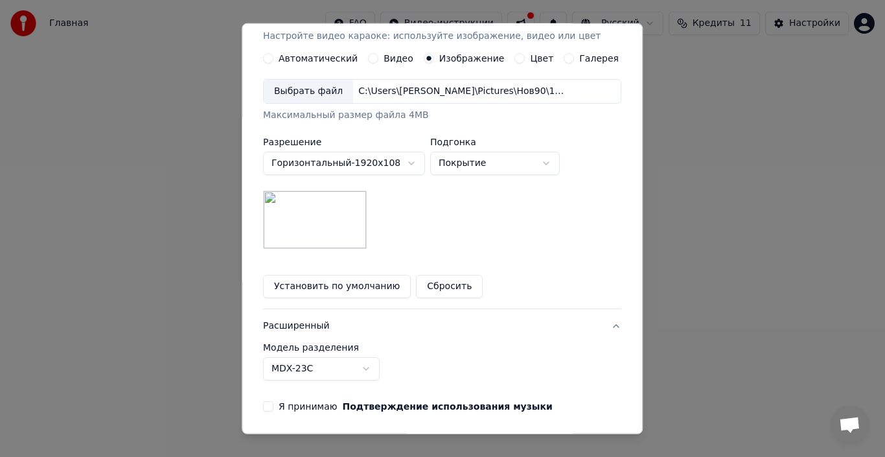
scroll to position [29, 0]
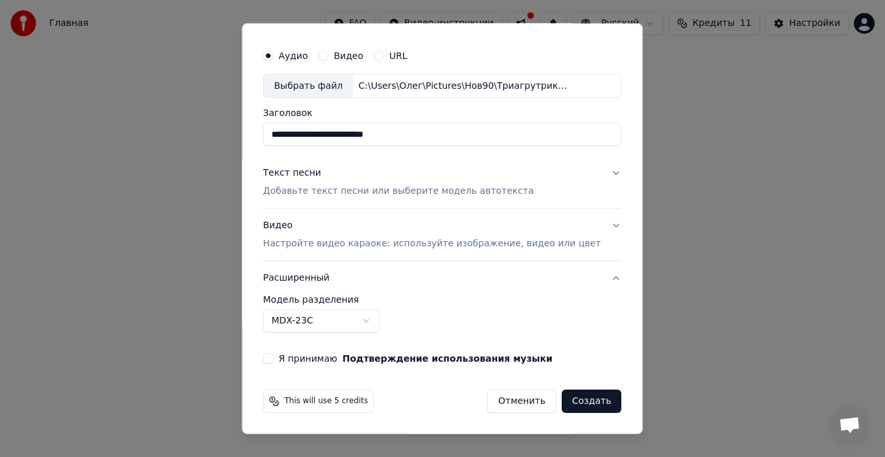
click at [360, 314] on body "Главная FAQ Видео-инструкции Русский Кредиты 11 Настройки Добро пожаловать в Yo…" at bounding box center [442, 214] width 885 height 428
click at [429, 316] on body "Главная FAQ Видео-инструкции Русский Кредиты 11 Настройки Добро пожаловать в Yo…" at bounding box center [442, 214] width 885 height 428
click at [349, 315] on button "MDX-23C" at bounding box center [321, 320] width 117 height 23
click at [579, 299] on body "Главная FAQ Видео-инструкции Русский Кредиты 11 Настройки Добро пожаловать в Yo…" at bounding box center [442, 214] width 885 height 428
click at [592, 277] on button "Расширенный" at bounding box center [442, 278] width 358 height 34
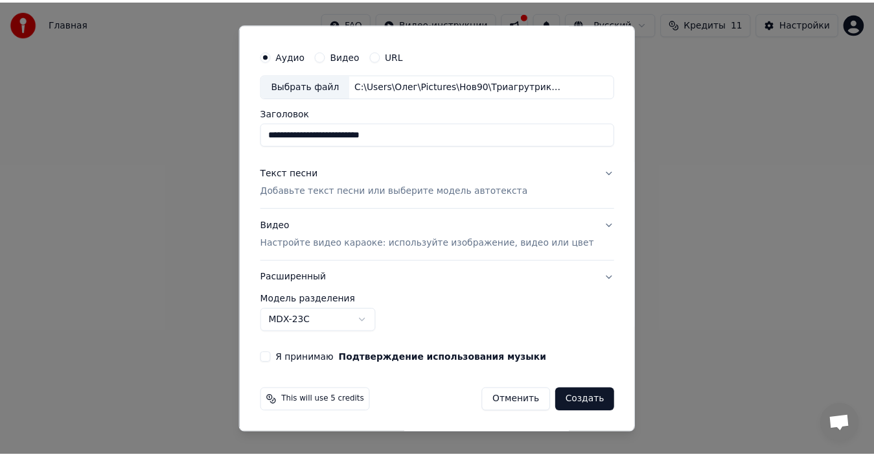
scroll to position [0, 0]
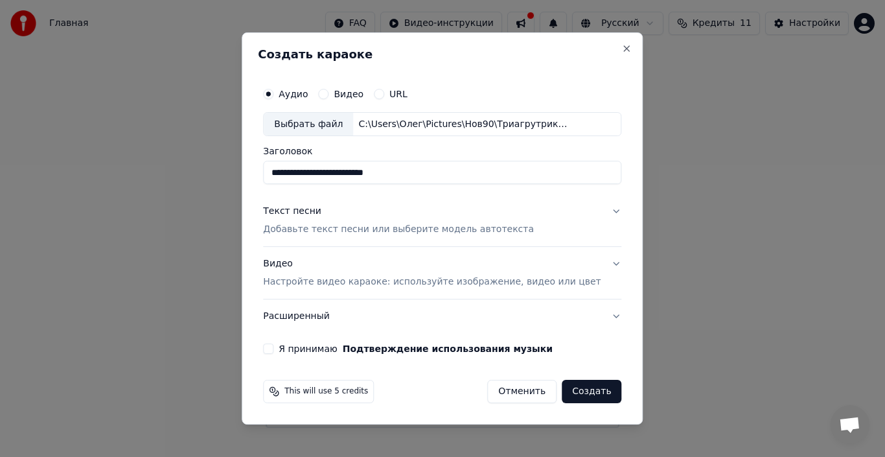
click at [296, 357] on div "**********" at bounding box center [442, 218] width 369 height 284
click at [294, 355] on div "**********" at bounding box center [442, 218] width 369 height 284
click at [274, 351] on button "Я принимаю Подтверждение использования музыки" at bounding box center [268, 348] width 10 height 10
click at [576, 393] on button "Создать" at bounding box center [592, 391] width 60 height 23
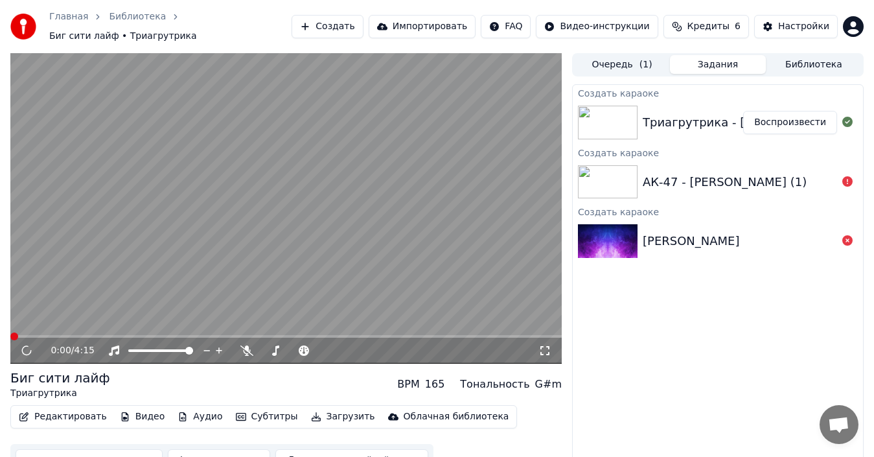
click at [386, 335] on span at bounding box center [286, 336] width 552 height 3
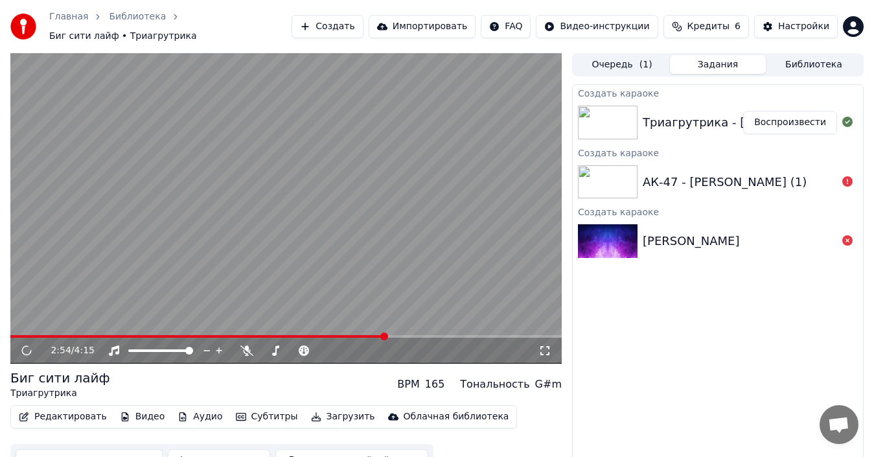
click at [327, 408] on button "Загрузить" at bounding box center [343, 417] width 75 height 18
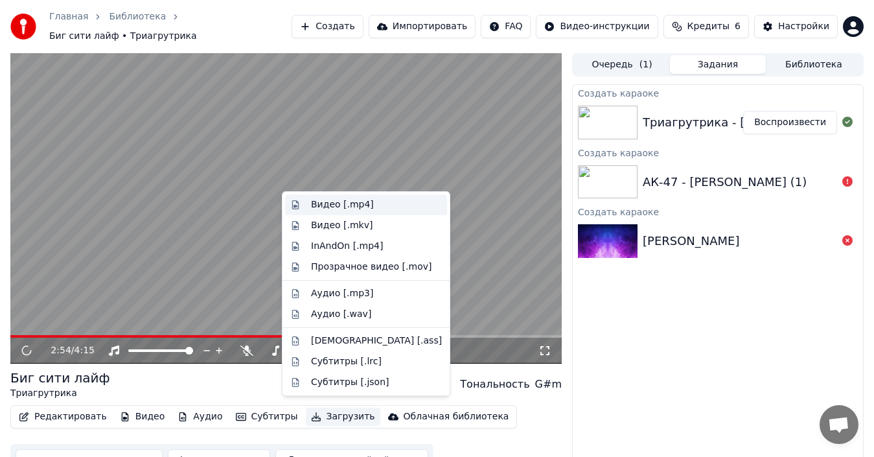
click at [371, 205] on div "Видео [.mp4]" at bounding box center [376, 204] width 131 height 13
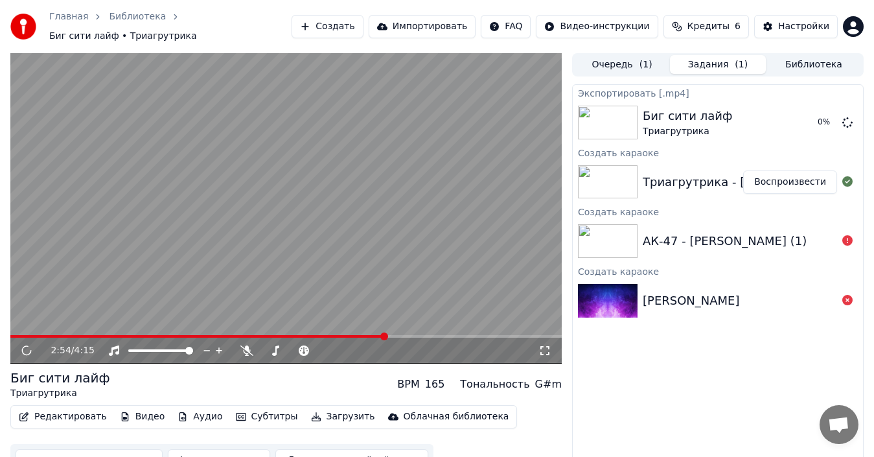
click at [97, 274] on video at bounding box center [286, 208] width 552 height 310
click at [473, 338] on div "2:54 / 4:15" at bounding box center [286, 351] width 552 height 26
click at [491, 335] on span at bounding box center [286, 336] width 552 height 3
click at [522, 335] on span at bounding box center [286, 336] width 552 height 3
click at [30, 346] on icon at bounding box center [36, 350] width 30 height 10
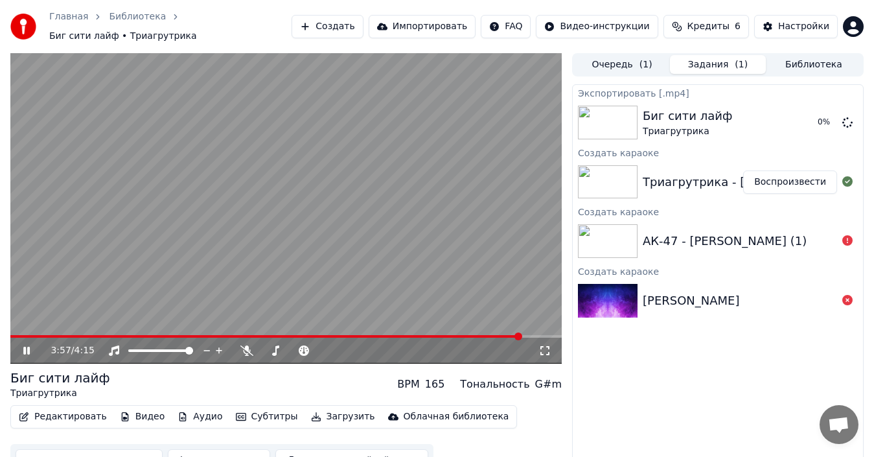
click at [27, 346] on icon at bounding box center [36, 350] width 30 height 10
click at [27, 346] on icon at bounding box center [27, 350] width 8 height 9
click at [27, 346] on icon at bounding box center [36, 350] width 30 height 10
click at [25, 346] on icon at bounding box center [27, 350] width 8 height 9
click at [25, 347] on icon at bounding box center [26, 351] width 6 height 8
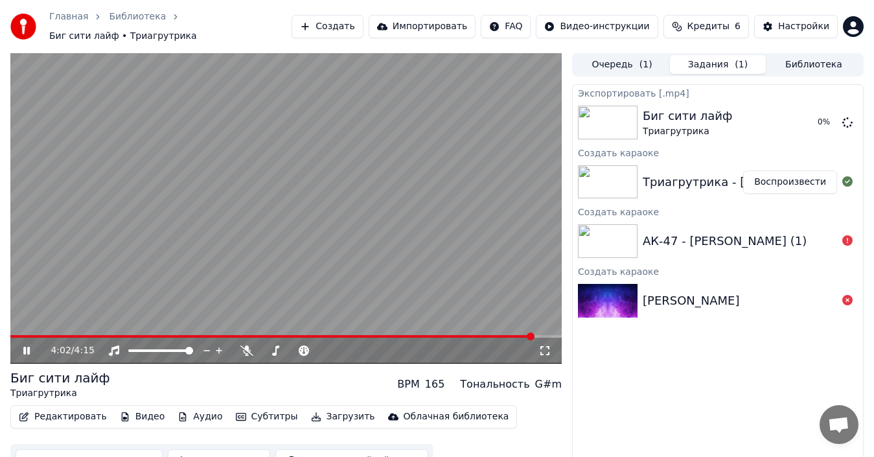
click at [25, 347] on icon at bounding box center [26, 351] width 6 height 8
click at [25, 346] on icon at bounding box center [27, 350] width 8 height 9
click at [23, 345] on icon at bounding box center [36, 350] width 30 height 10
click at [807, 111] on button "Показать" at bounding box center [804, 122] width 67 height 23
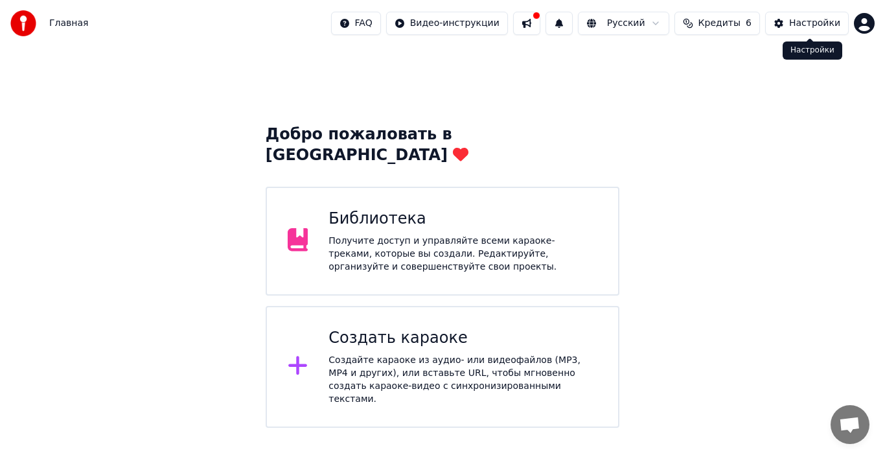
click at [791, 19] on button "Настройки" at bounding box center [807, 23] width 84 height 23
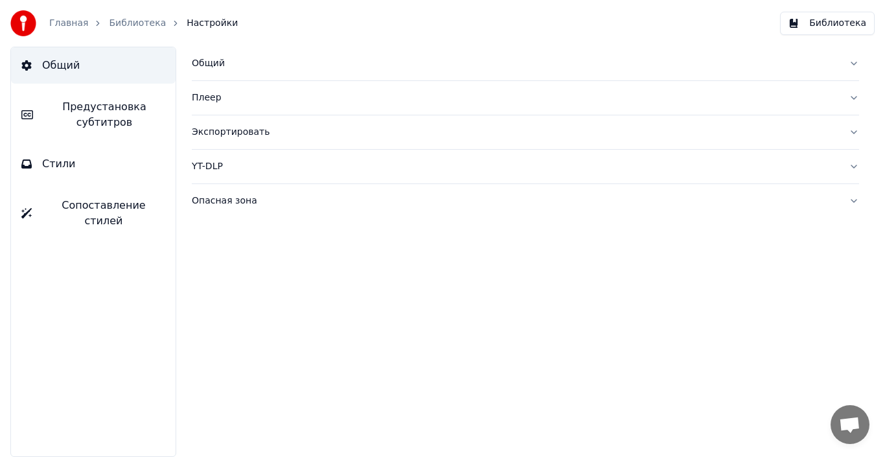
click at [850, 126] on button "Экспортировать" at bounding box center [526, 132] width 668 height 34
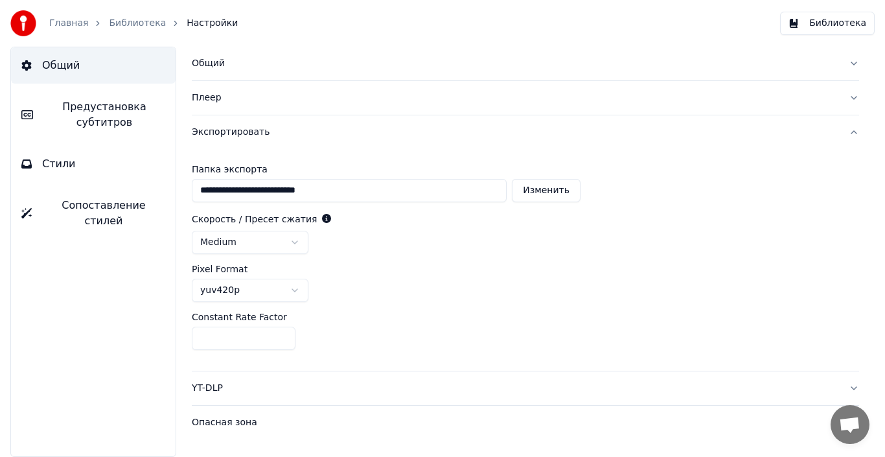
click at [273, 195] on input "**********" at bounding box center [349, 190] width 315 height 23
click at [854, 130] on button "Экспортировать" at bounding box center [526, 132] width 668 height 34
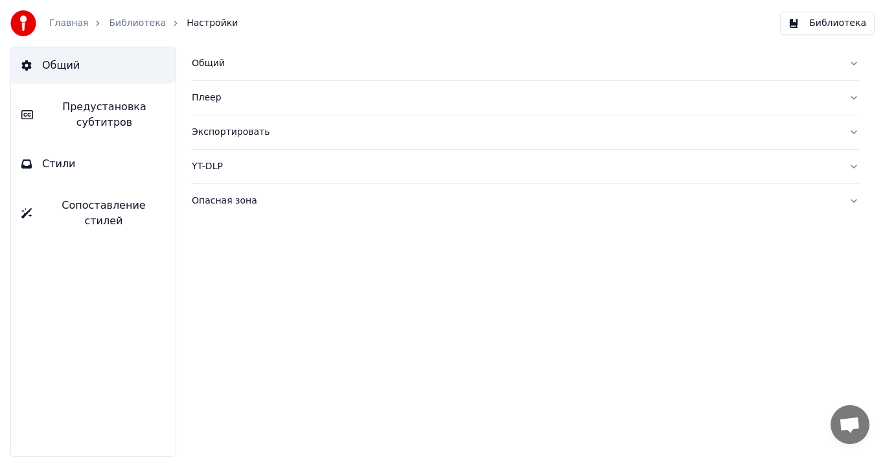
click at [852, 160] on button "YT-DLP" at bounding box center [526, 167] width 668 height 34
click at [852, 162] on button "YT-DLP" at bounding box center [526, 167] width 668 height 34
click at [853, 99] on button "Плеер" at bounding box center [526, 98] width 668 height 34
click at [854, 67] on button "Общий" at bounding box center [526, 64] width 668 height 34
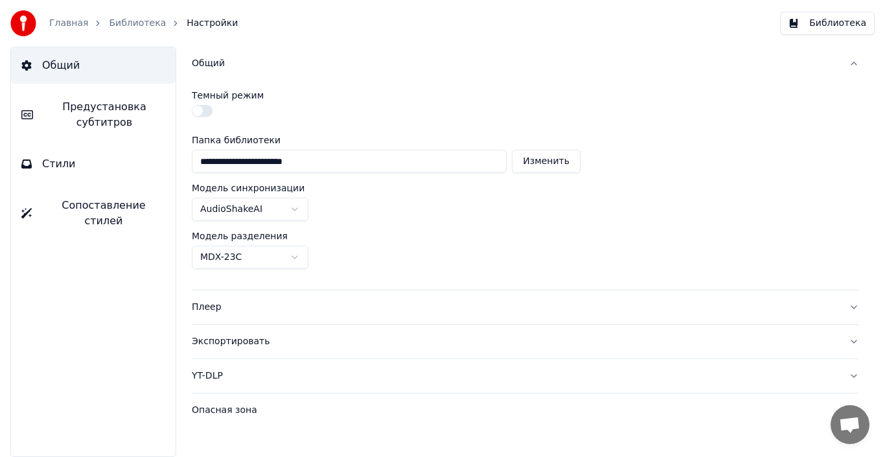
click at [854, 67] on button "Общий" at bounding box center [526, 64] width 668 height 34
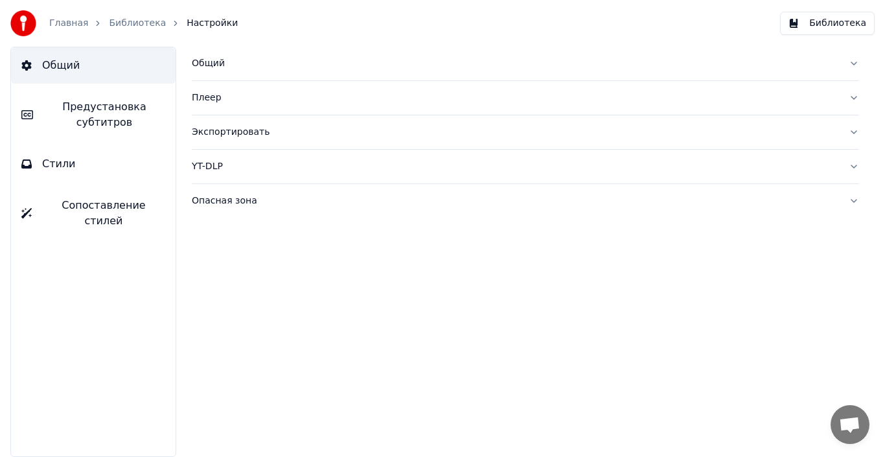
click at [850, 62] on button "Общий" at bounding box center [526, 64] width 668 height 34
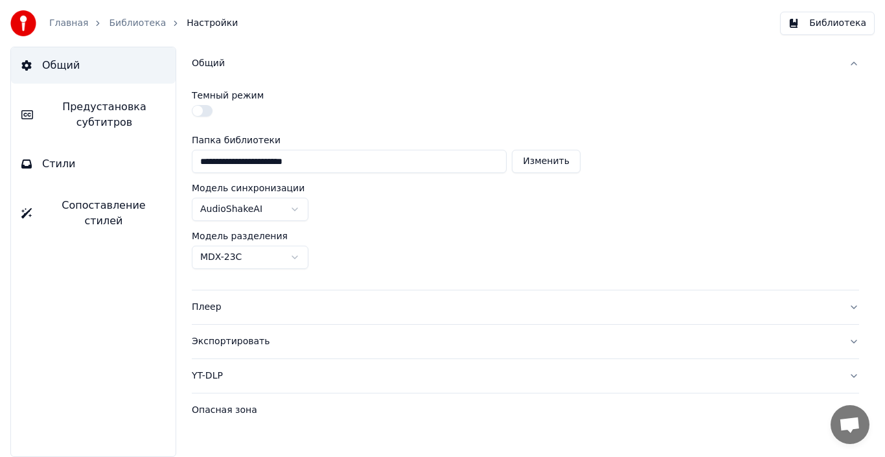
click at [850, 62] on button "Общий" at bounding box center [526, 64] width 668 height 34
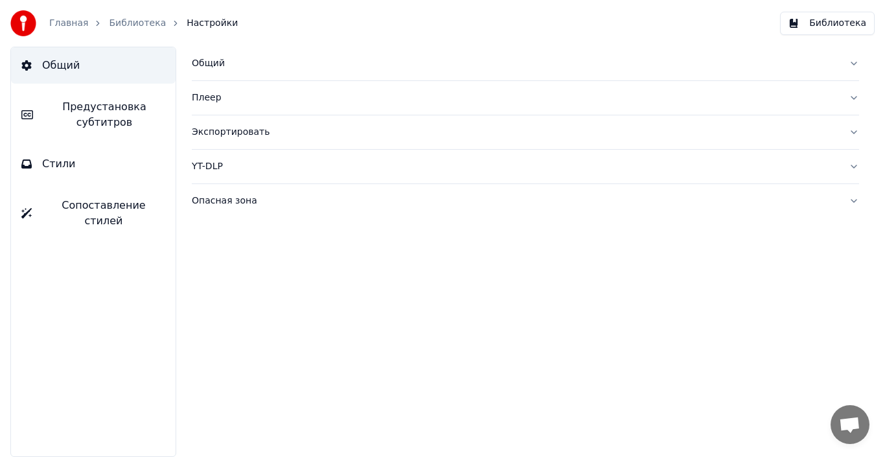
click at [859, 134] on div "Общий Плеер Экспортировать YT-DLP Опасная зона" at bounding box center [525, 252] width 719 height 410
click at [852, 128] on button "Экспортировать" at bounding box center [526, 132] width 668 height 34
